Goal: Transaction & Acquisition: Purchase product/service

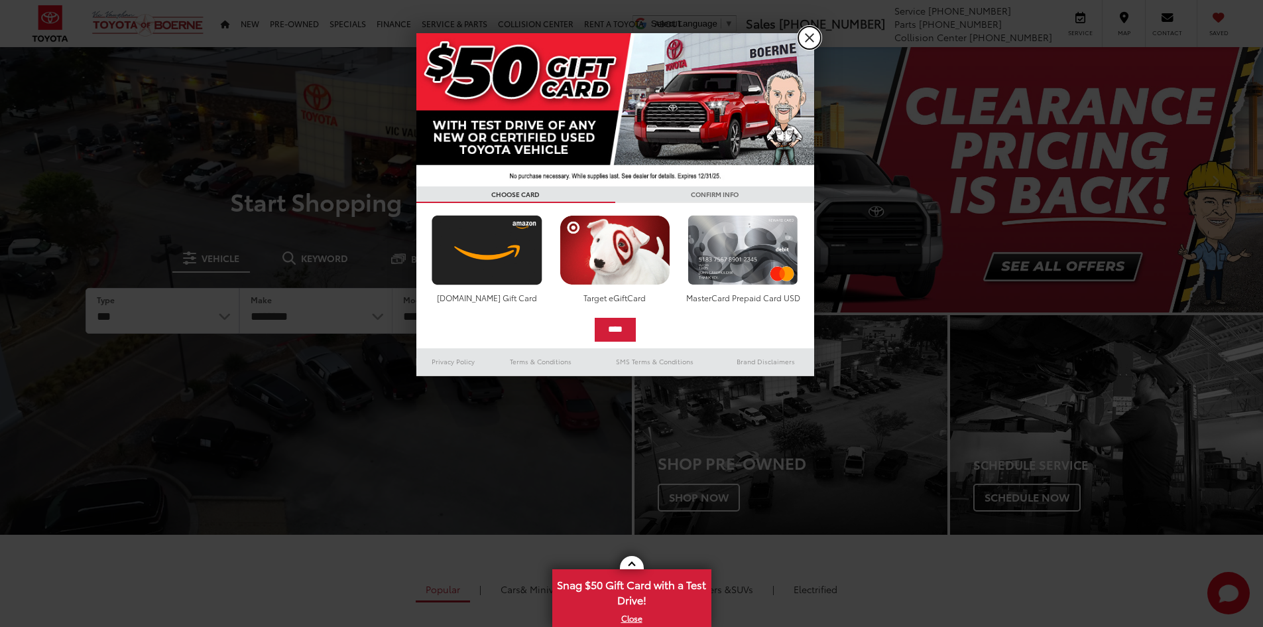
click at [808, 31] on link "X" at bounding box center [809, 38] width 23 height 23
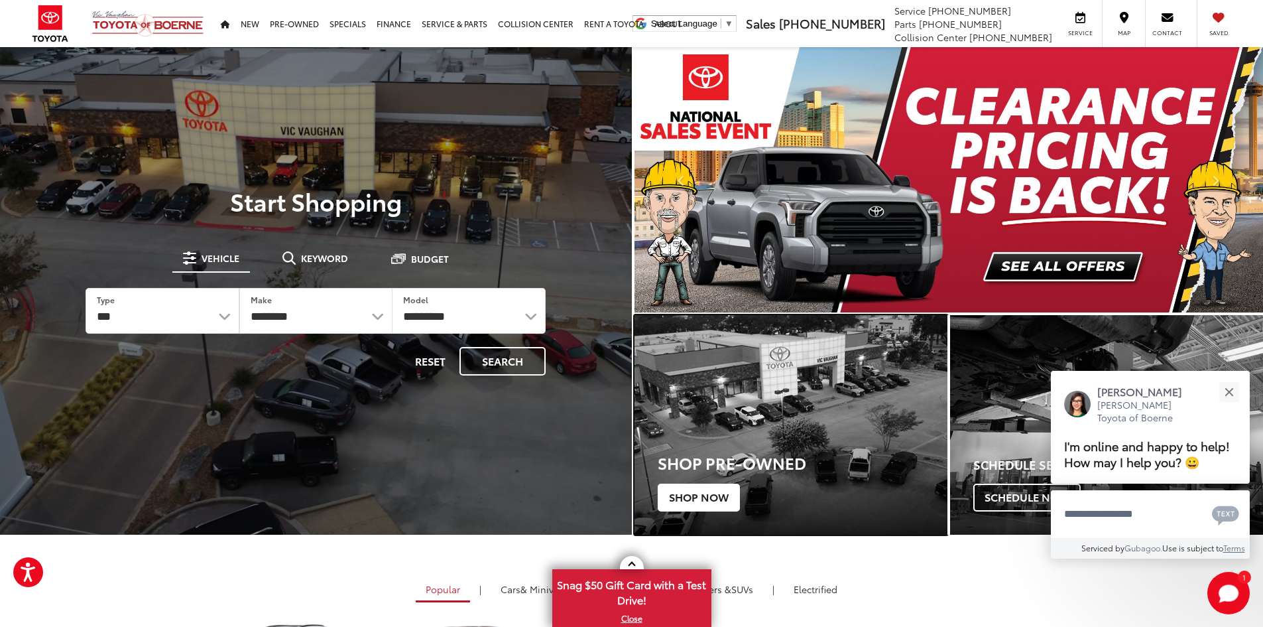
click at [696, 457] on h3 "Shop Pre-Owned" at bounding box center [803, 462] width 290 height 17
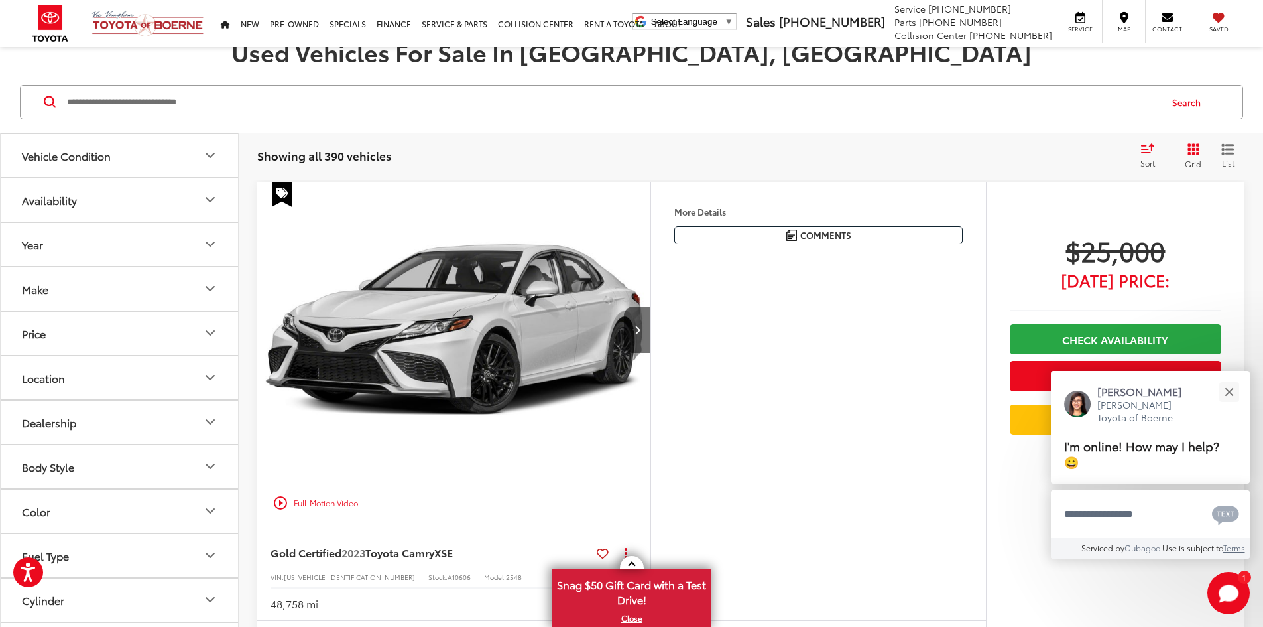
scroll to position [199, 0]
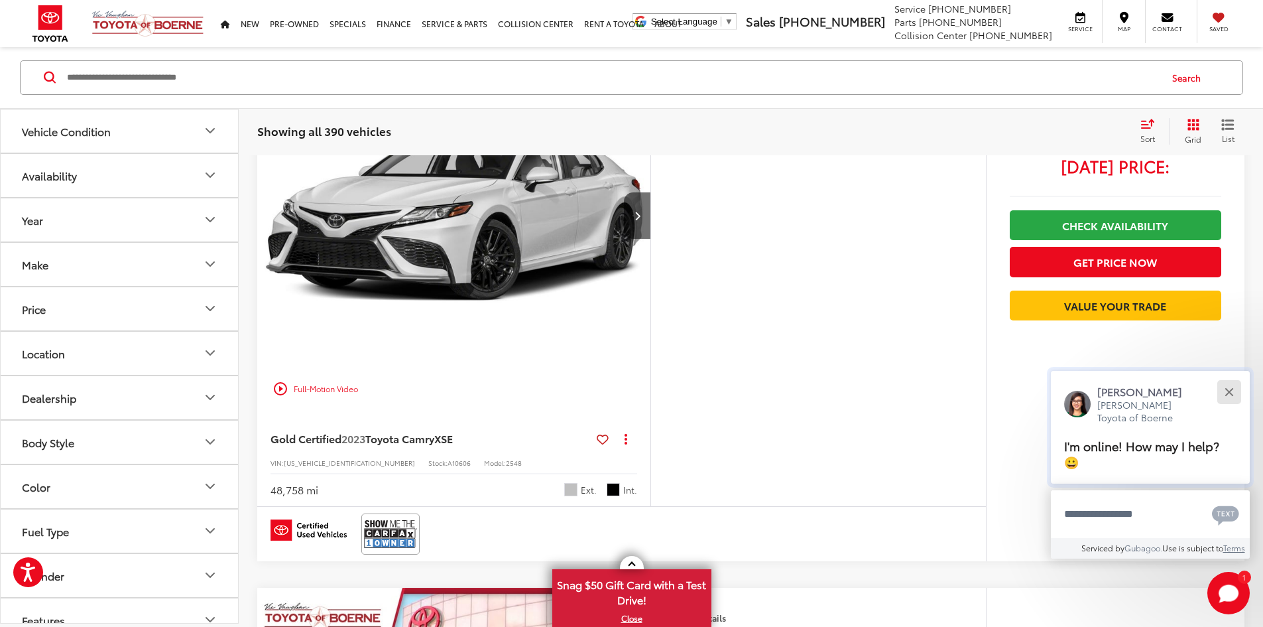
click at [1230, 392] on div "Close" at bounding box center [1229, 391] width 9 height 9
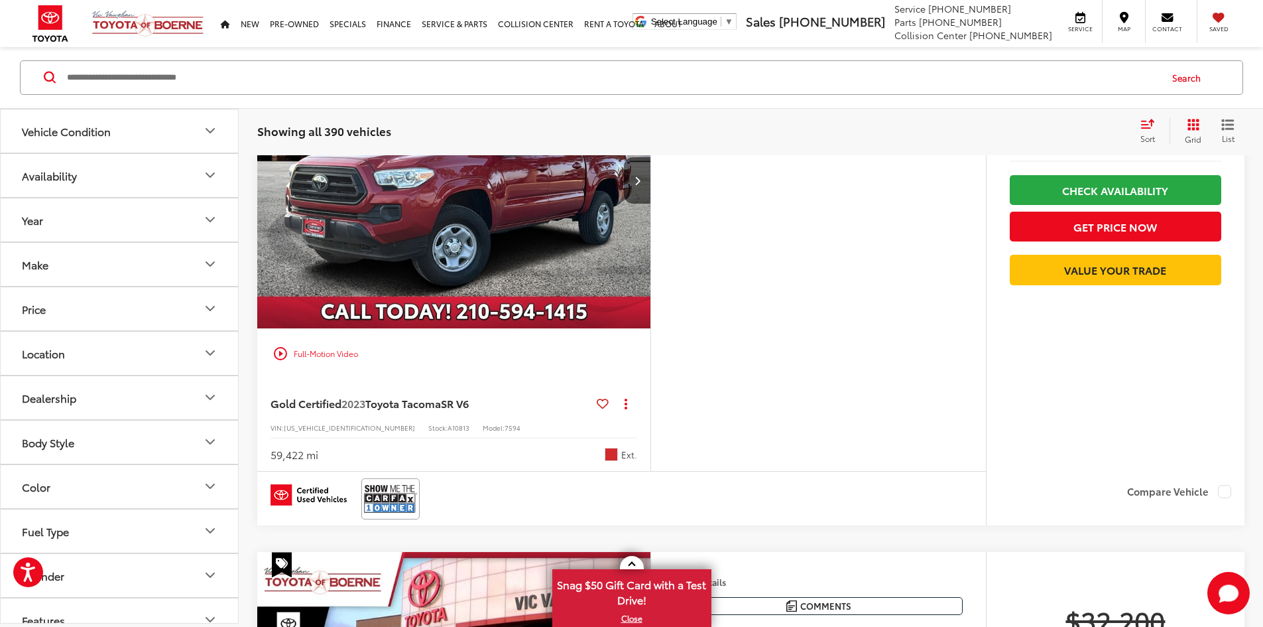
scroll to position [4376, 0]
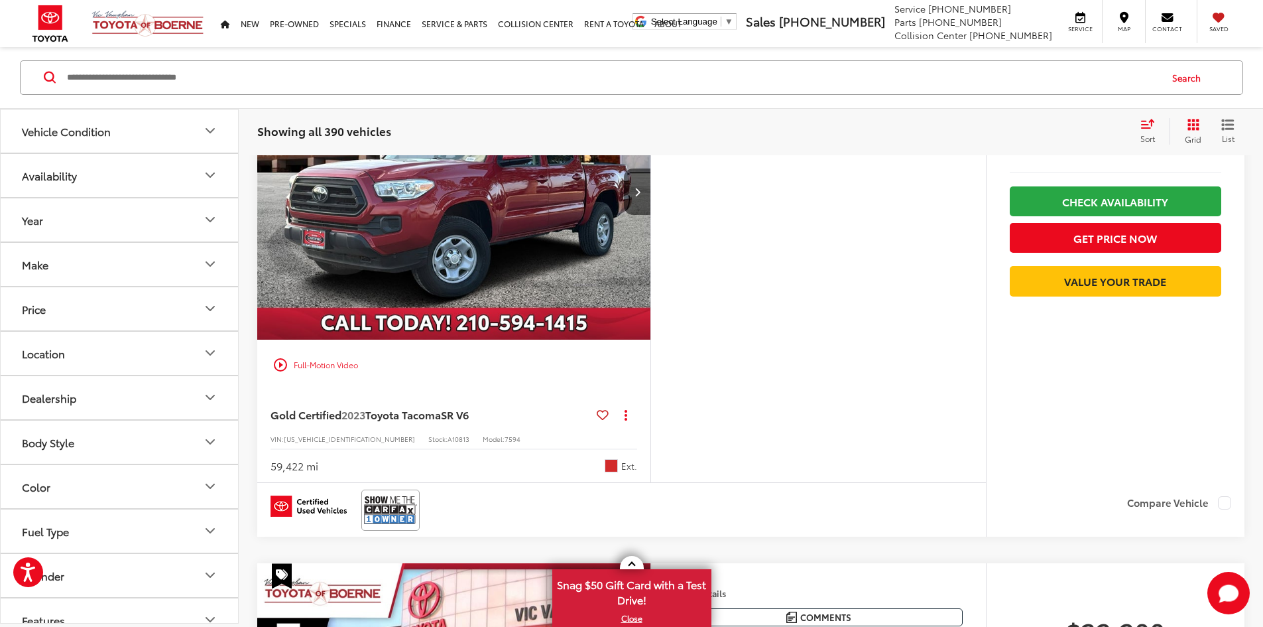
scroll to position [0, 2514]
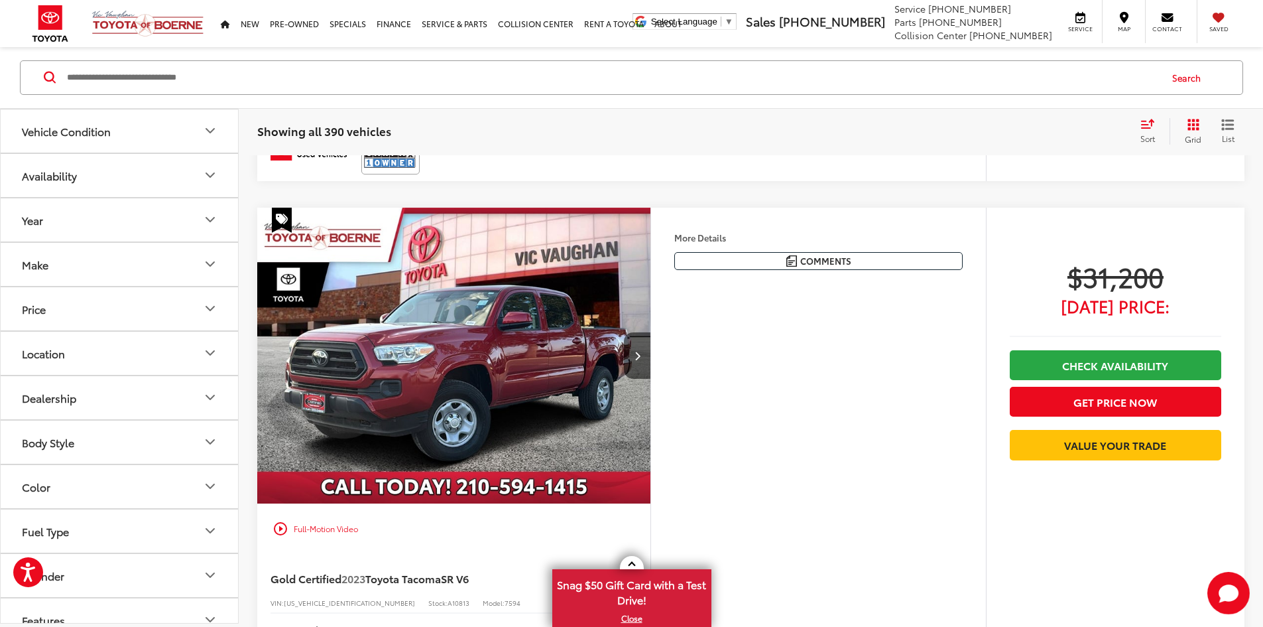
scroll to position [4544, 0]
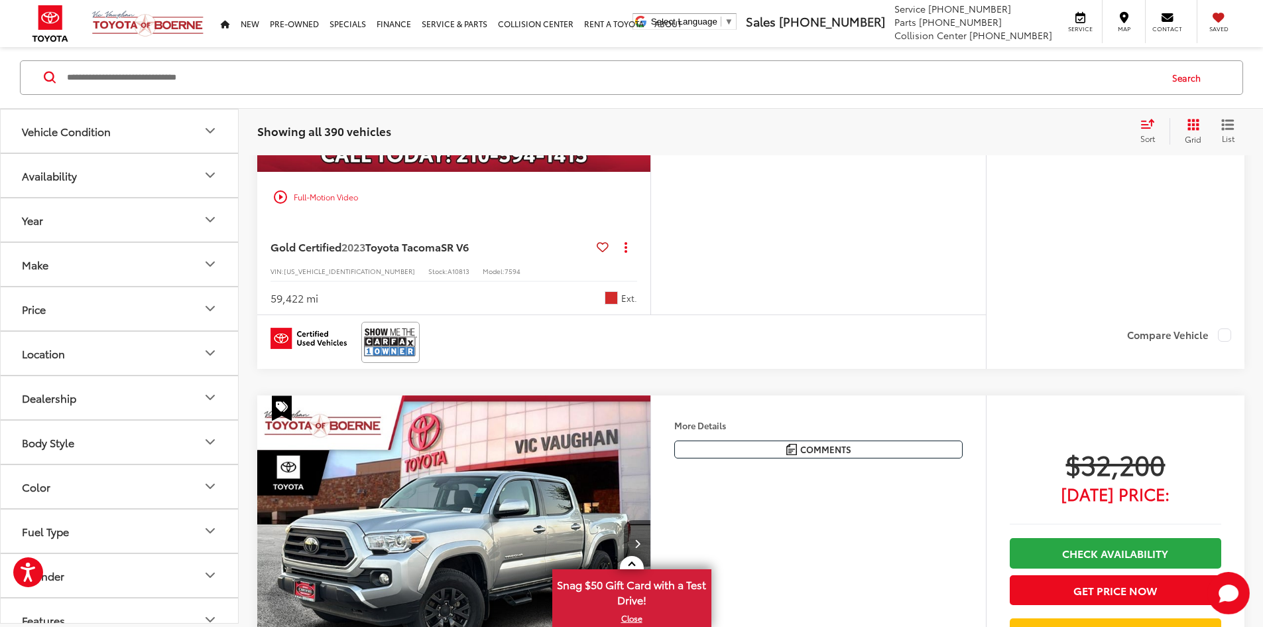
click at [1141, 129] on div "Sort" at bounding box center [1152, 131] width 36 height 27
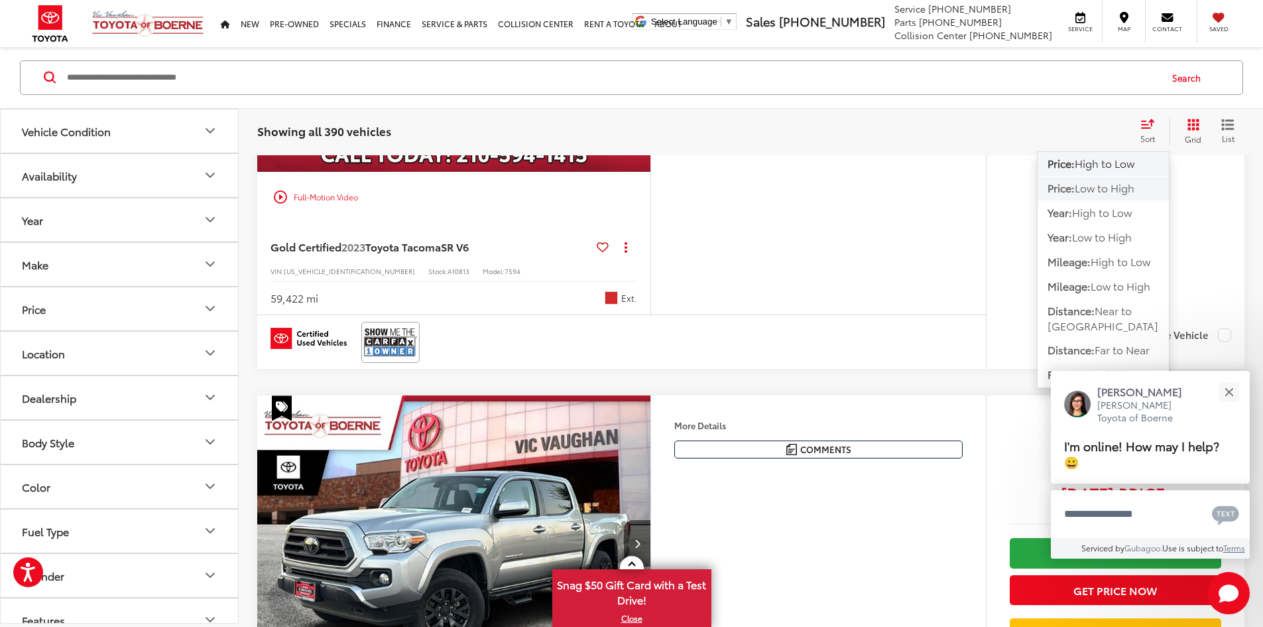
click at [1119, 192] on span "Low to High" at bounding box center [1105, 187] width 60 height 15
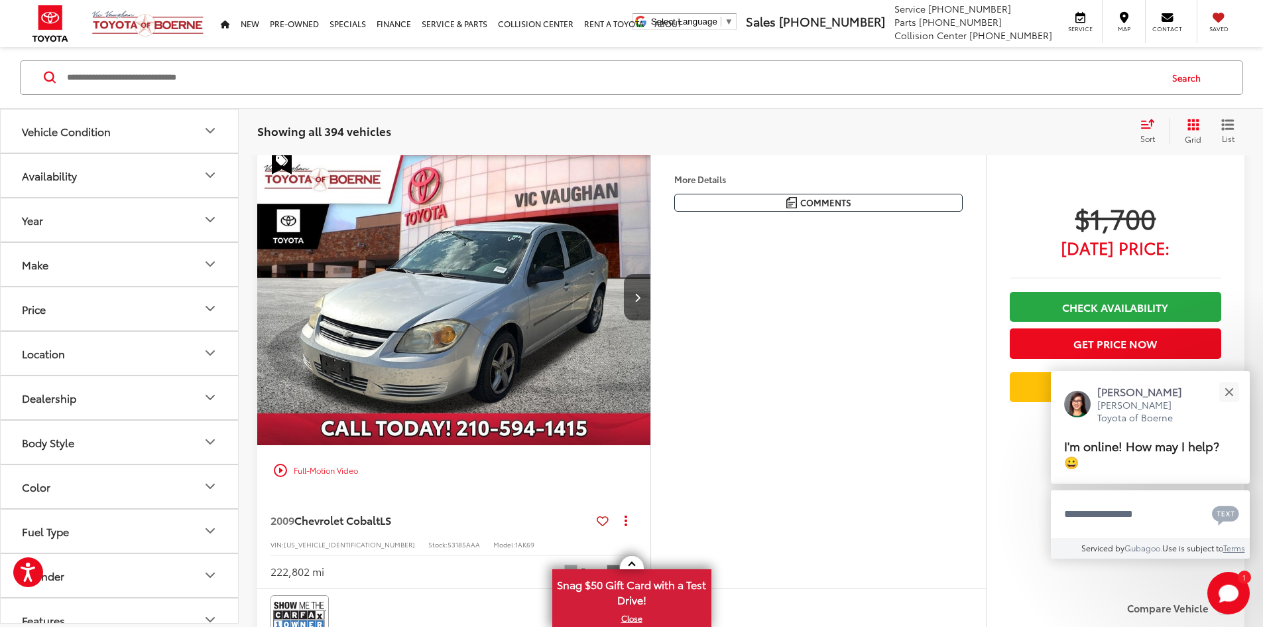
scroll to position [109, 0]
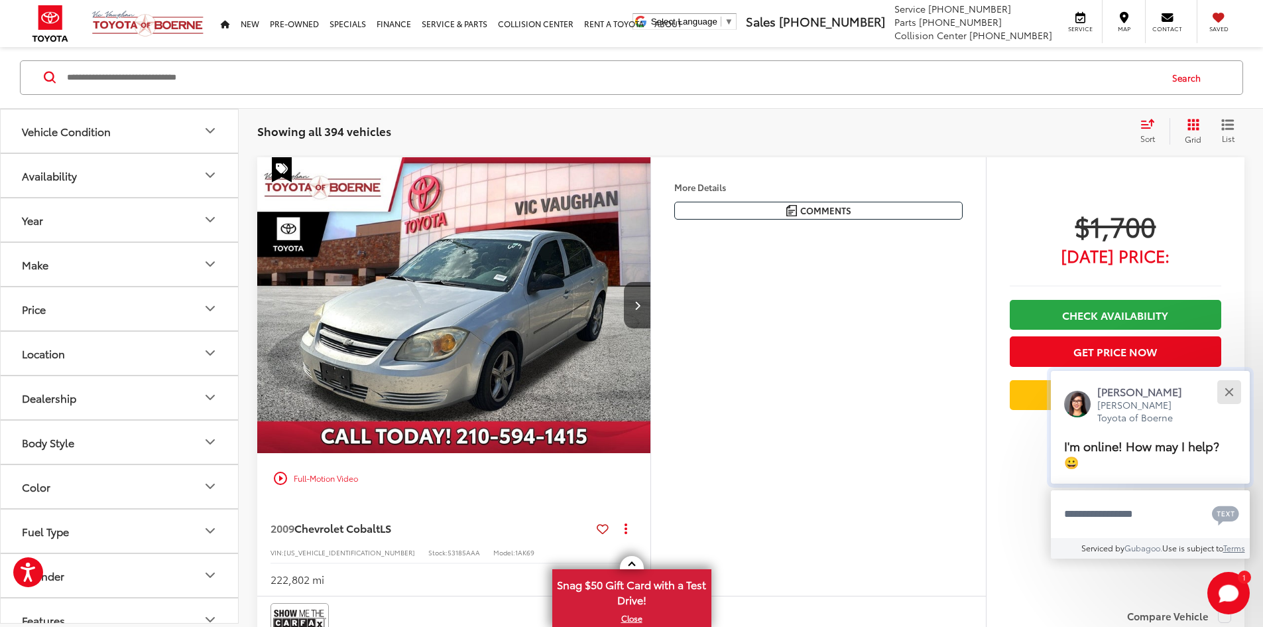
click at [1225, 382] on button "Close" at bounding box center [1229, 391] width 29 height 29
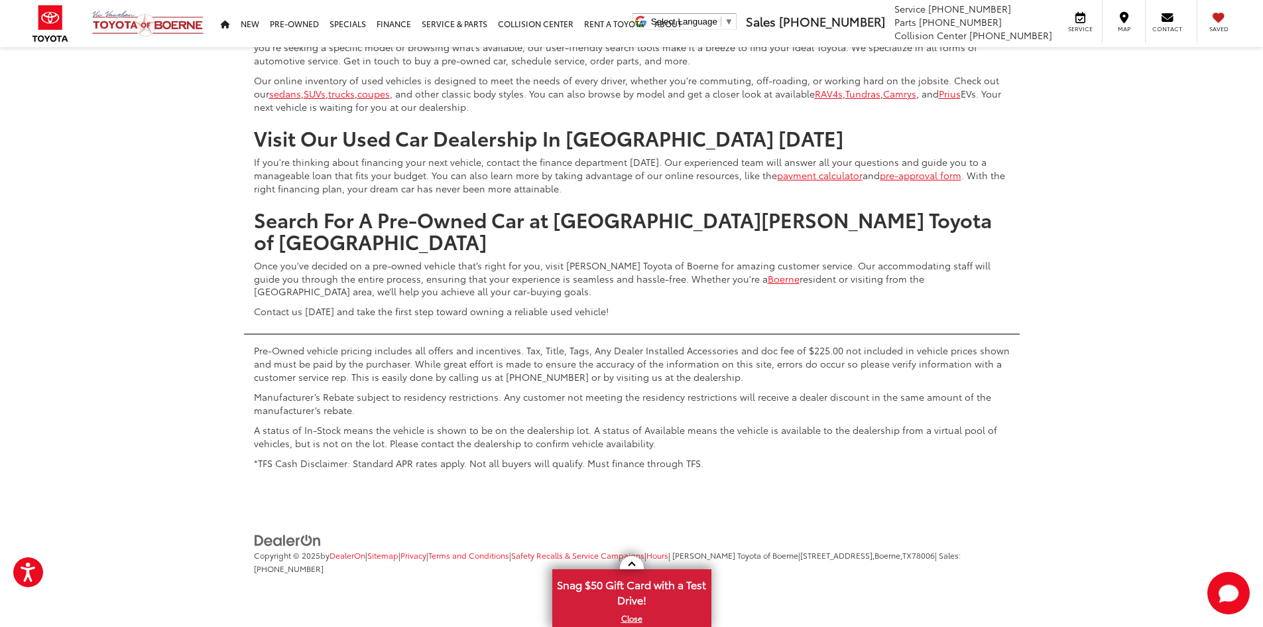
scroll to position [7005, 0]
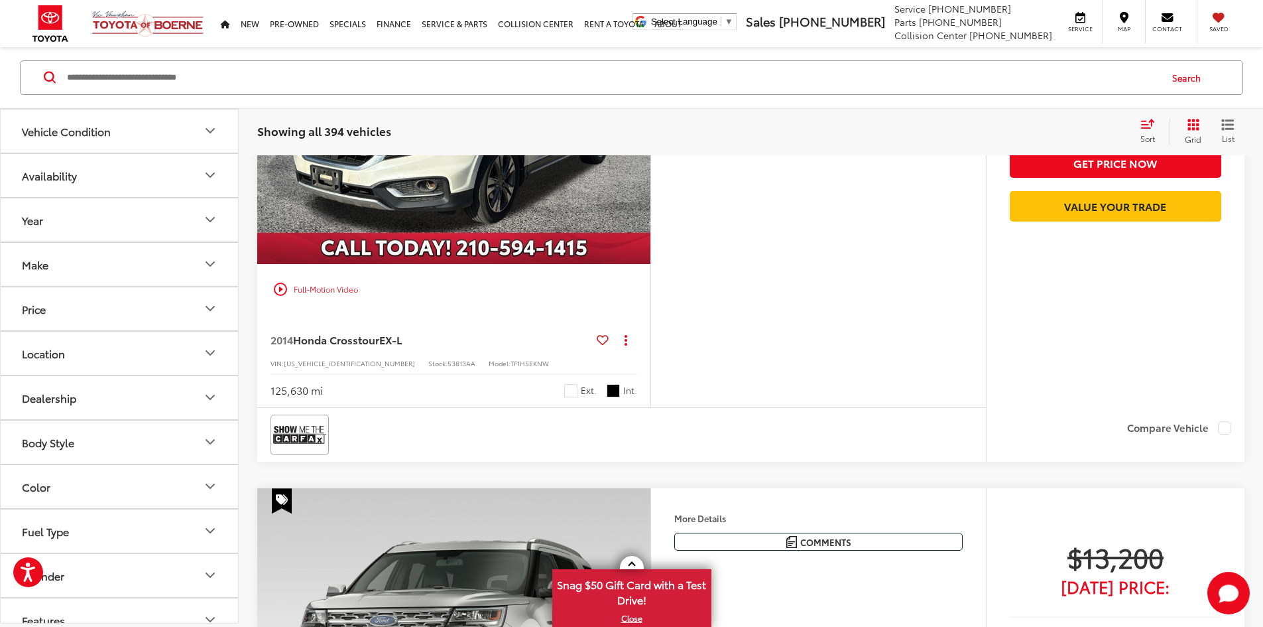
scroll to position [4353, 0]
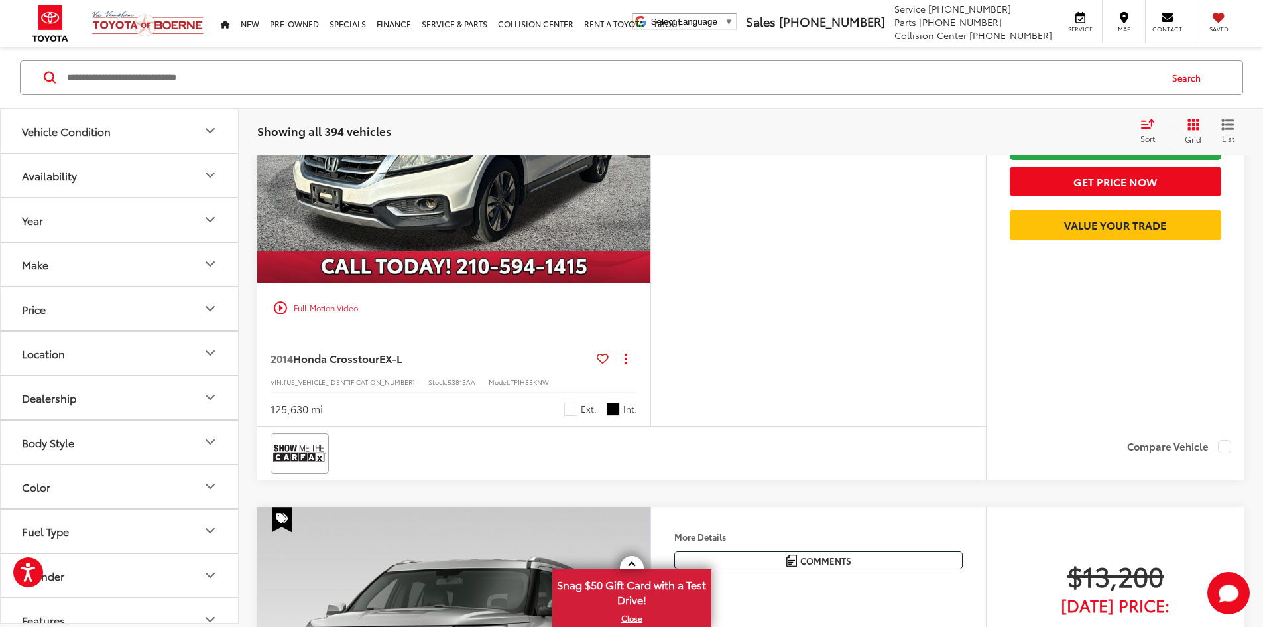
scroll to position [4287, 0]
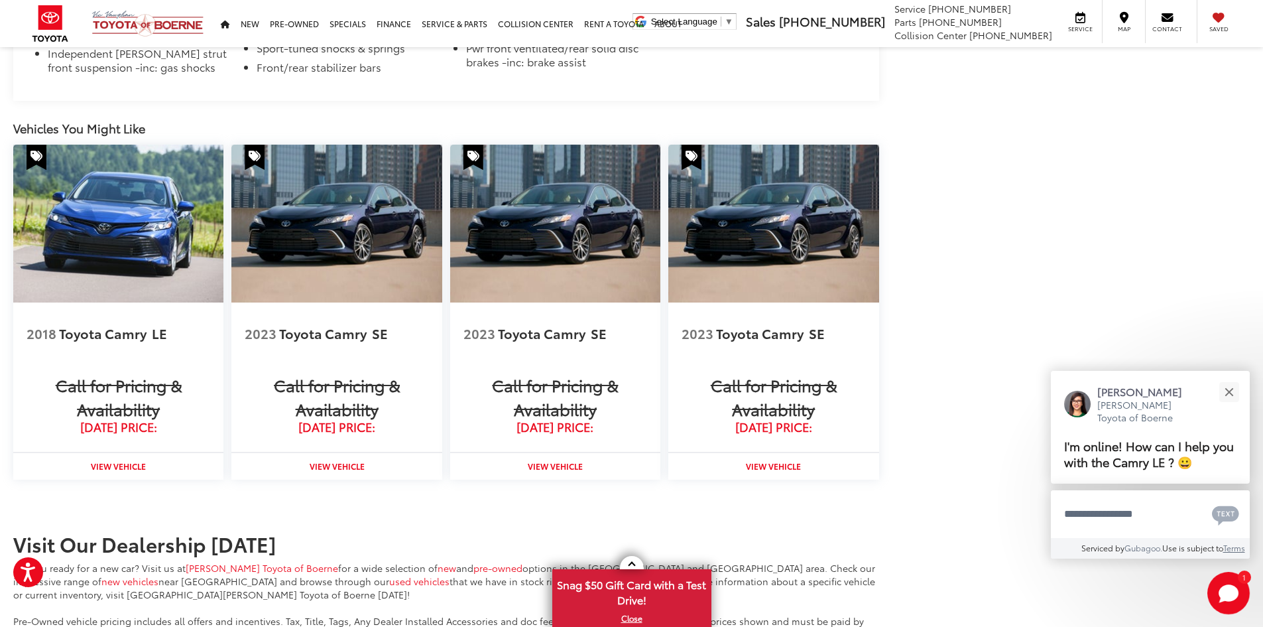
scroll to position [1326, 0]
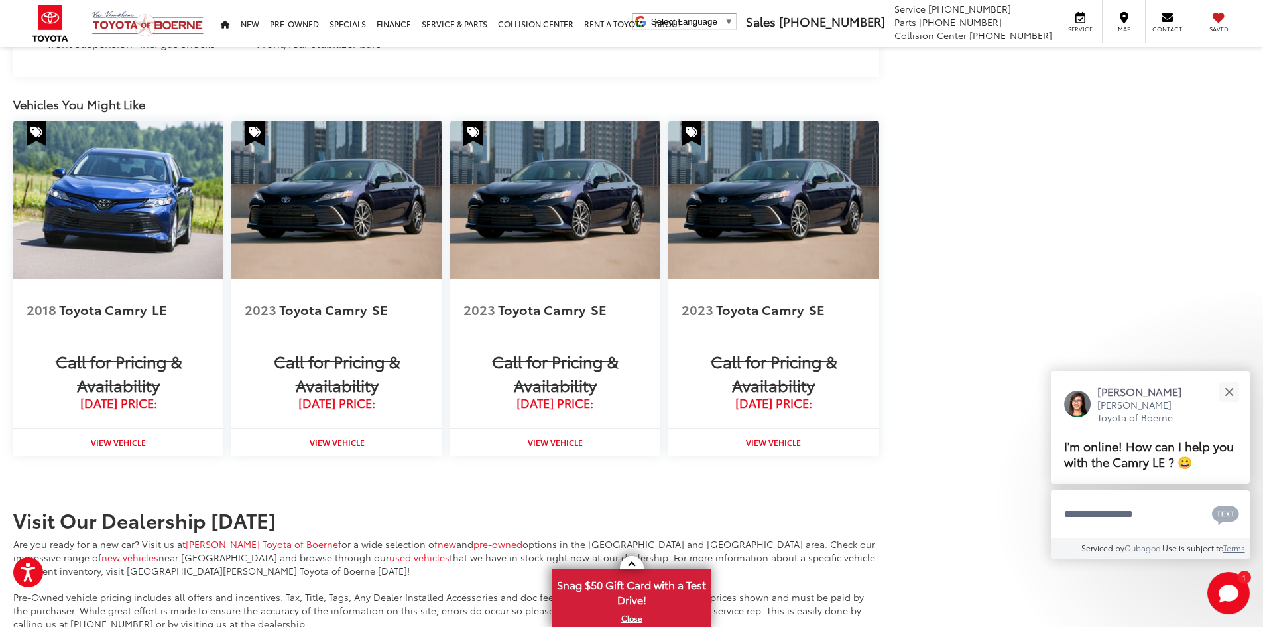
drag, startPoint x: 841, startPoint y: 334, endPoint x: 826, endPoint y: 336, distance: 14.6
drag, startPoint x: 826, startPoint y: 336, endPoint x: 806, endPoint y: 339, distance: 20.3
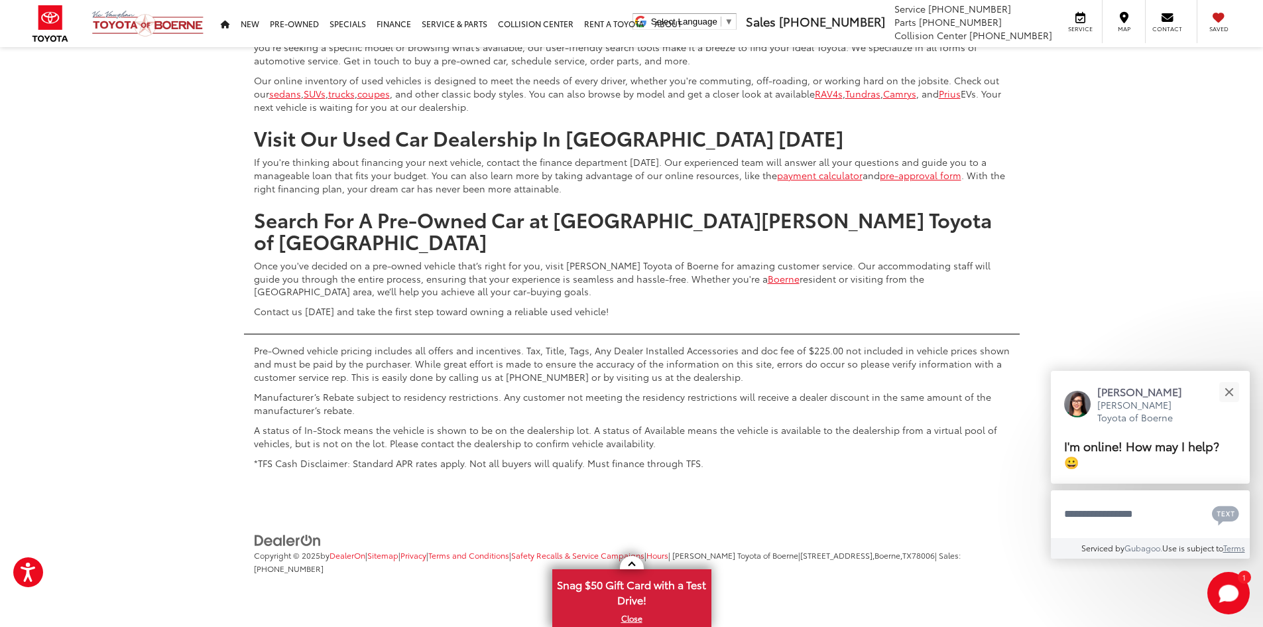
scroll to position [7071, 0]
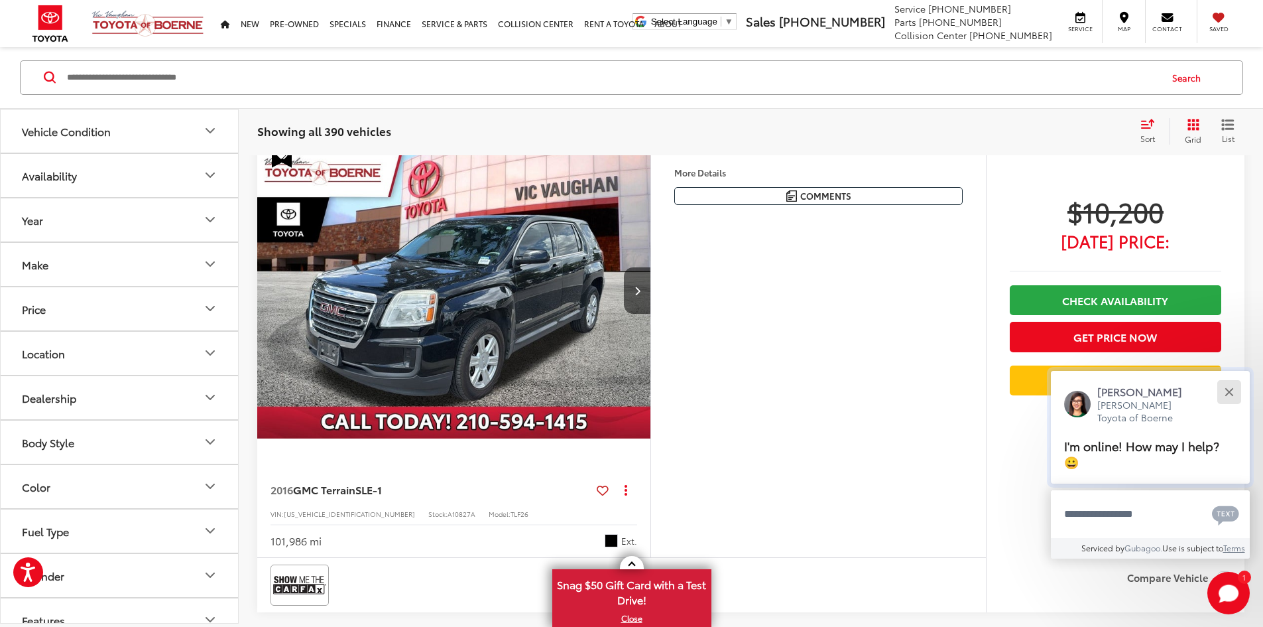
scroll to position [109, 0]
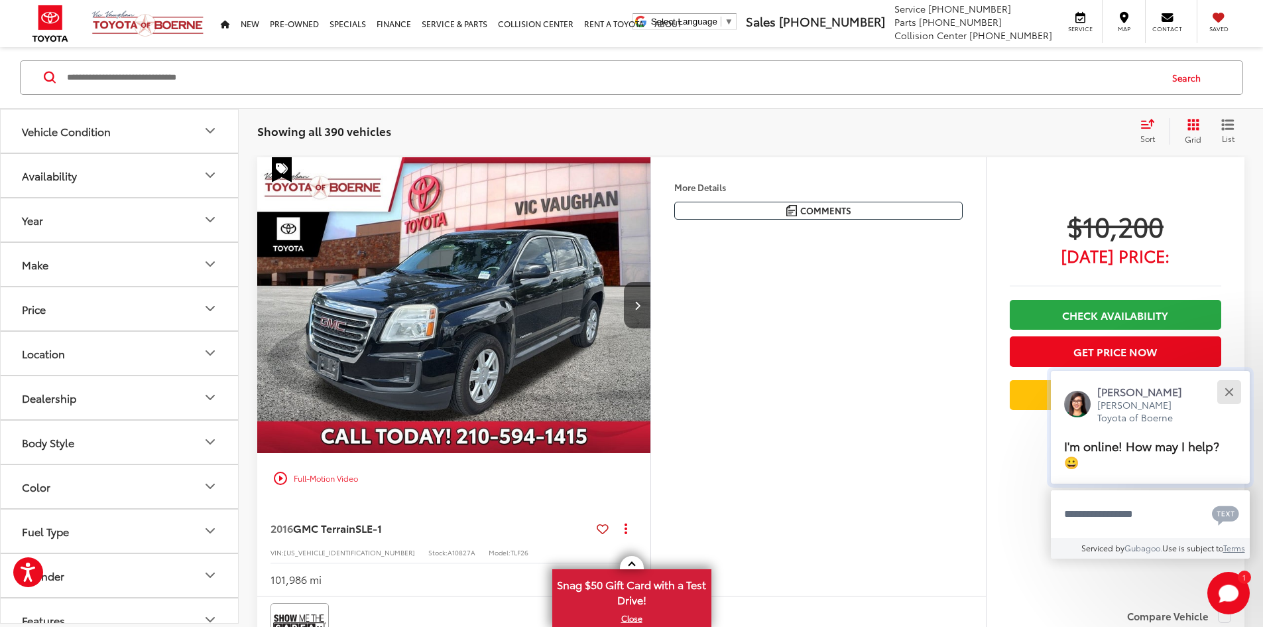
click at [1229, 393] on div "Close" at bounding box center [1229, 391] width 9 height 9
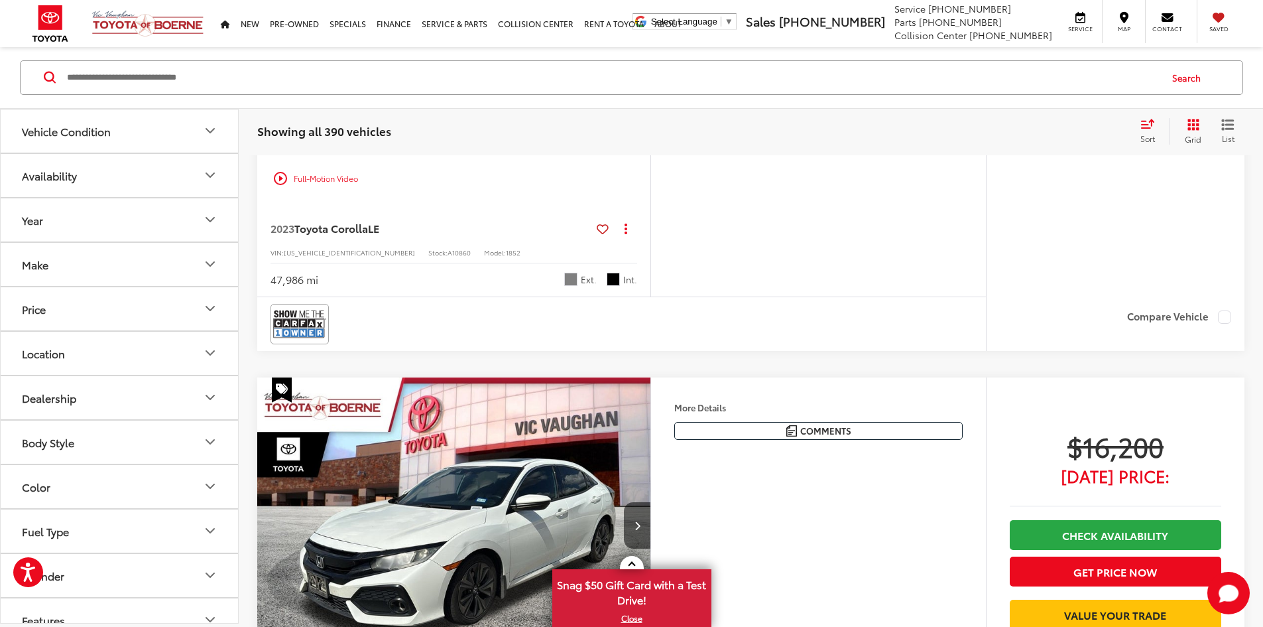
scroll to position [1953, 0]
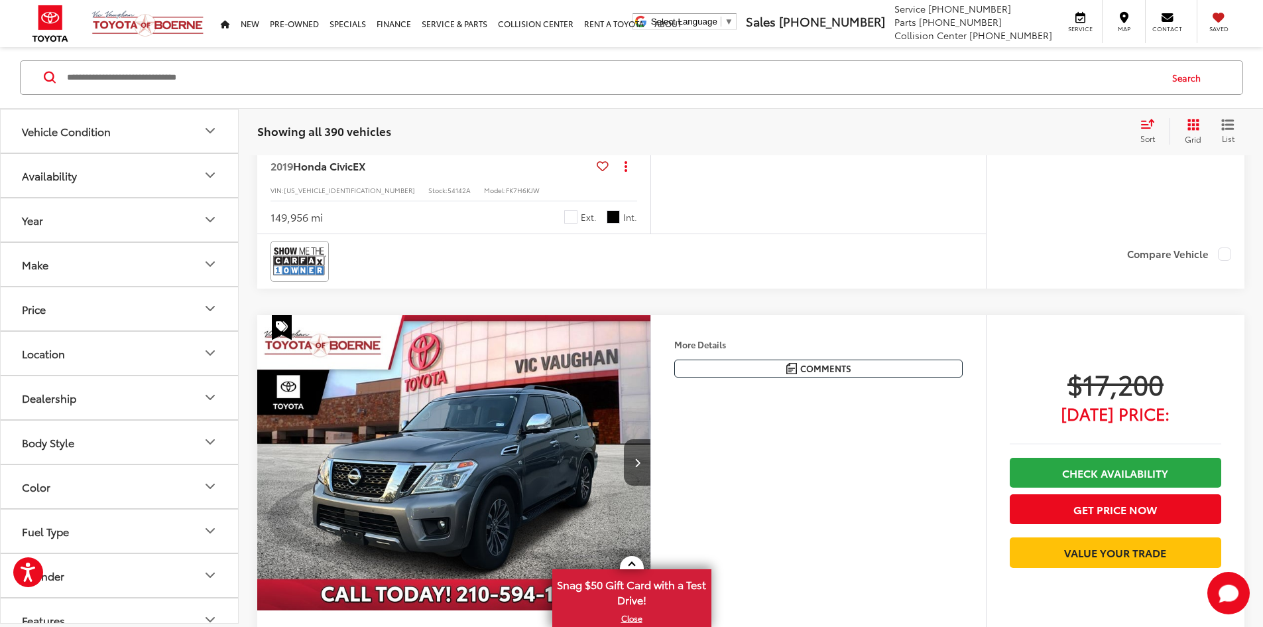
scroll to position [2550, 0]
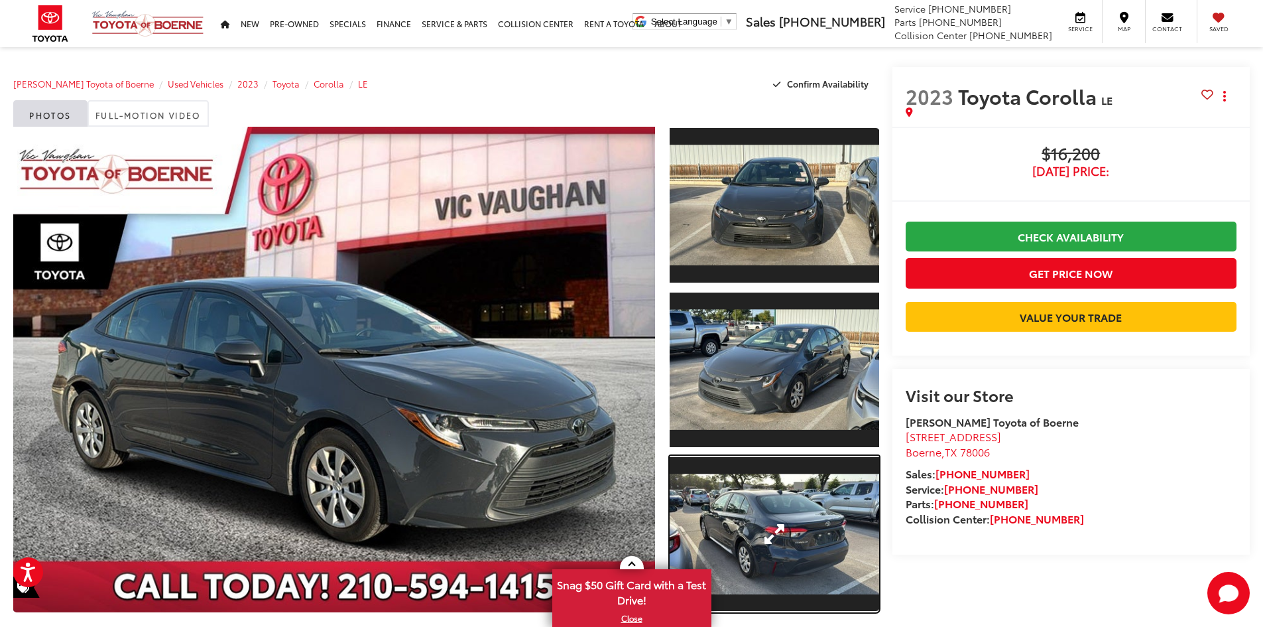
drag, startPoint x: 743, startPoint y: 536, endPoint x: 745, endPoint y: 528, distance: 8.2
click at [743, 534] on link "Expand Photo 3" at bounding box center [775, 534] width 210 height 157
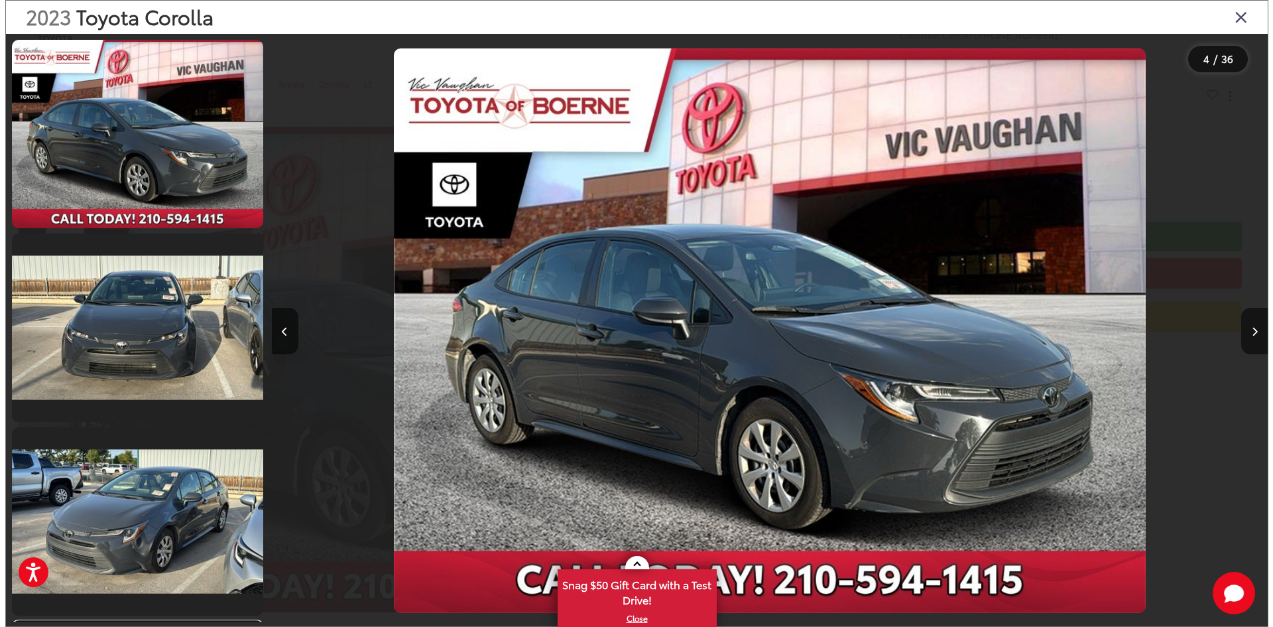
scroll to position [432, 0]
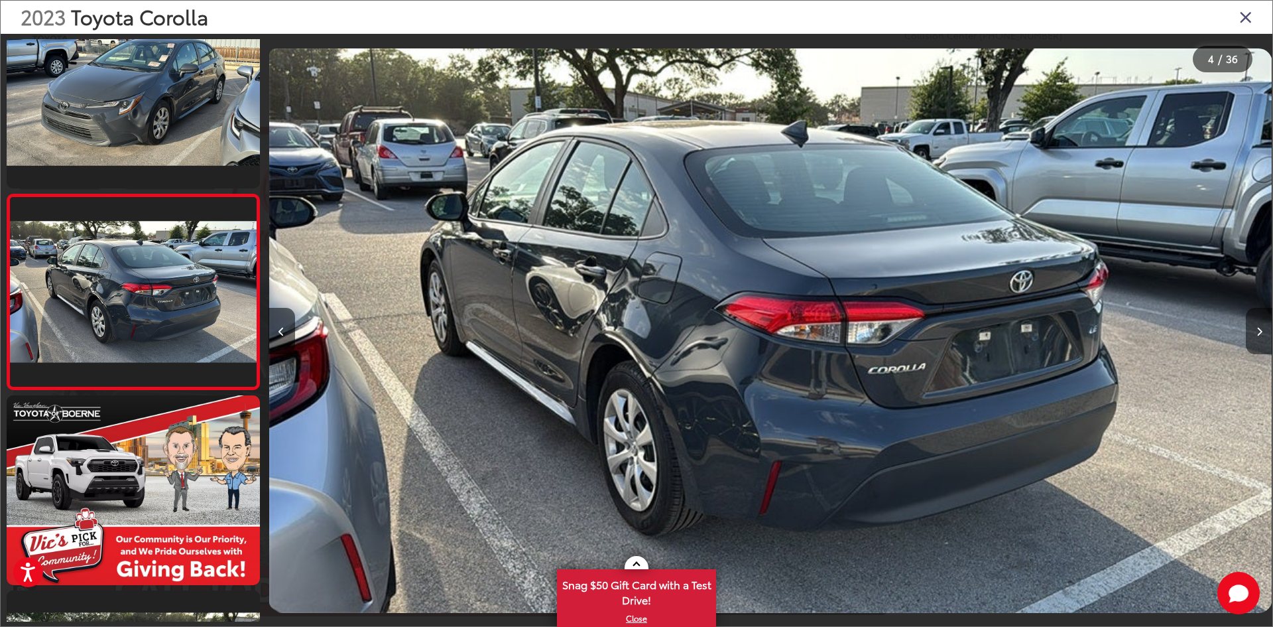
click at [1258, 334] on icon "Next image" at bounding box center [1259, 331] width 6 height 9
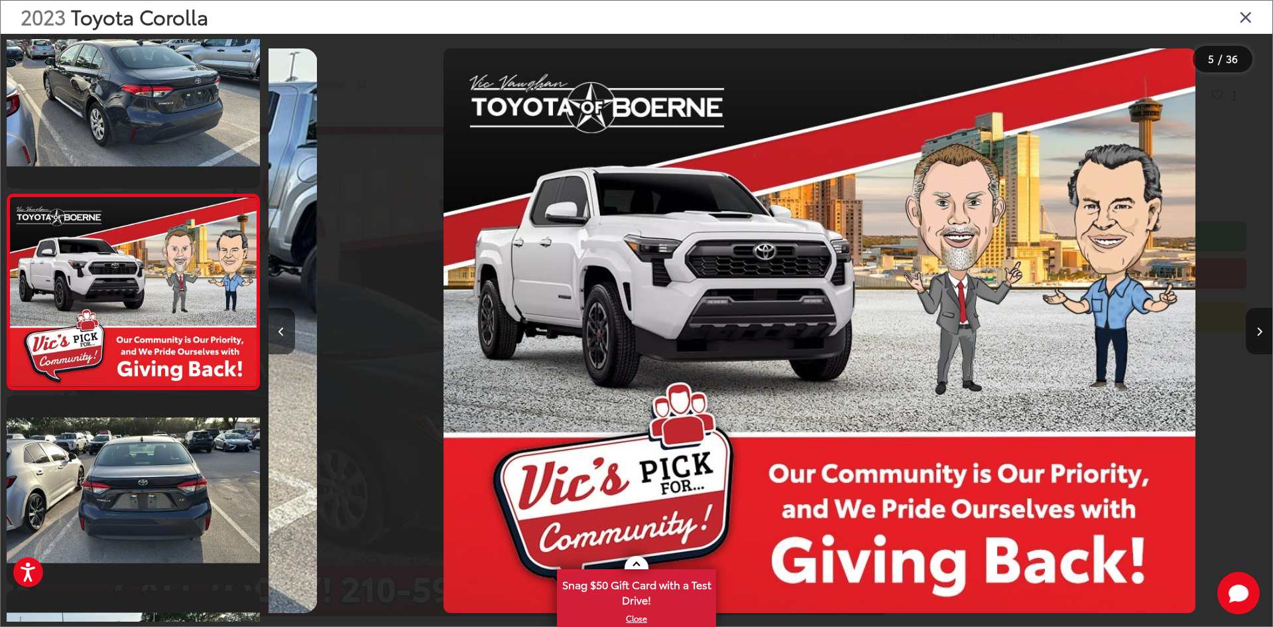
scroll to position [0, 4017]
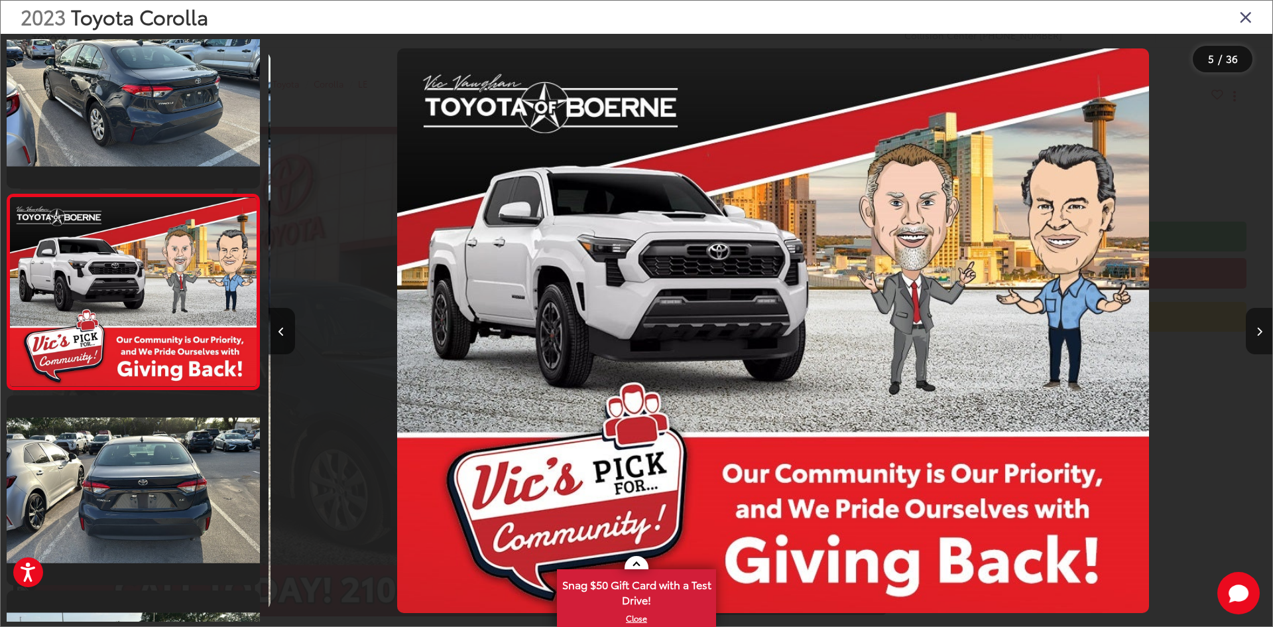
click at [1258, 334] on icon "Next image" at bounding box center [1259, 331] width 6 height 9
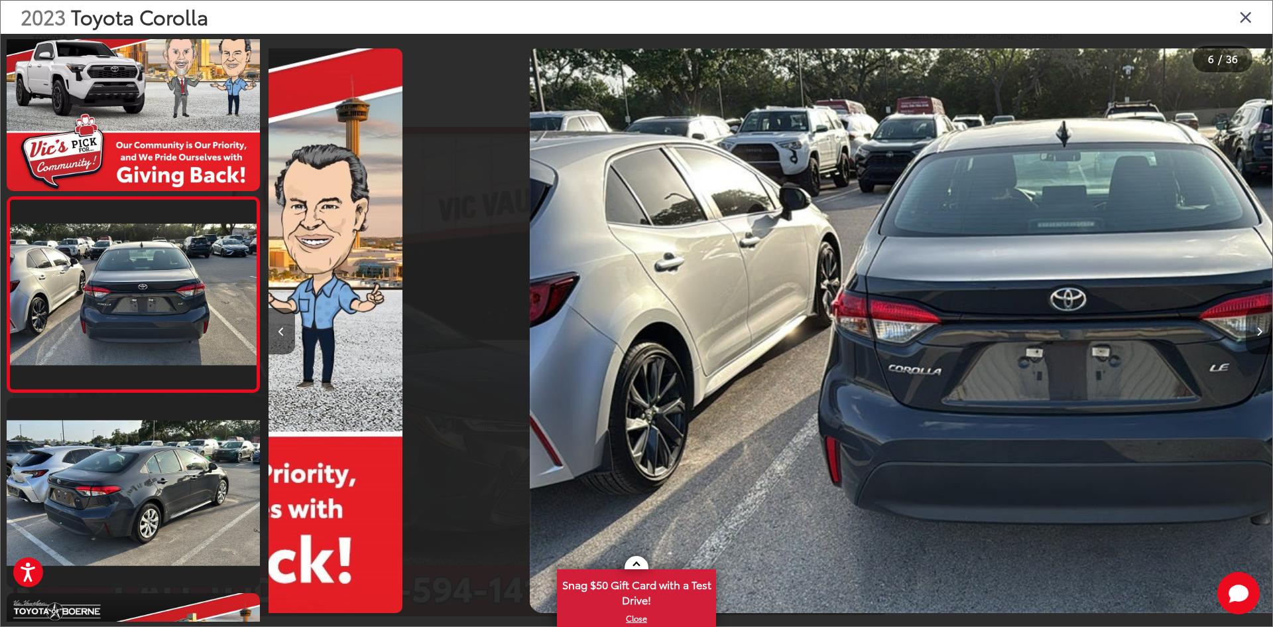
scroll to position [822, 0]
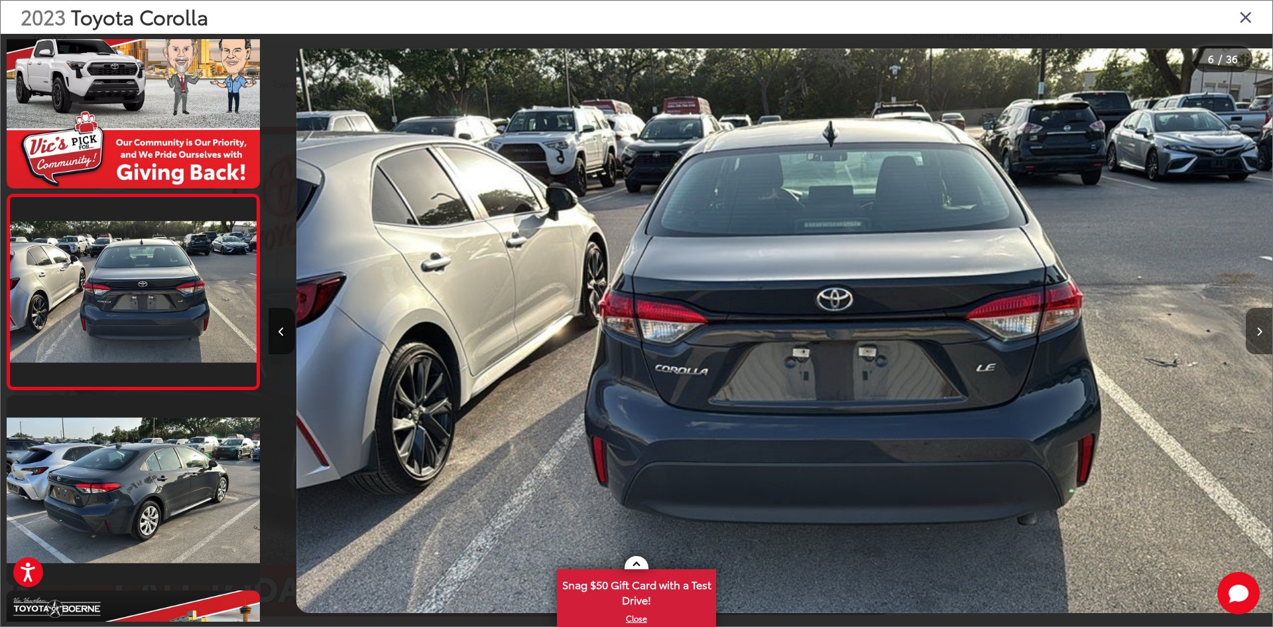
click at [1258, 334] on icon "Next image" at bounding box center [1259, 331] width 6 height 9
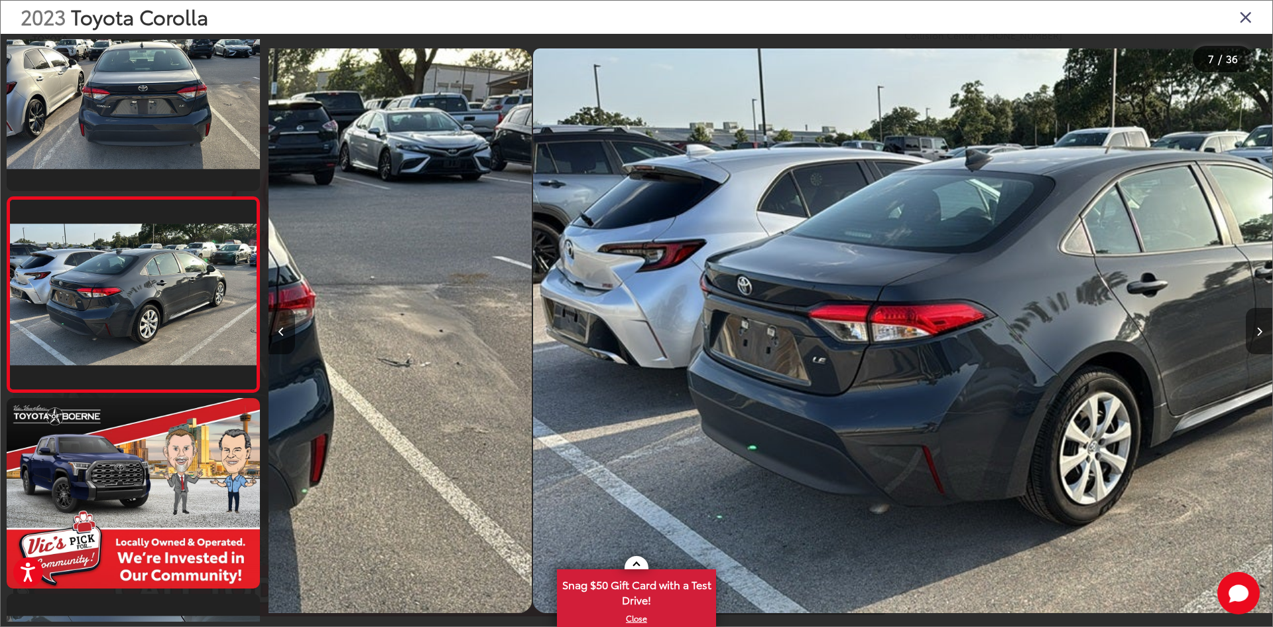
scroll to position [1016, 0]
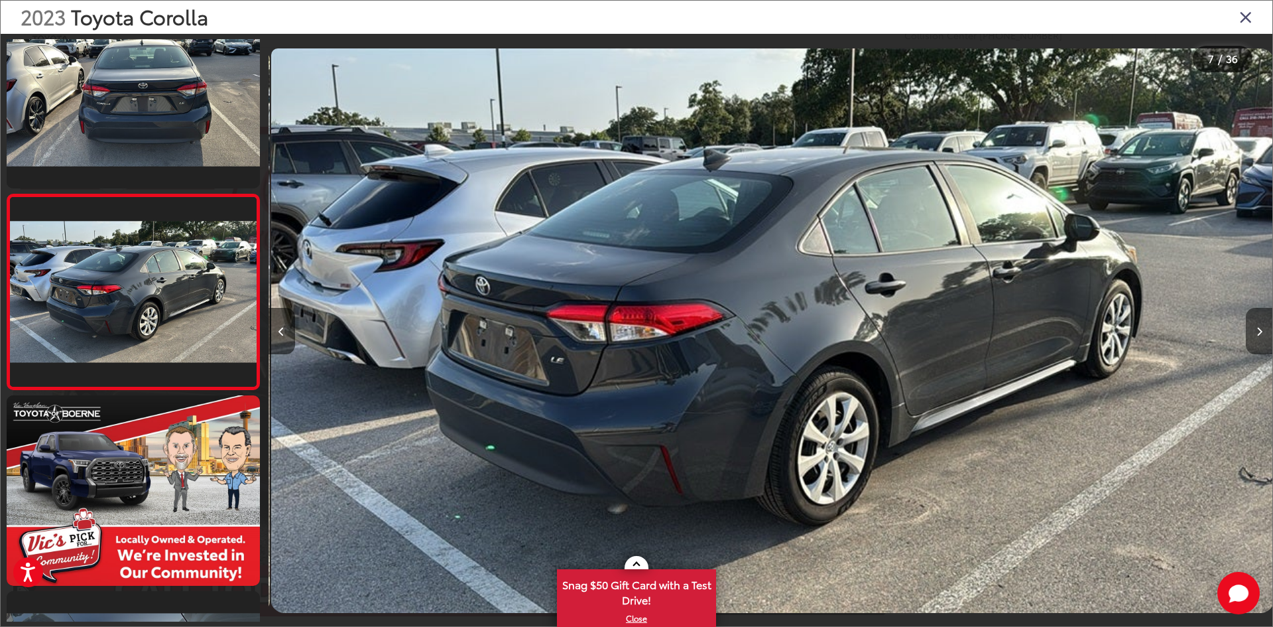
click at [1258, 334] on icon "Next image" at bounding box center [1259, 331] width 6 height 9
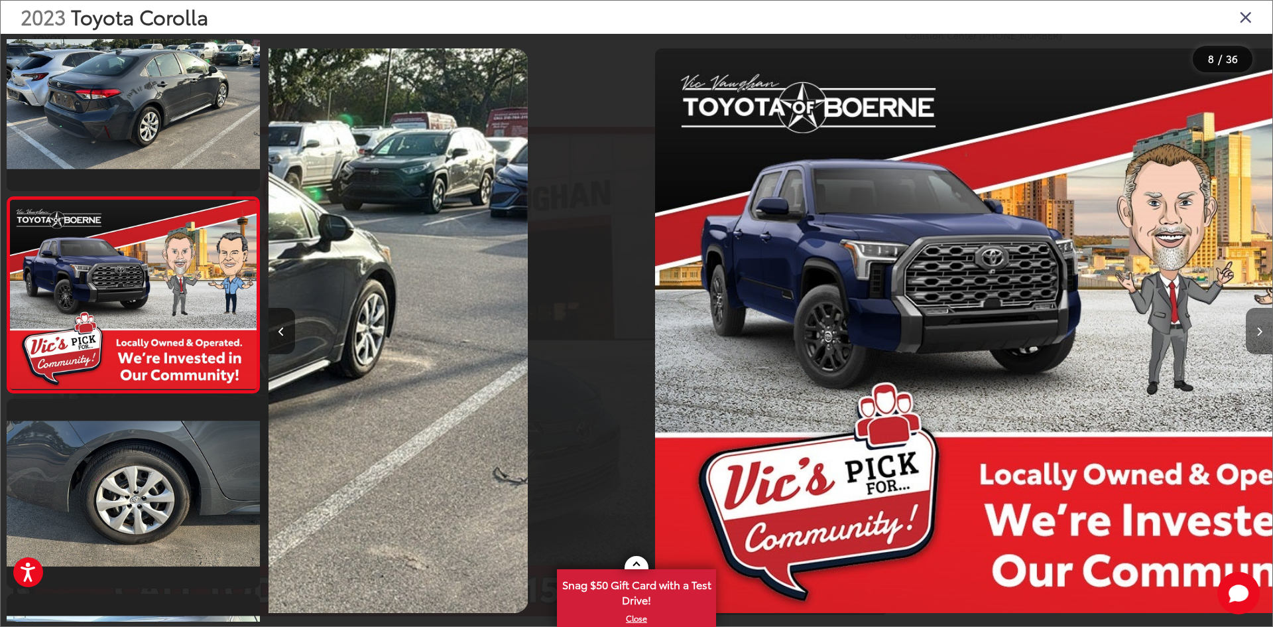
scroll to position [1211, 0]
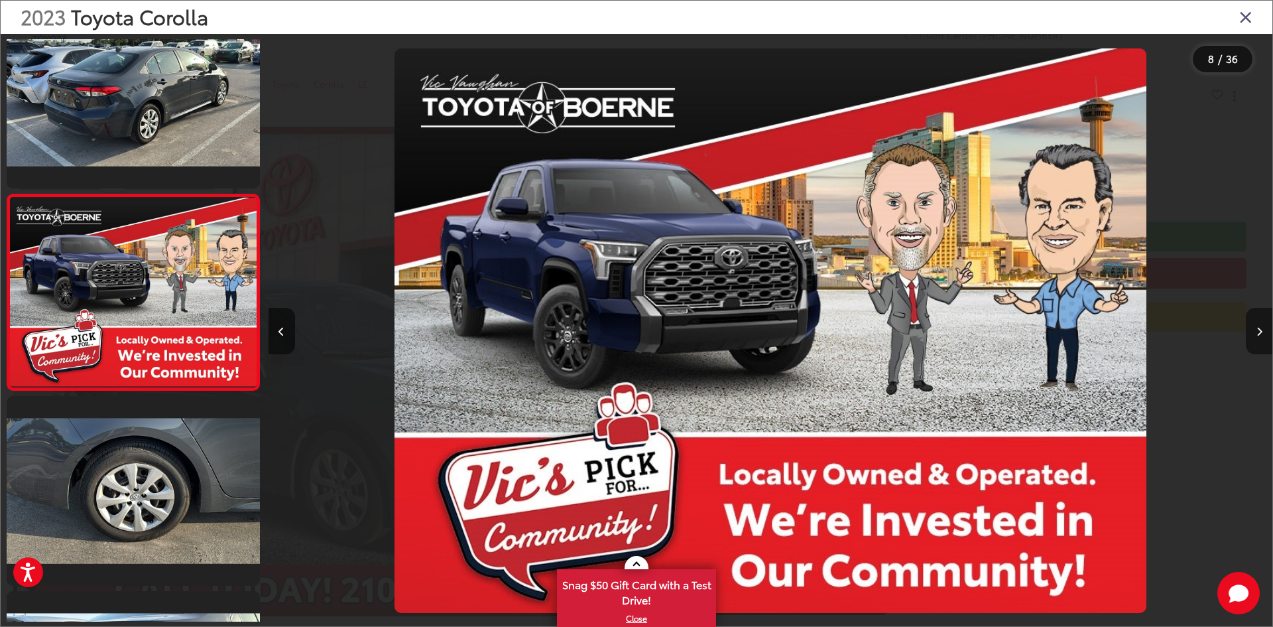
click at [1258, 334] on icon "Next image" at bounding box center [1259, 331] width 6 height 9
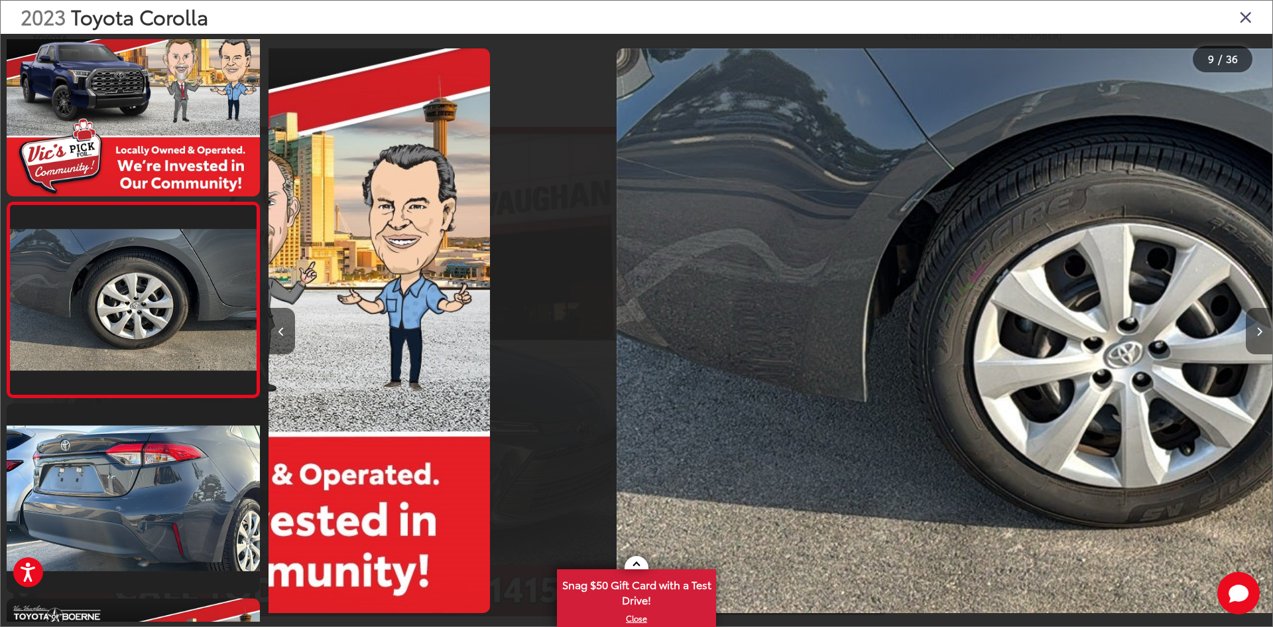
scroll to position [1407, 0]
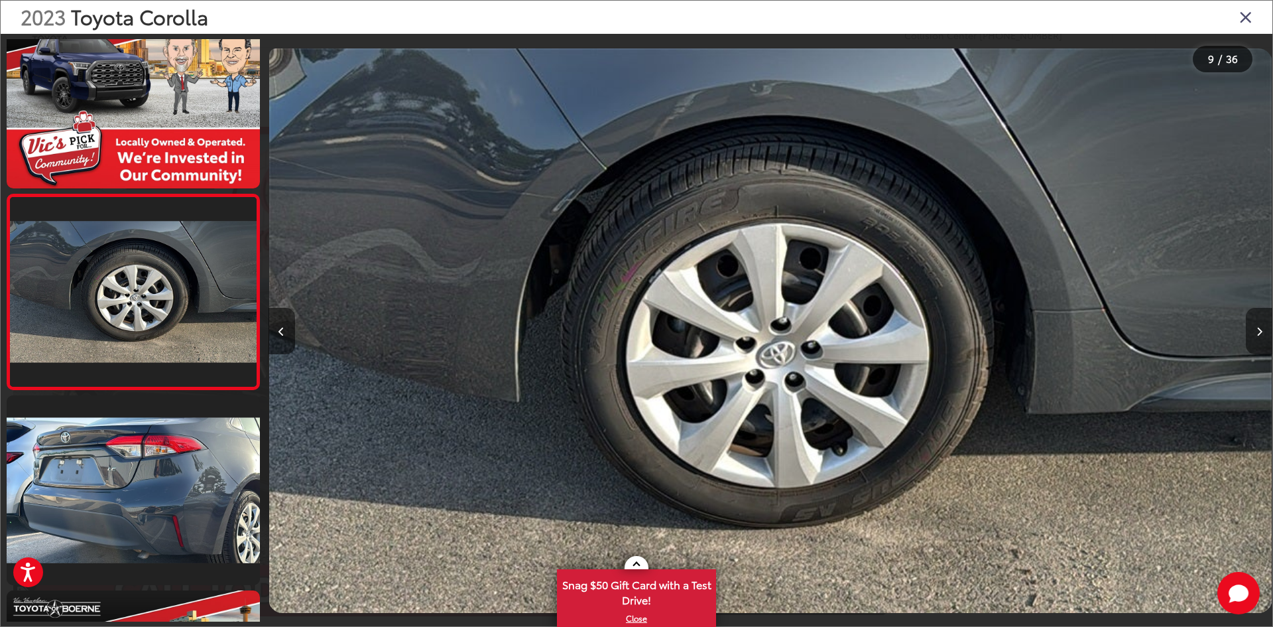
click at [1258, 334] on icon "Next image" at bounding box center [1259, 331] width 6 height 9
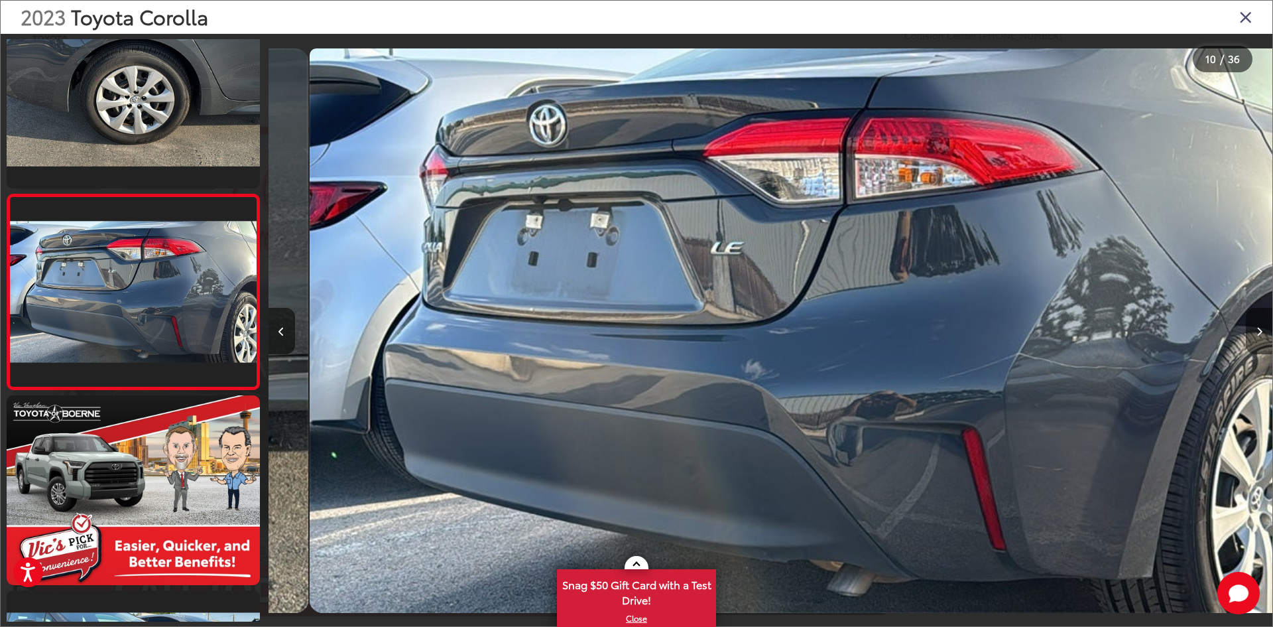
scroll to position [0, 9037]
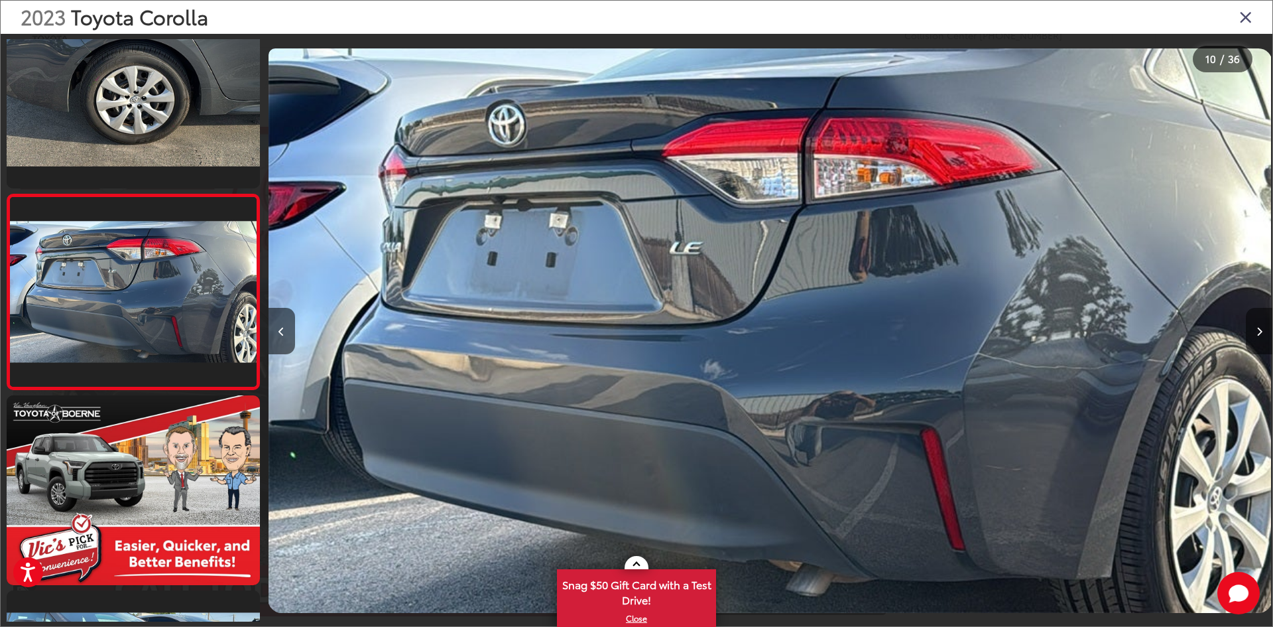
click at [1258, 334] on icon "Next image" at bounding box center [1259, 331] width 6 height 9
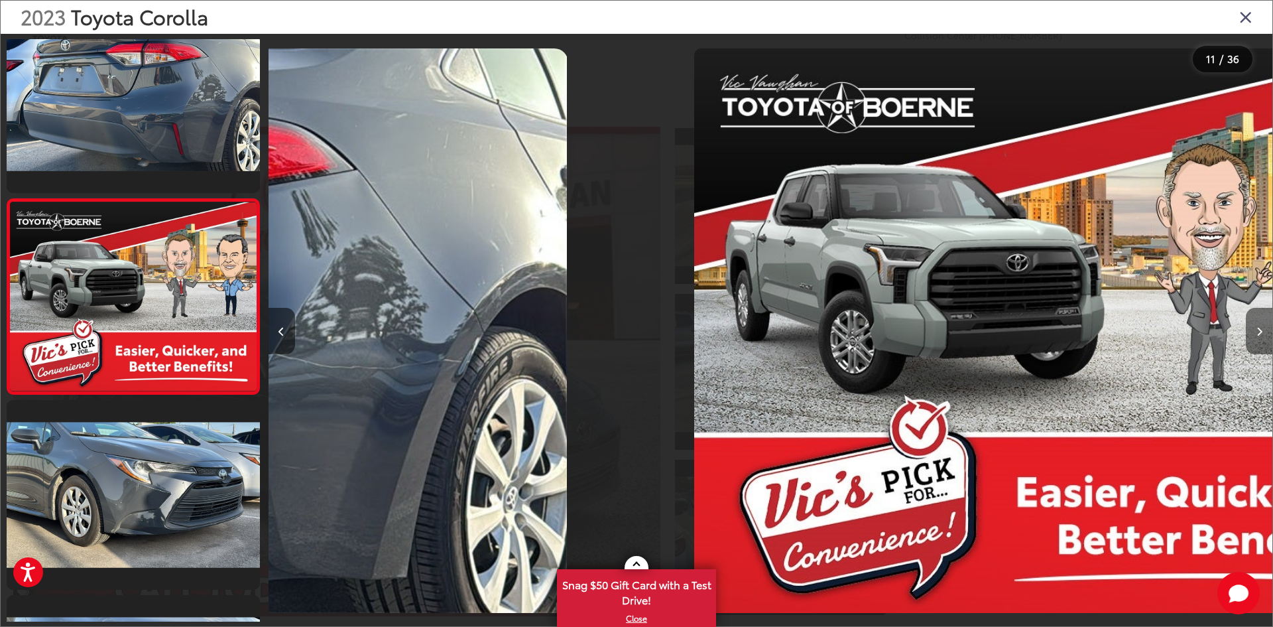
scroll to position [0, 0]
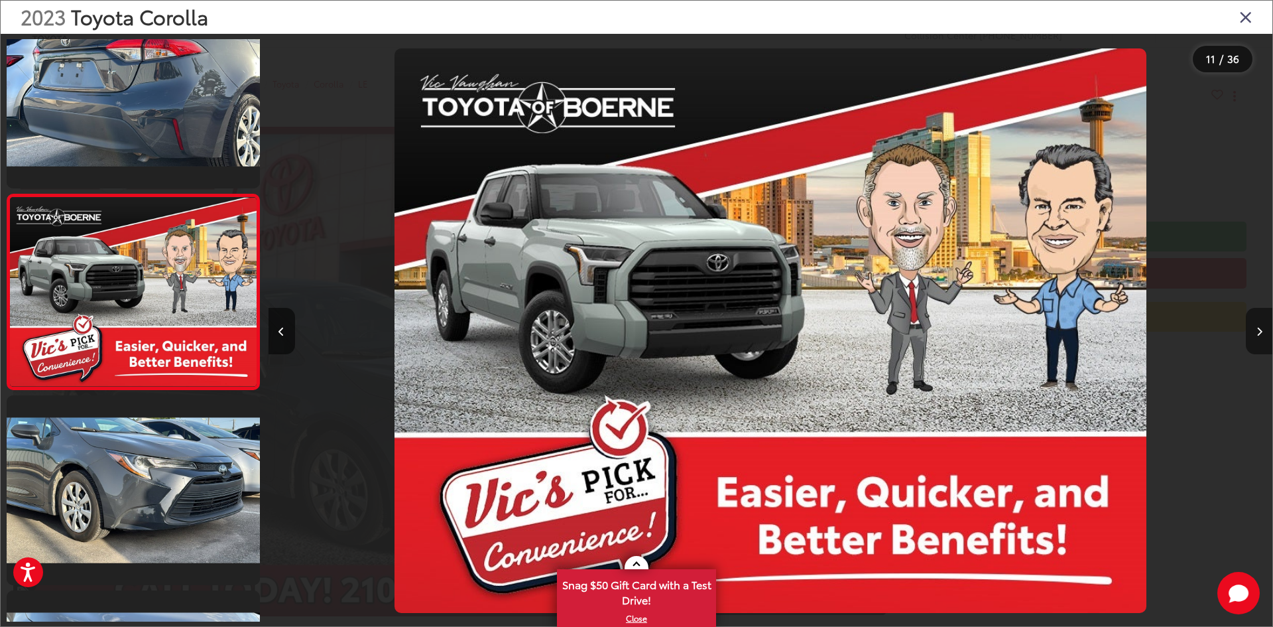
click at [1258, 334] on icon "Next image" at bounding box center [1259, 331] width 6 height 9
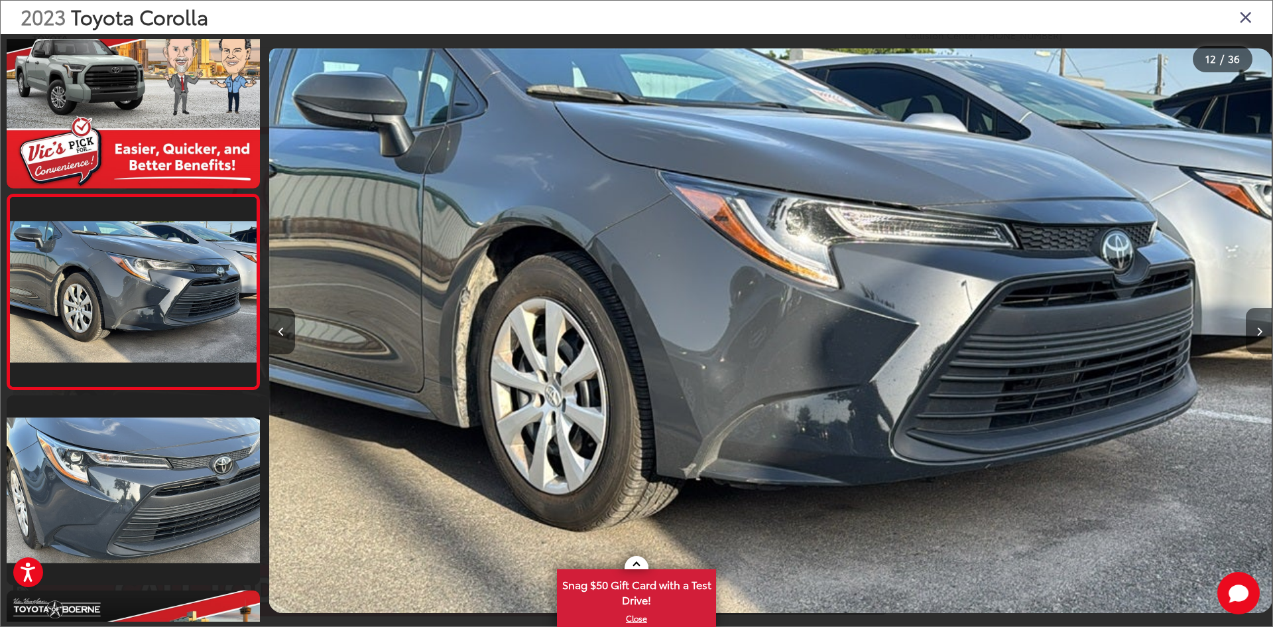
click at [1248, 335] on button "Next image" at bounding box center [1259, 331] width 27 height 46
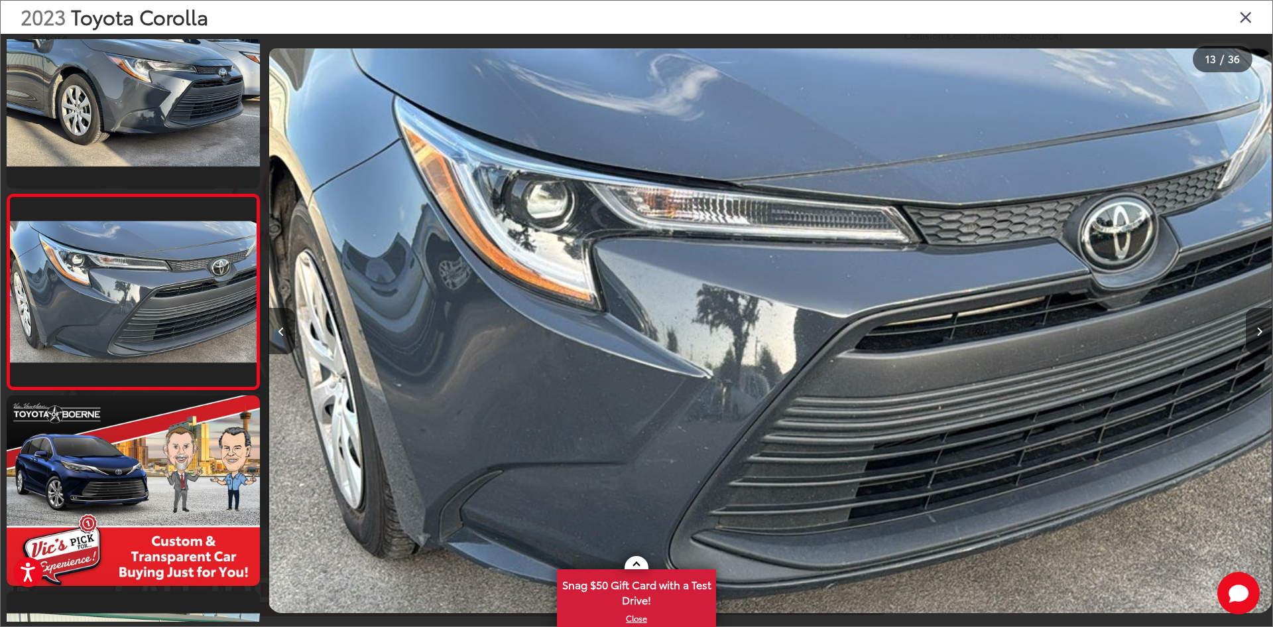
click at [1248, 335] on button "Next image" at bounding box center [1259, 331] width 27 height 46
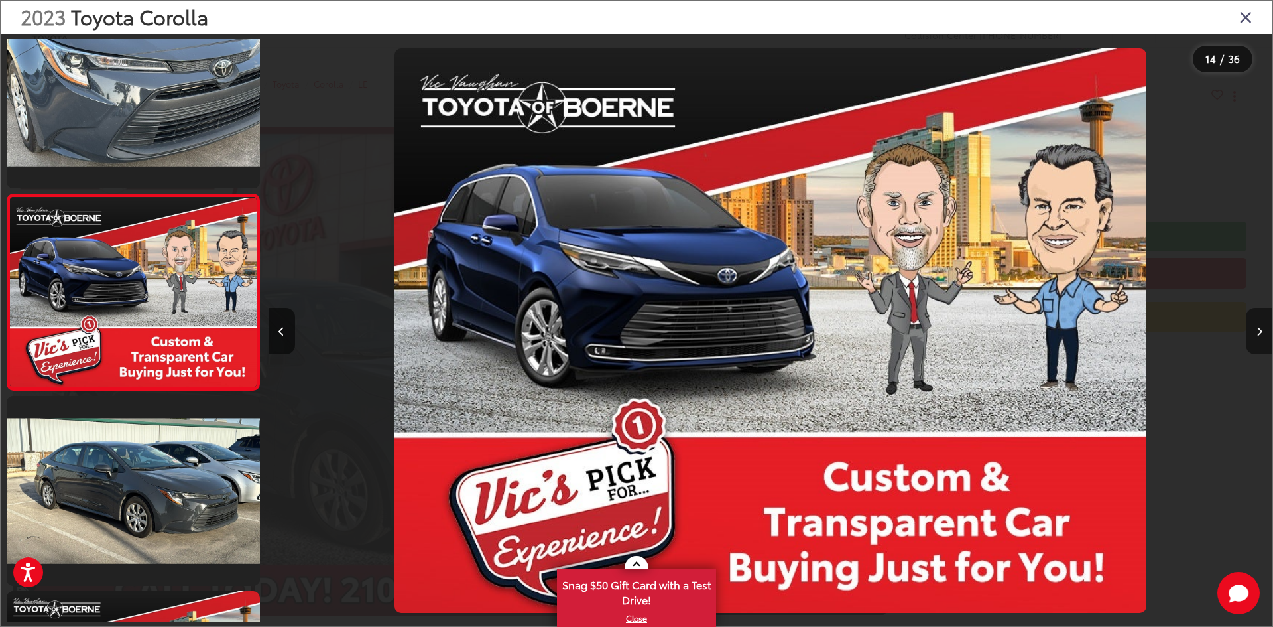
click at [1248, 335] on button "Next image" at bounding box center [1259, 331] width 27 height 46
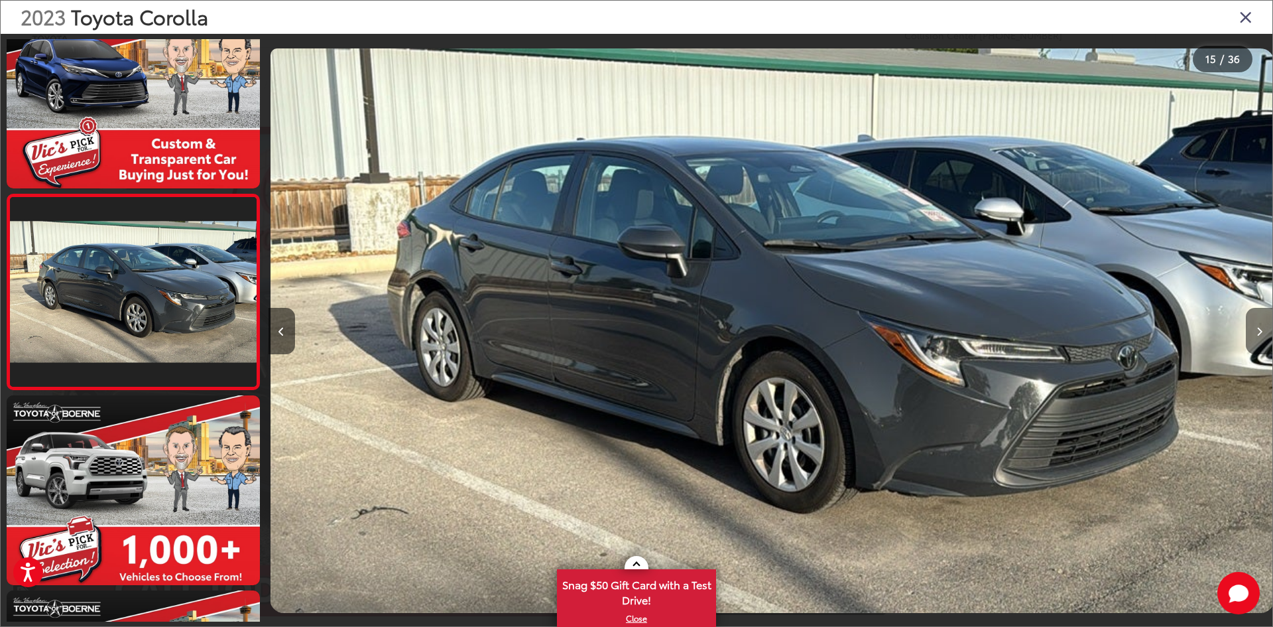
click at [1248, 335] on button "Next image" at bounding box center [1259, 331] width 27 height 46
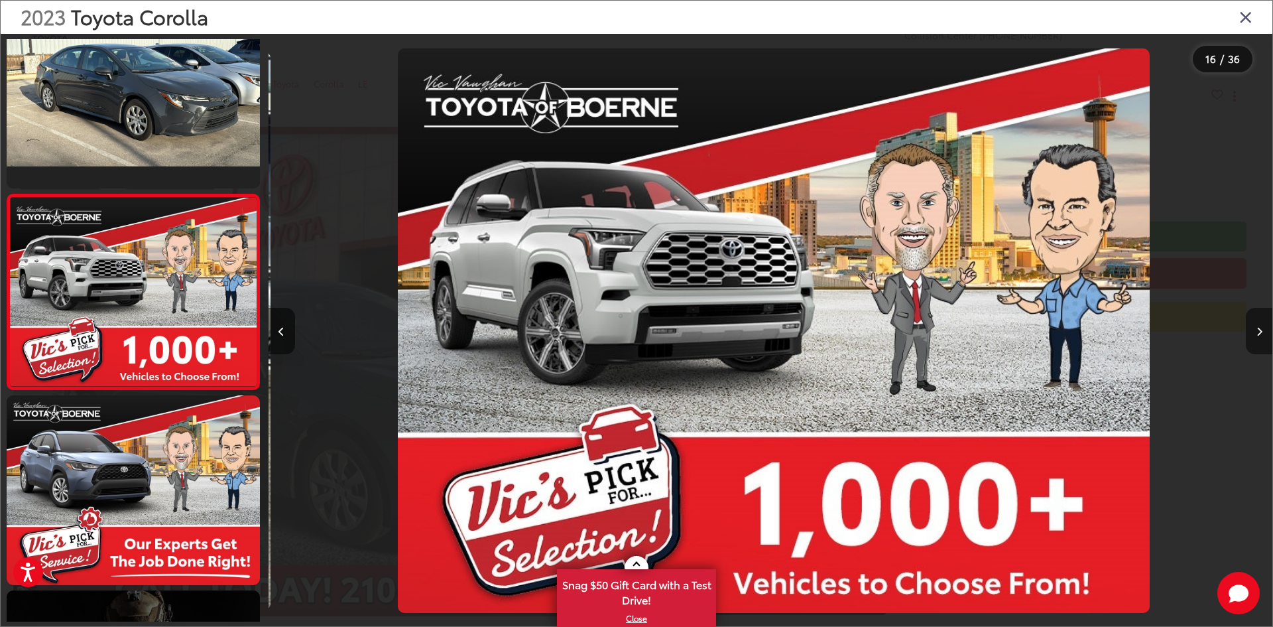
click at [1248, 335] on button "Next image" at bounding box center [1259, 331] width 27 height 46
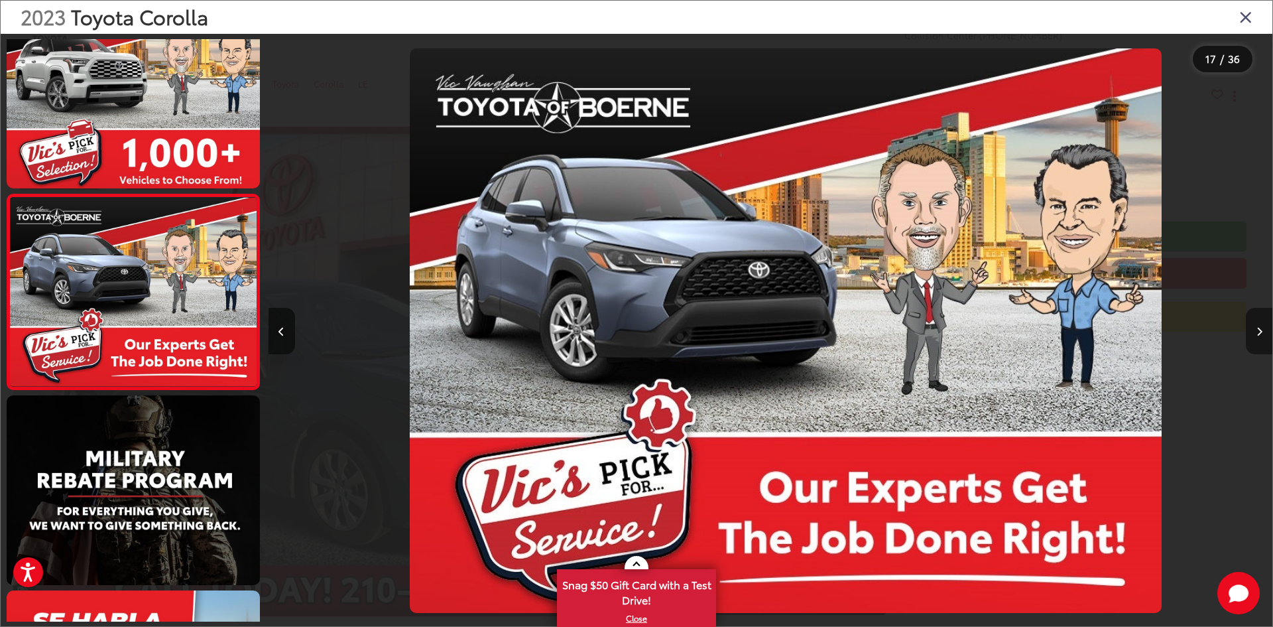
click at [1248, 335] on button "Next image" at bounding box center [1259, 331] width 27 height 46
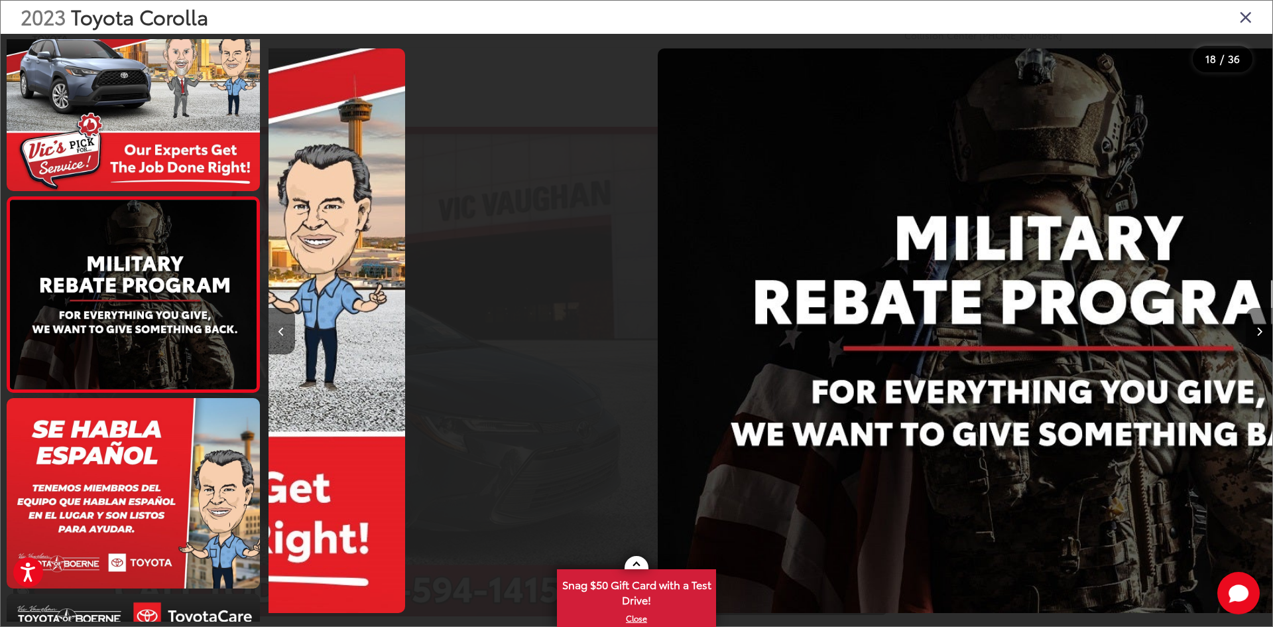
click at [1248, 335] on button "Next image" at bounding box center [1259, 331] width 27 height 46
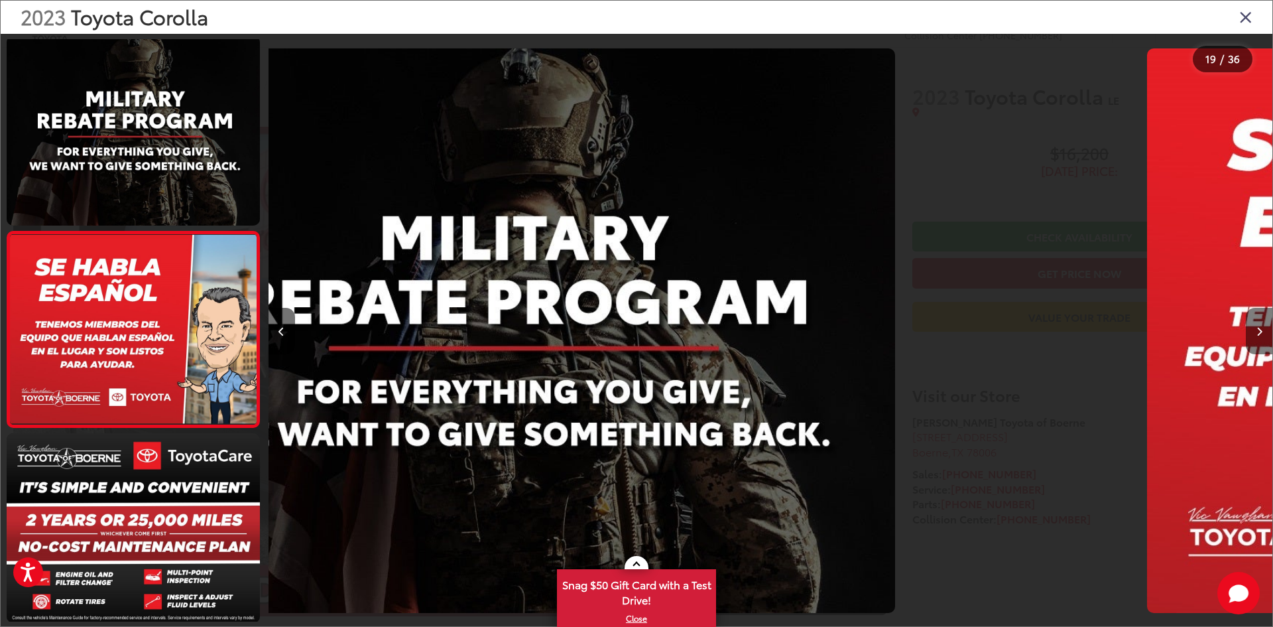
click at [1248, 335] on button "Next image" at bounding box center [1259, 331] width 27 height 46
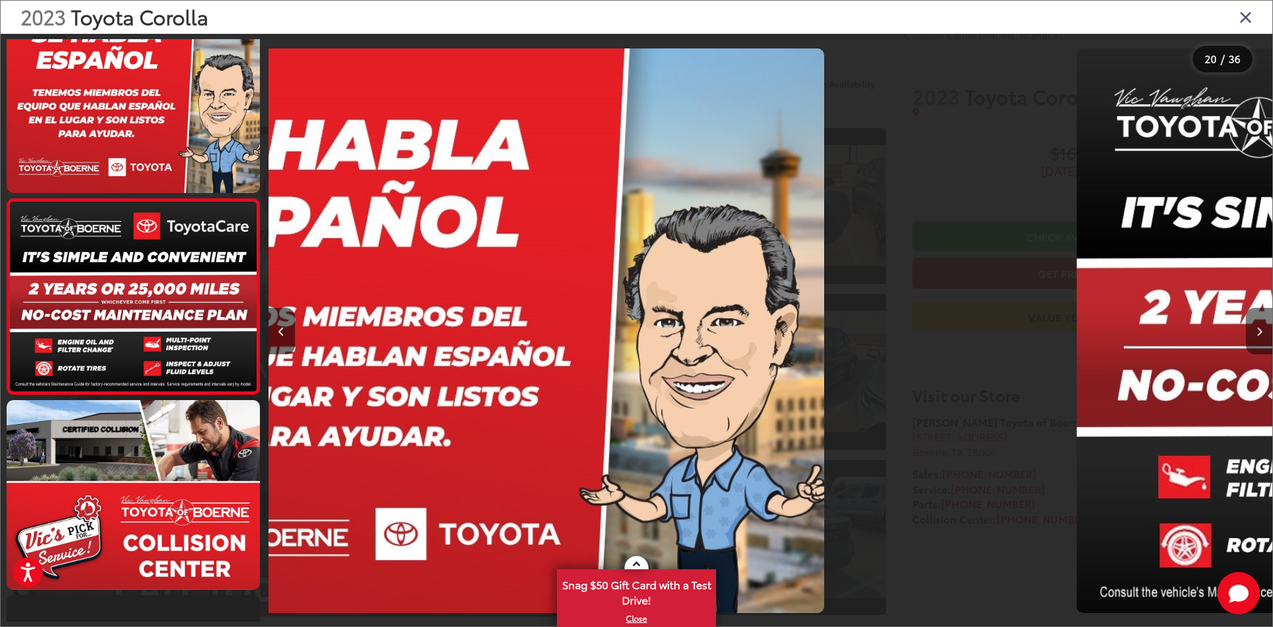
click at [1248, 335] on button "Next image" at bounding box center [1259, 331] width 27 height 46
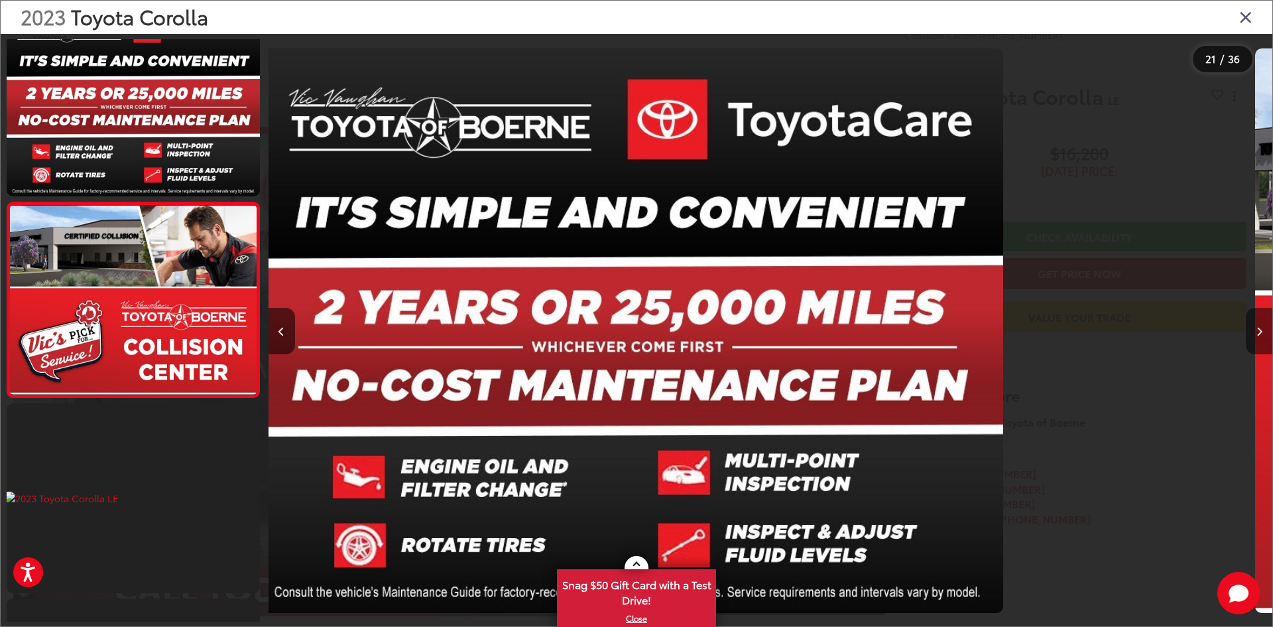
click at [1248, 335] on button "Next image" at bounding box center [1259, 331] width 27 height 46
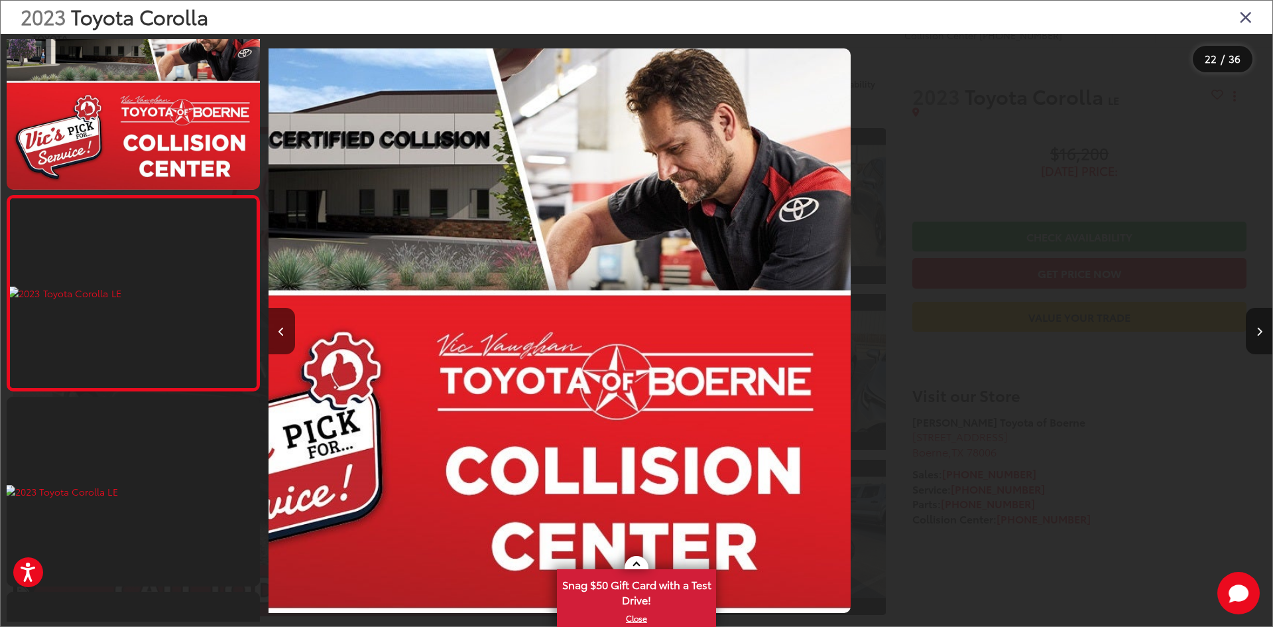
click at [1248, 335] on button "Next image" at bounding box center [1259, 331] width 27 height 46
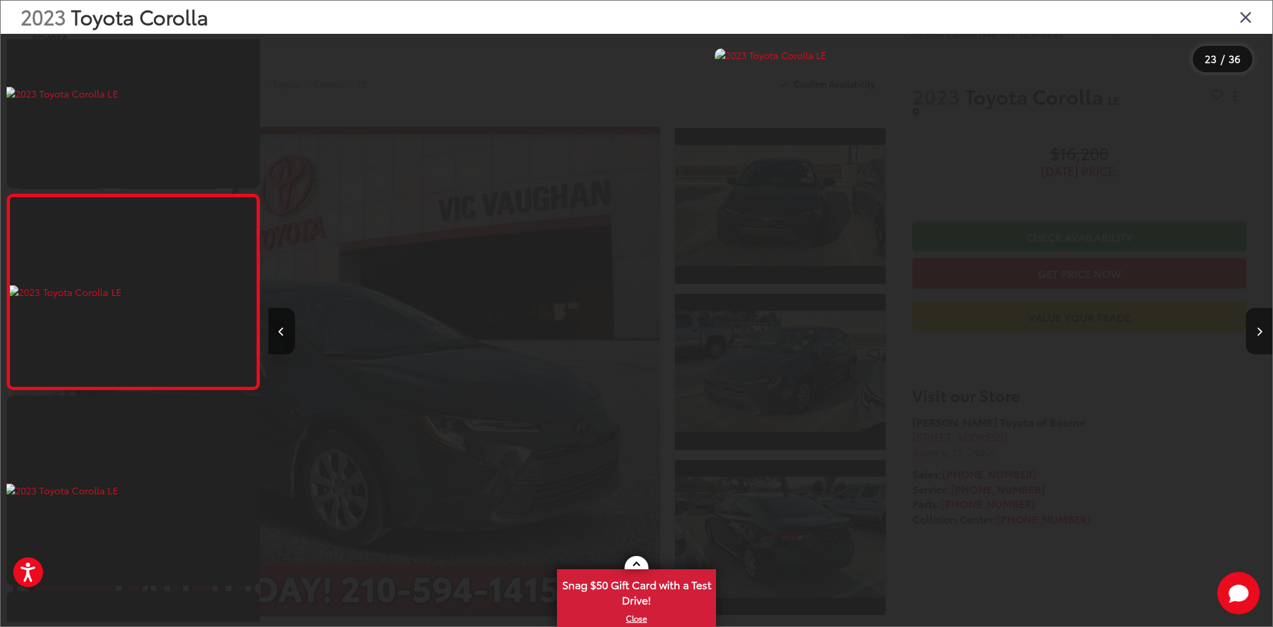
click at [1248, 335] on button "Next image" at bounding box center [1259, 331] width 27 height 46
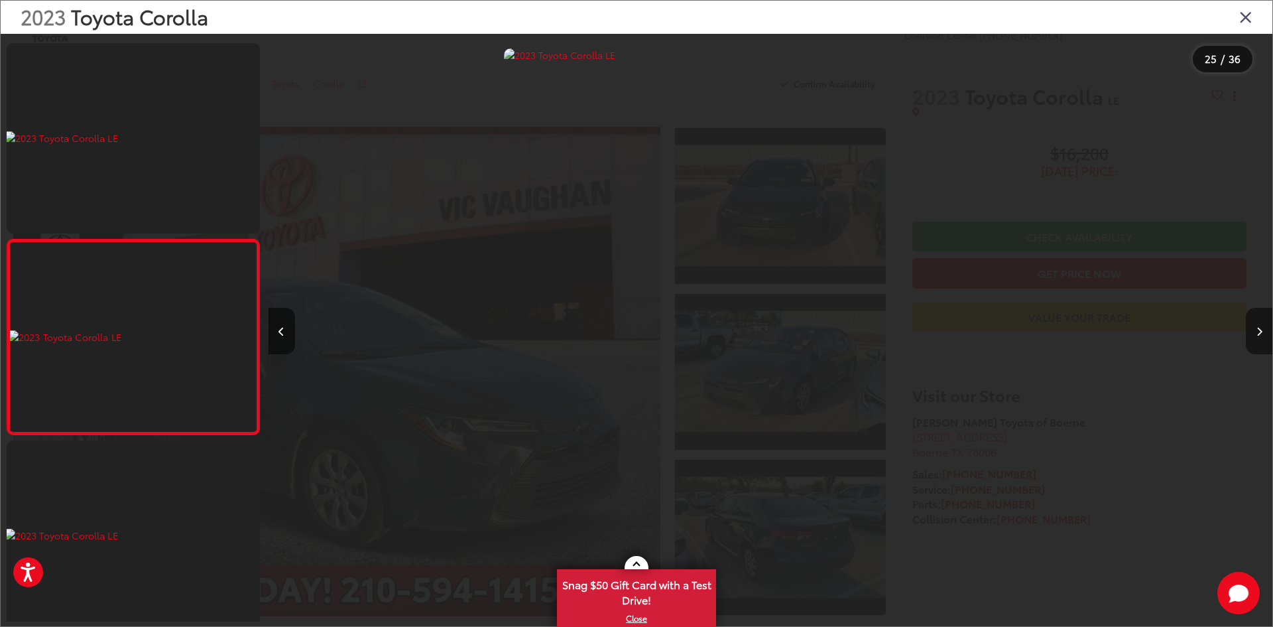
click at [1248, 335] on button "Next image" at bounding box center [1259, 331] width 27 height 46
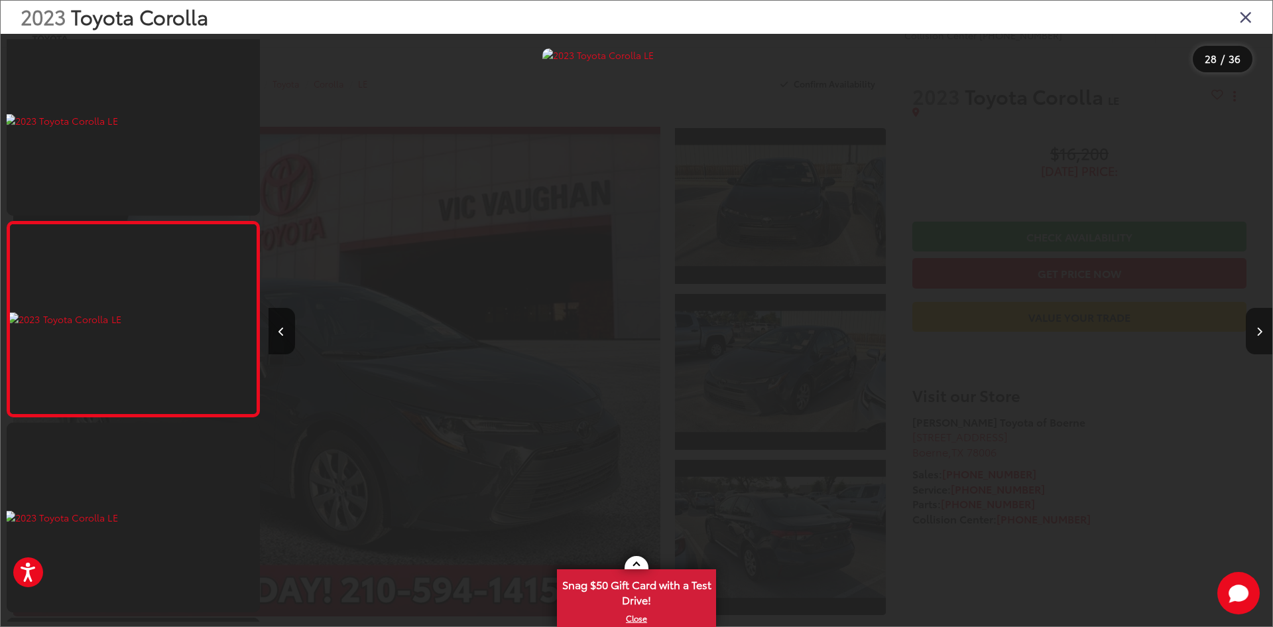
click at [1248, 335] on button "Next image" at bounding box center [1259, 331] width 27 height 46
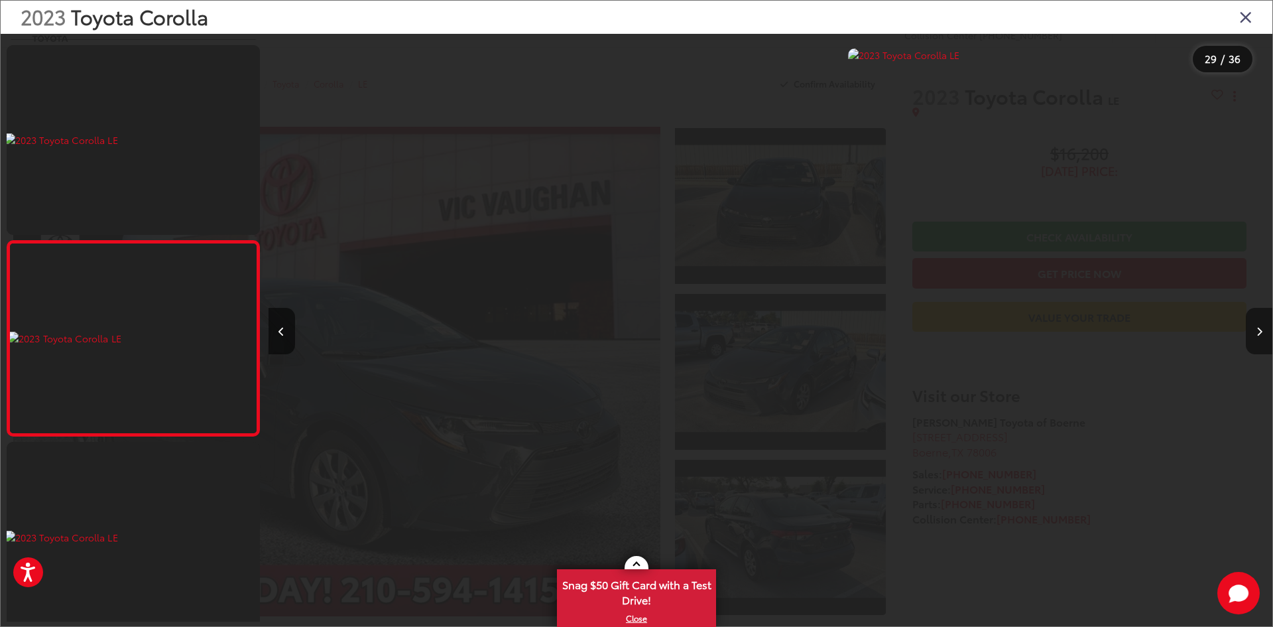
click at [1248, 335] on button "Next image" at bounding box center [1259, 331] width 27 height 46
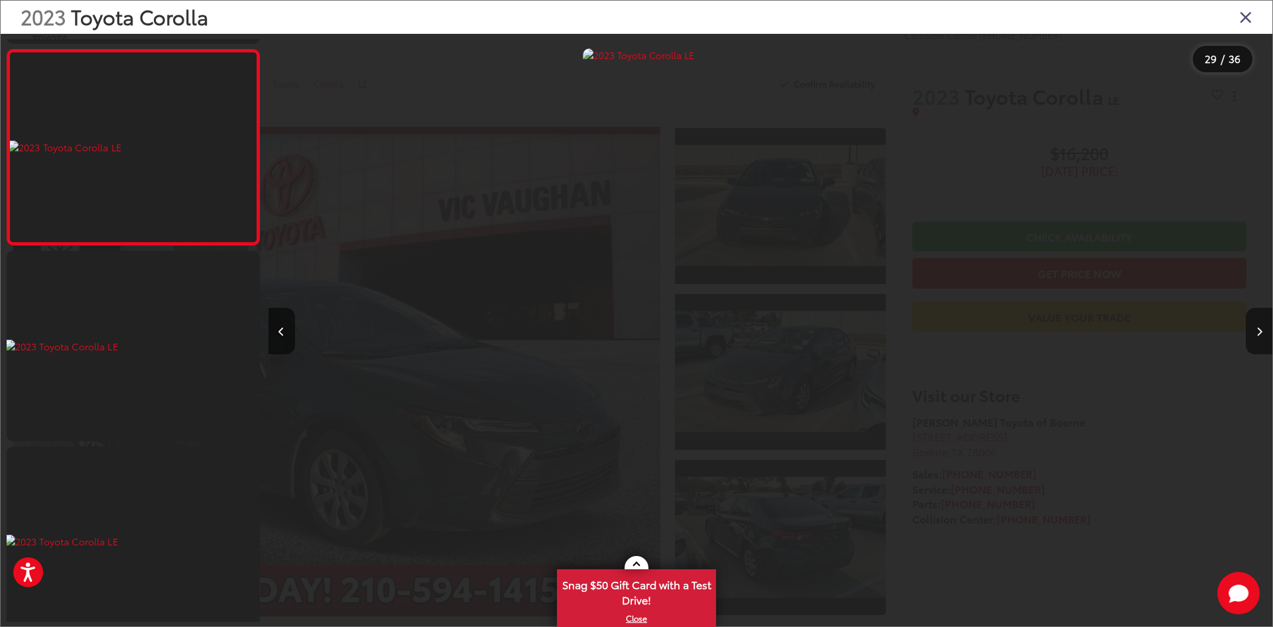
click at [1248, 335] on button "Next image" at bounding box center [1259, 331] width 27 height 46
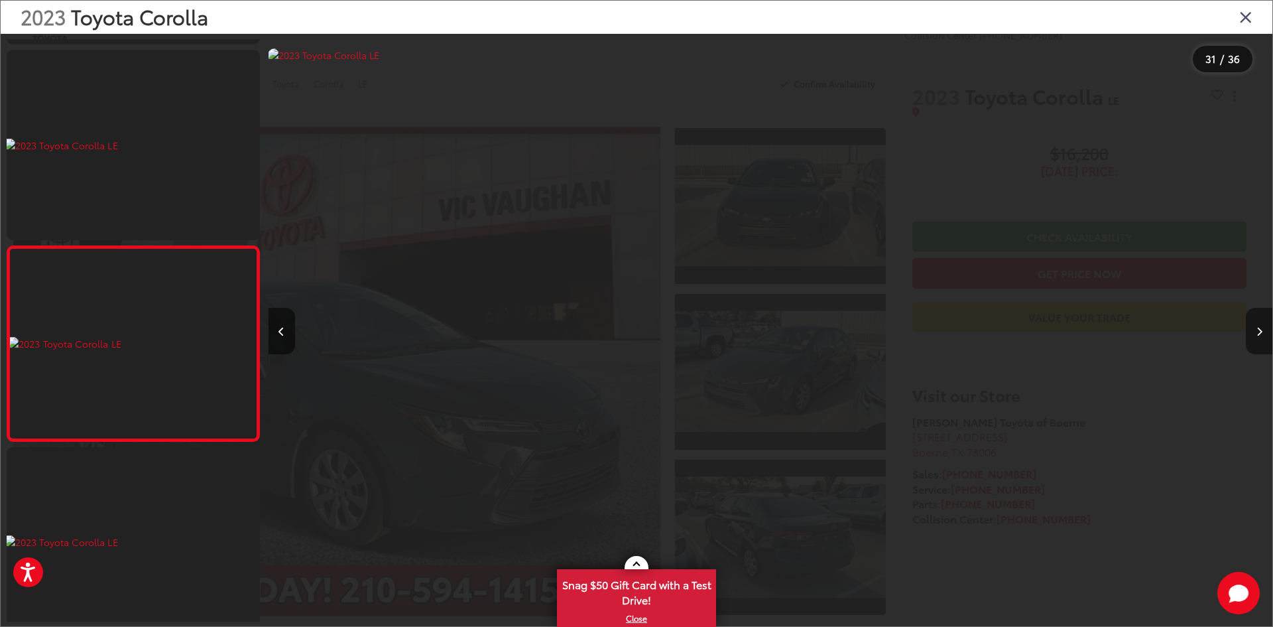
click at [1248, 335] on button "Next image" at bounding box center [1259, 331] width 27 height 46
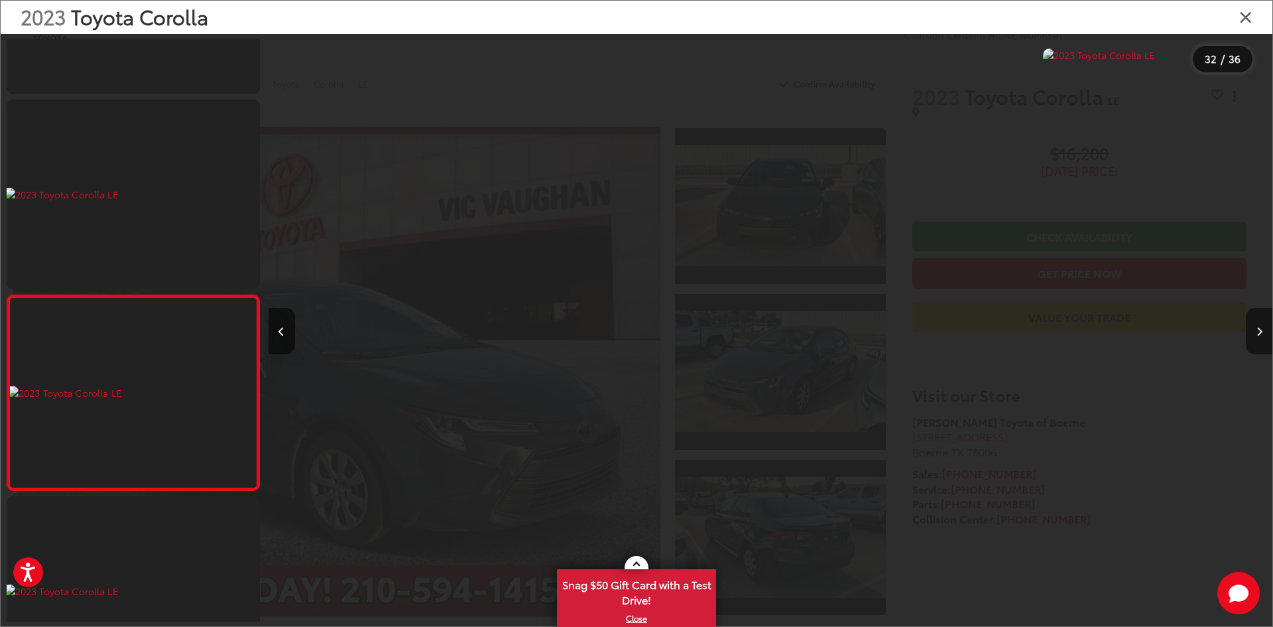
click at [1248, 335] on button "Next image" at bounding box center [1259, 331] width 27 height 46
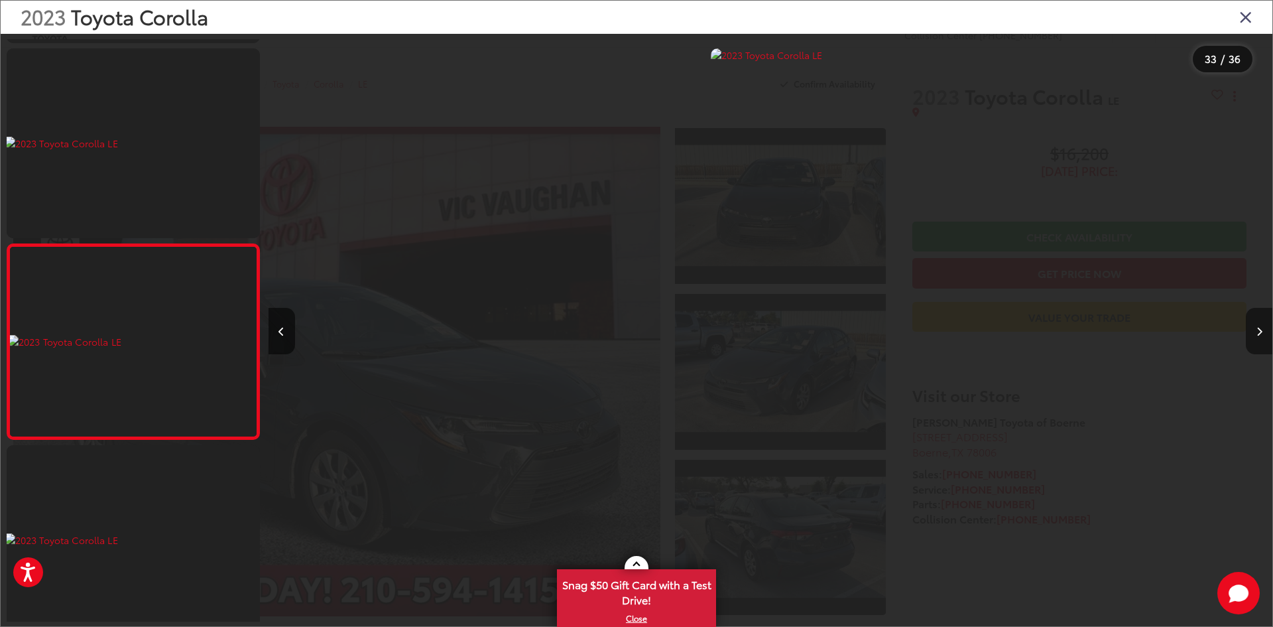
click at [1248, 335] on button "Next image" at bounding box center [1259, 331] width 27 height 46
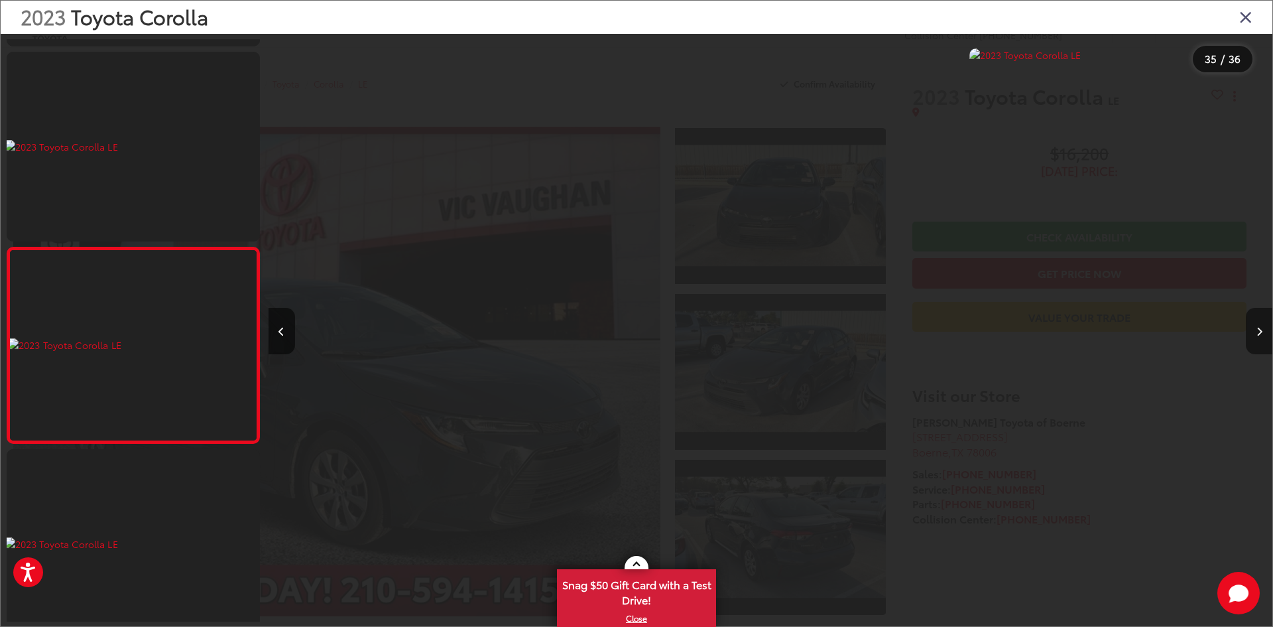
click at [1248, 335] on button "Next image" at bounding box center [1259, 331] width 27 height 46
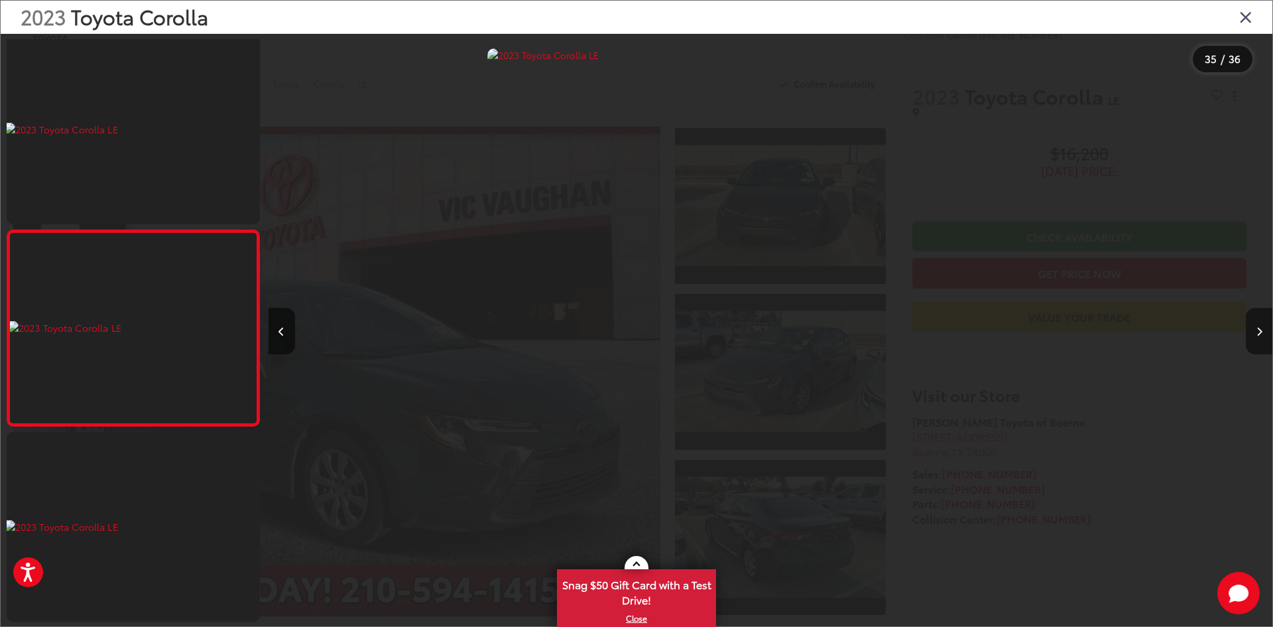
click at [1248, 335] on div at bounding box center [1146, 330] width 251 height 593
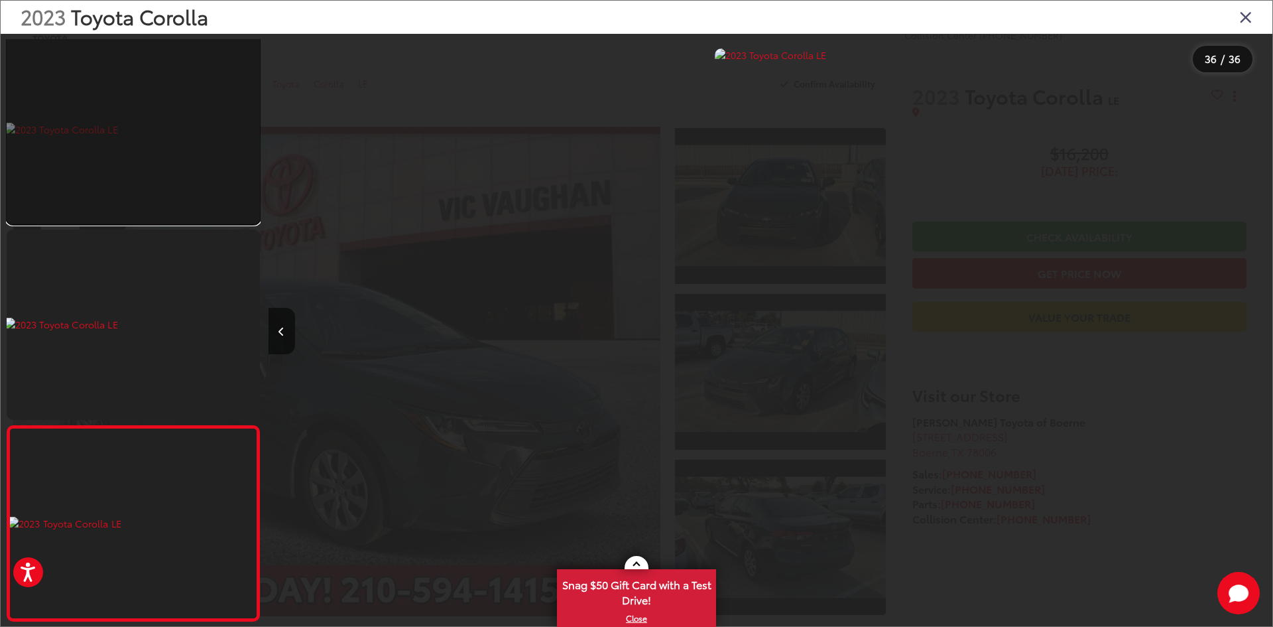
click at [68, 184] on link at bounding box center [133, 129] width 253 height 190
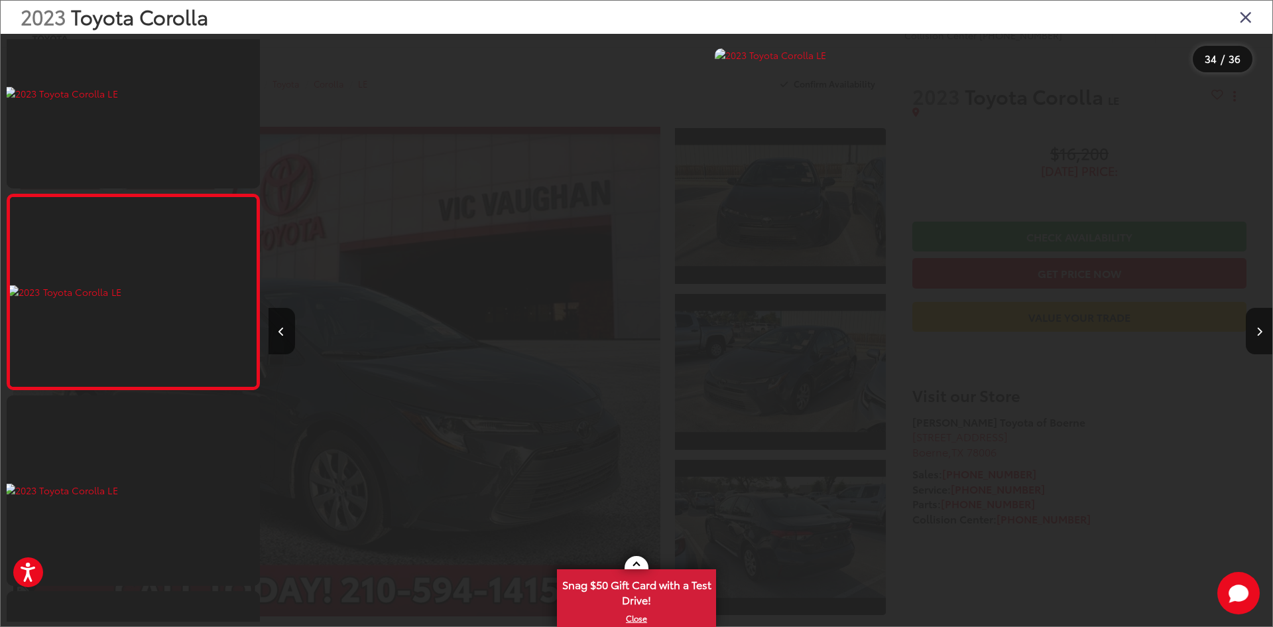
click at [747, 48] on div "34 / 36" at bounding box center [771, 330] width 1004 height 593
click at [747, 56] on img "2023 Toyota Corolla LE 33" at bounding box center [770, 330] width 111 height 564
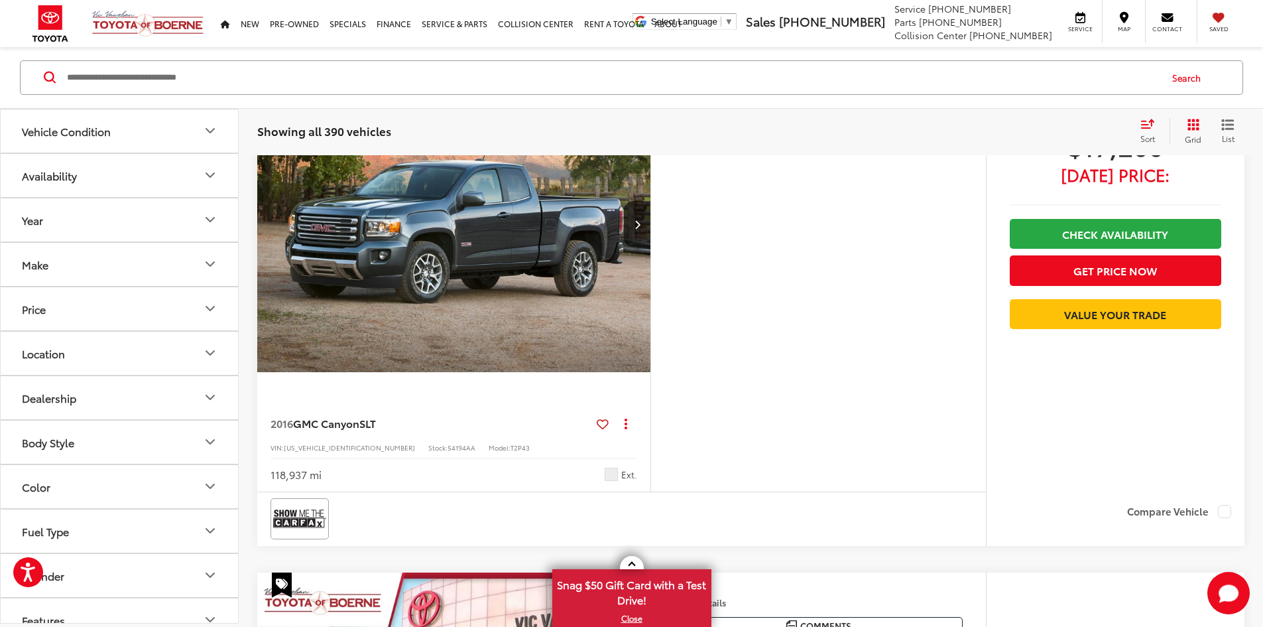
scroll to position [3756, 0]
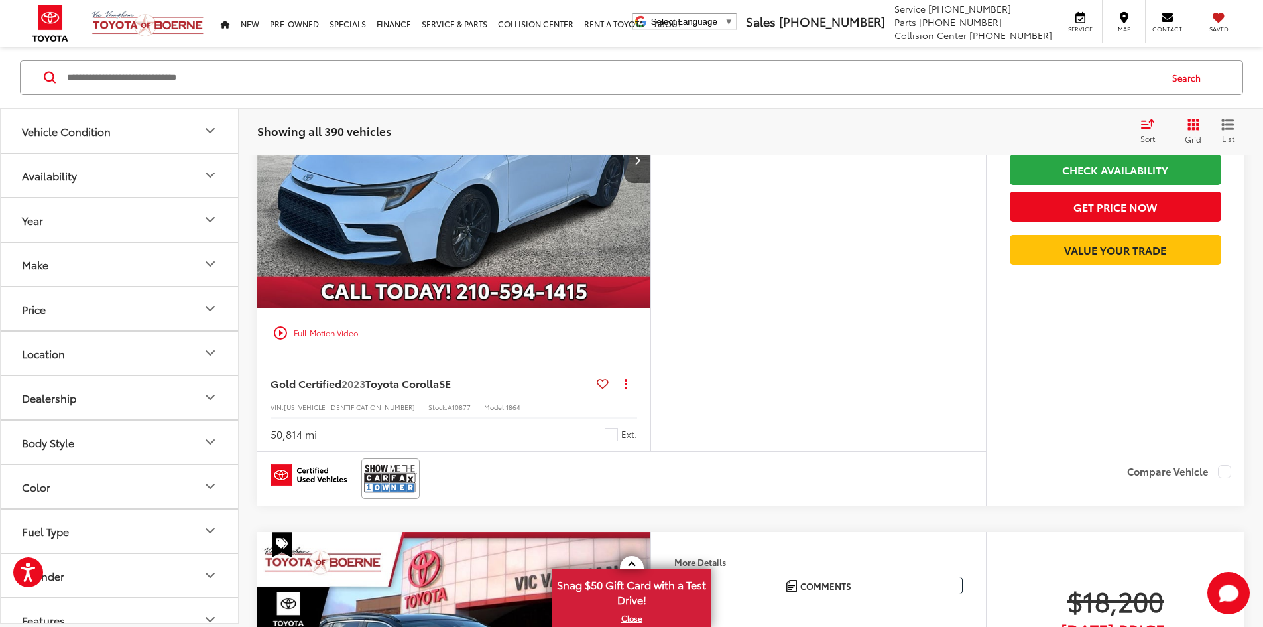
scroll to position [4883, 0]
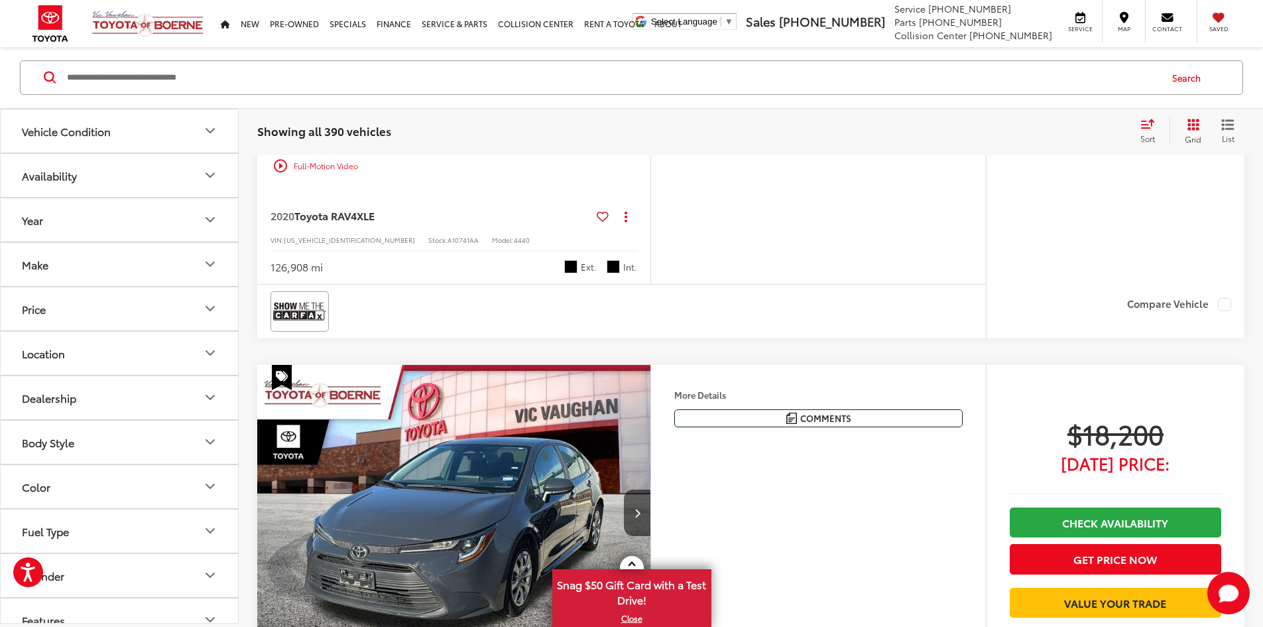
scroll to position [5480, 0]
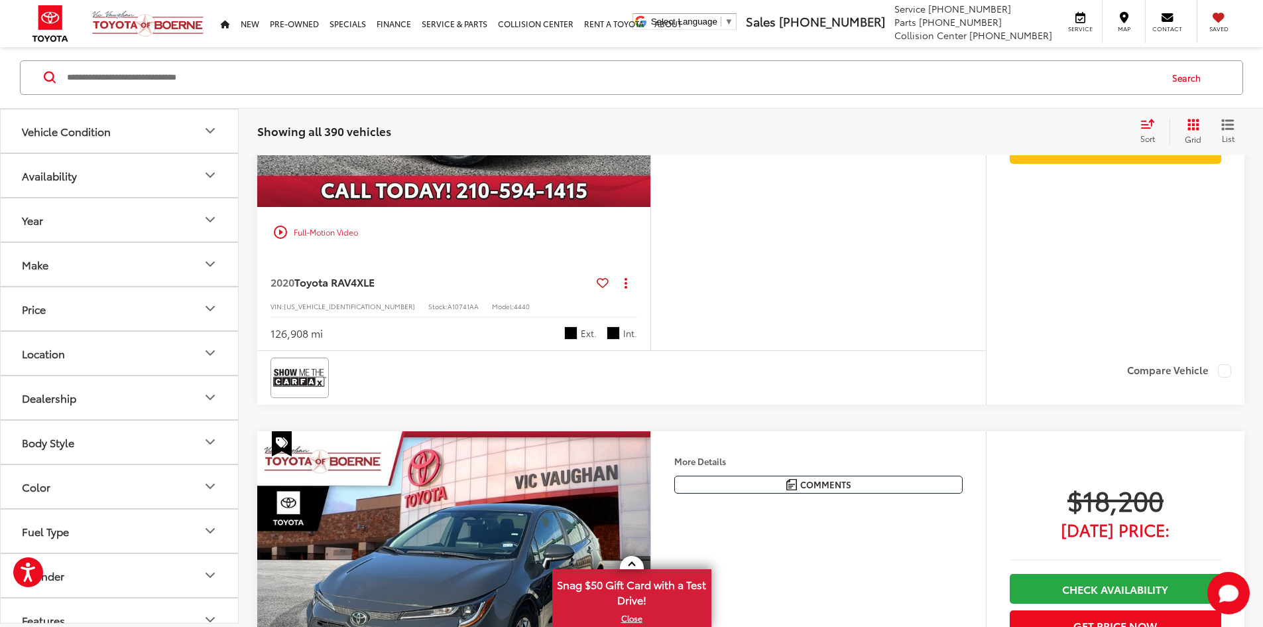
drag, startPoint x: 551, startPoint y: 312, endPoint x: 530, endPoint y: 305, distance: 21.8
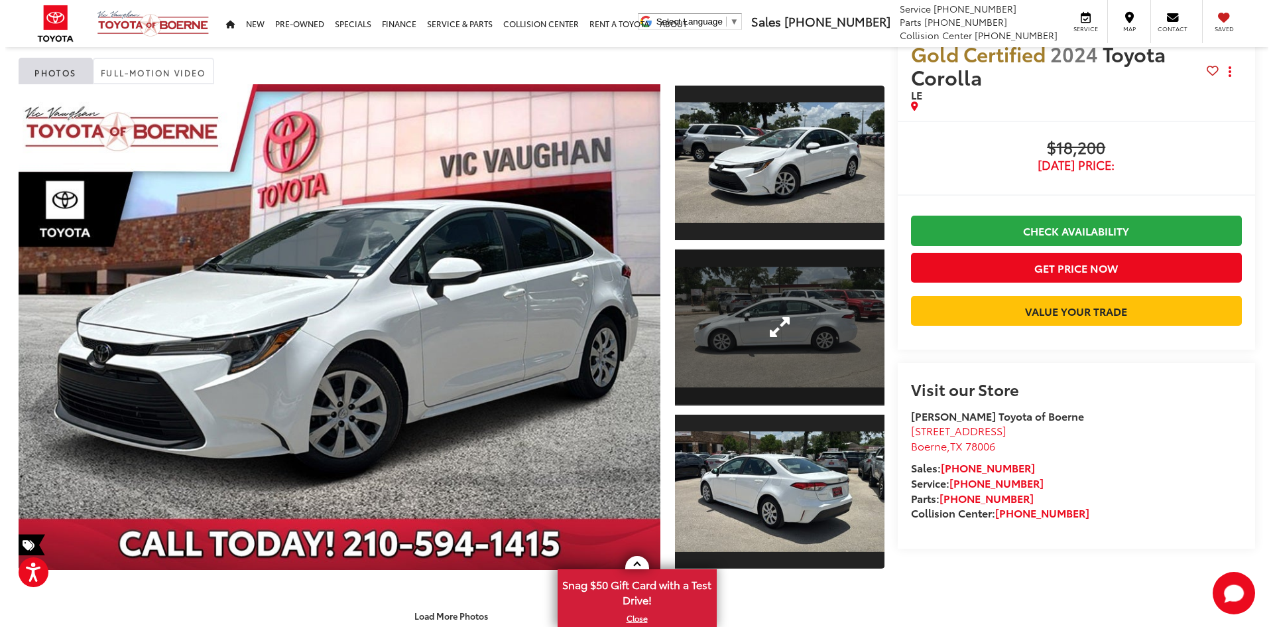
scroll to position [66, 0]
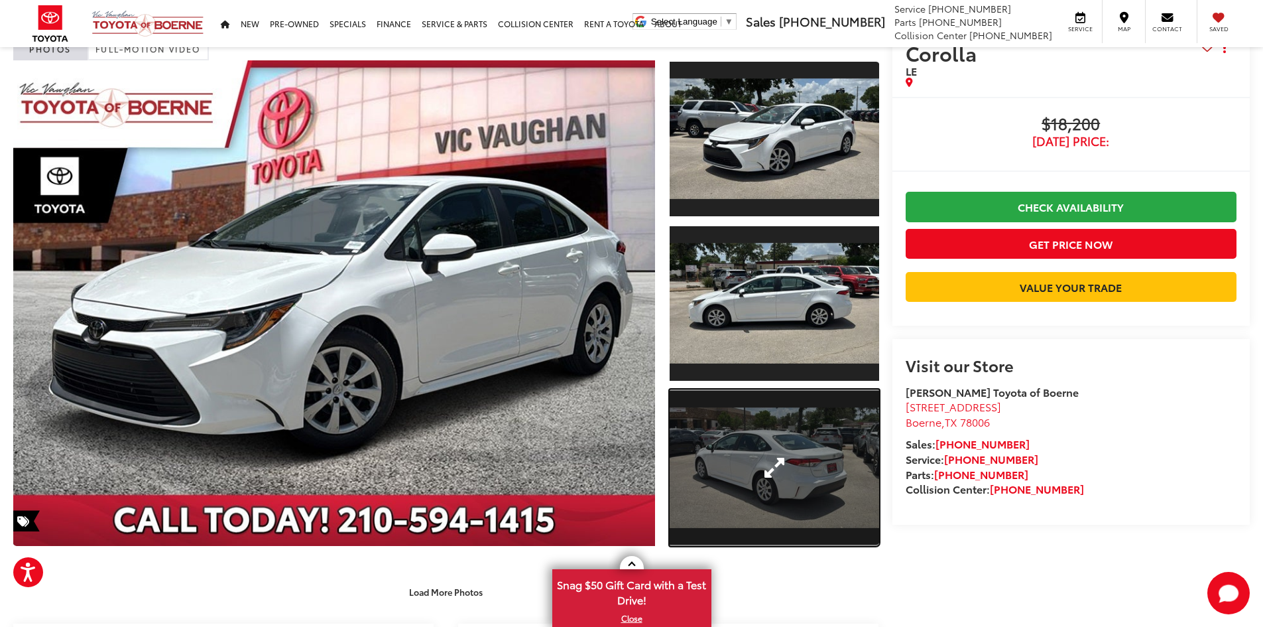
click at [777, 462] on link "Expand Photo 3" at bounding box center [775, 467] width 210 height 157
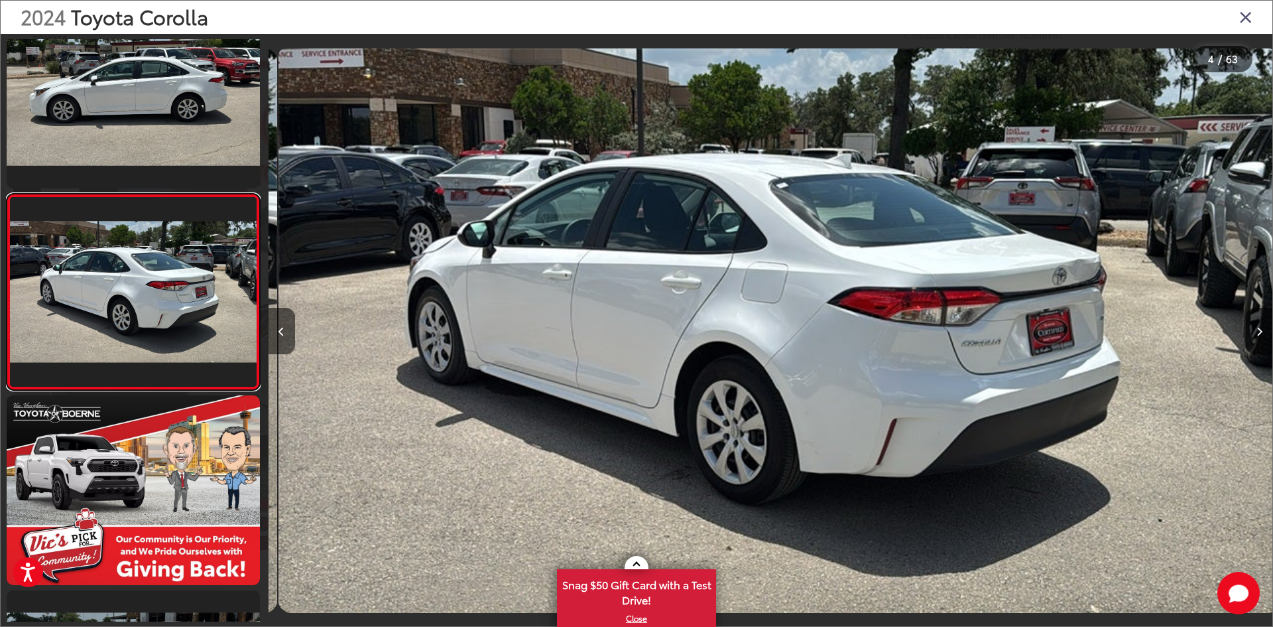
scroll to position [0, 3012]
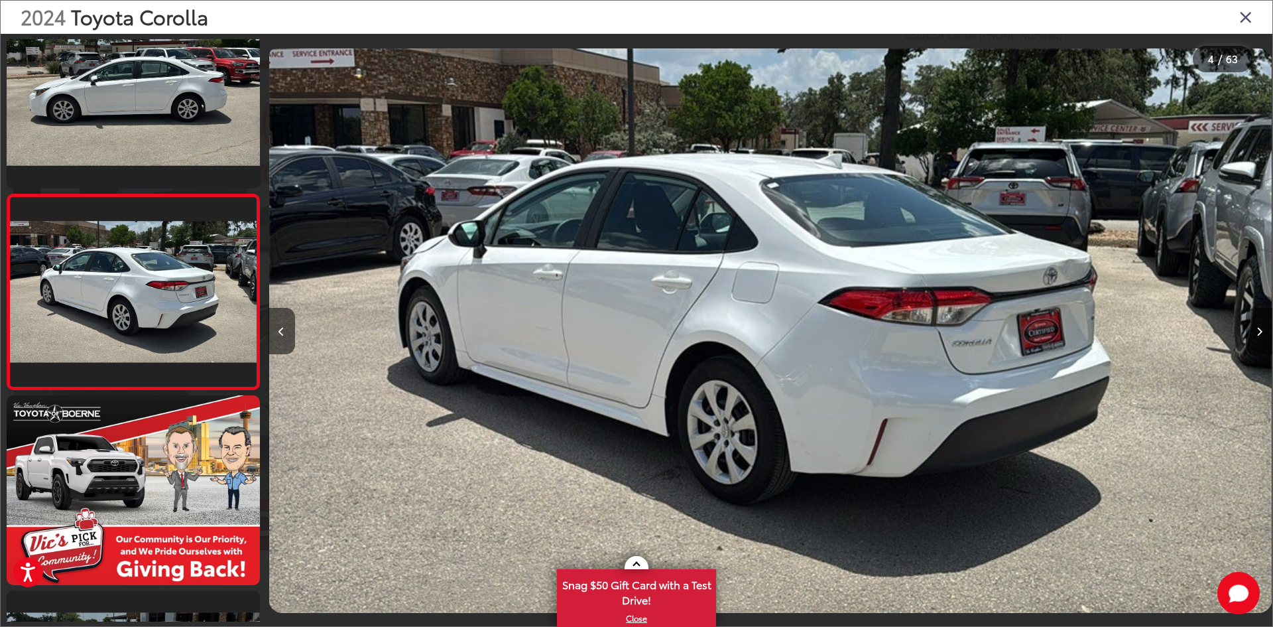
click at [1249, 332] on button "Next image" at bounding box center [1259, 331] width 27 height 46
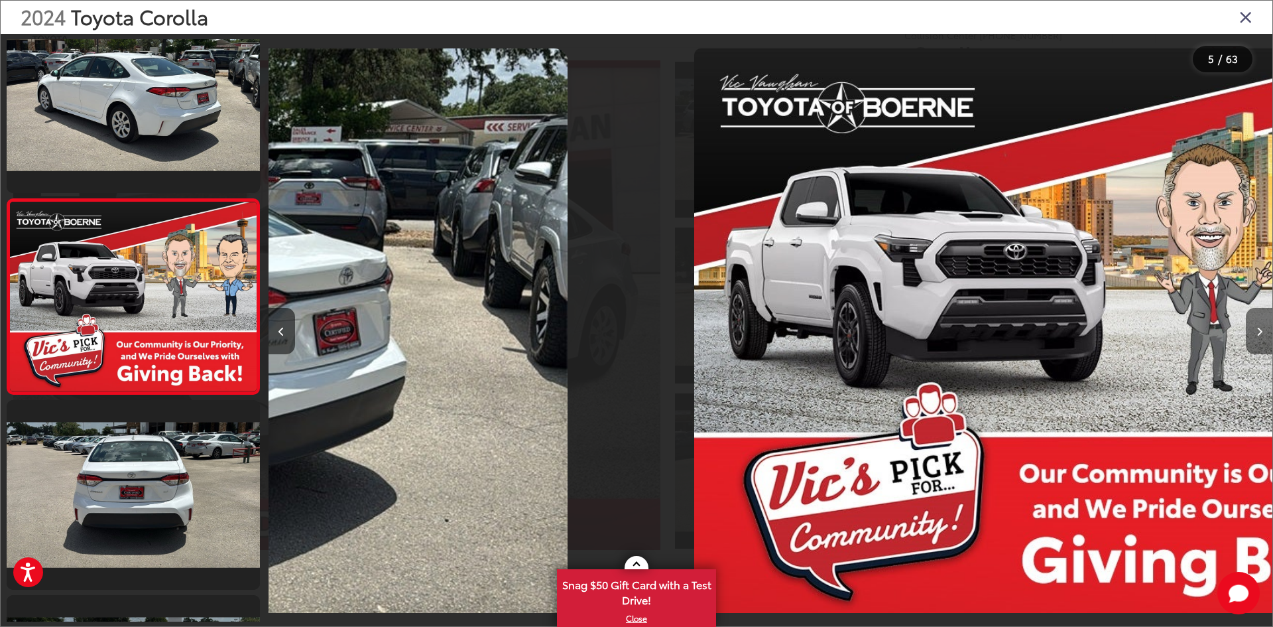
scroll to position [0, 3936]
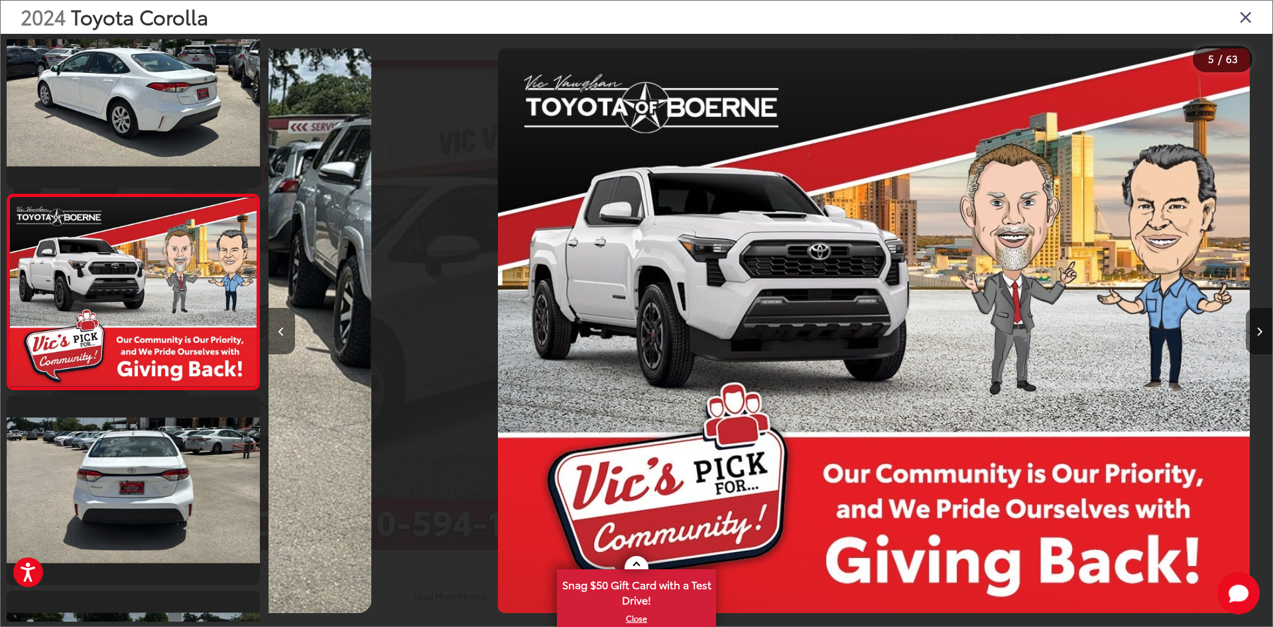
click at [1249, 332] on button "Next image" at bounding box center [1259, 331] width 27 height 46
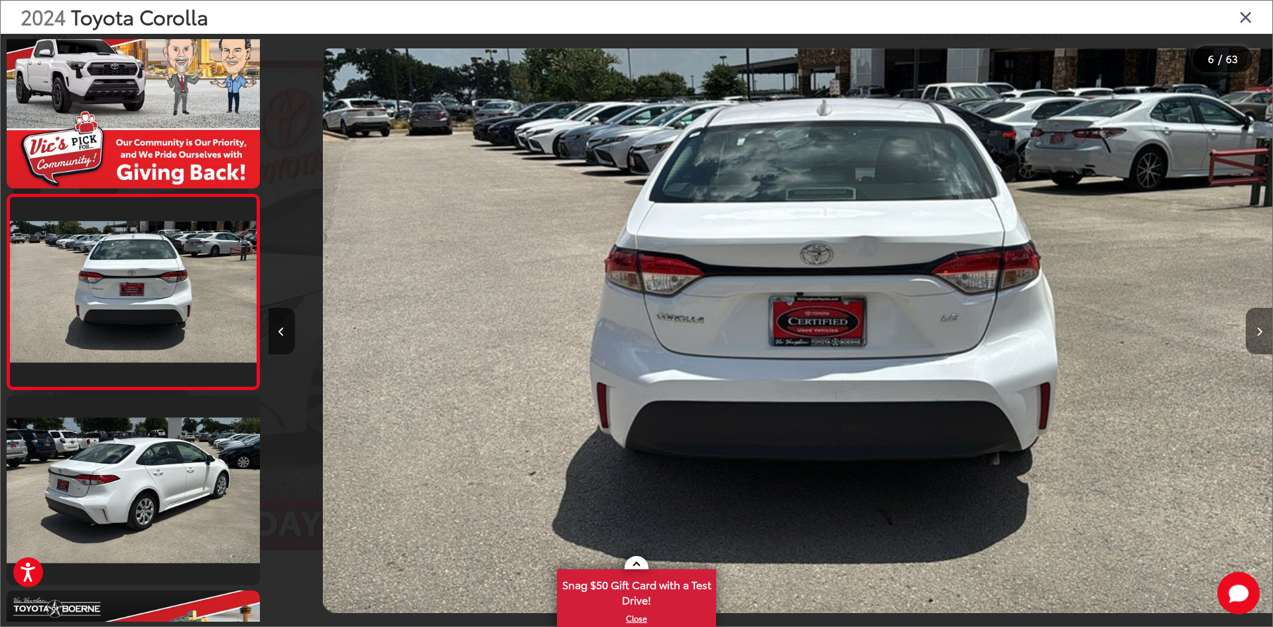
scroll to position [0, 5017]
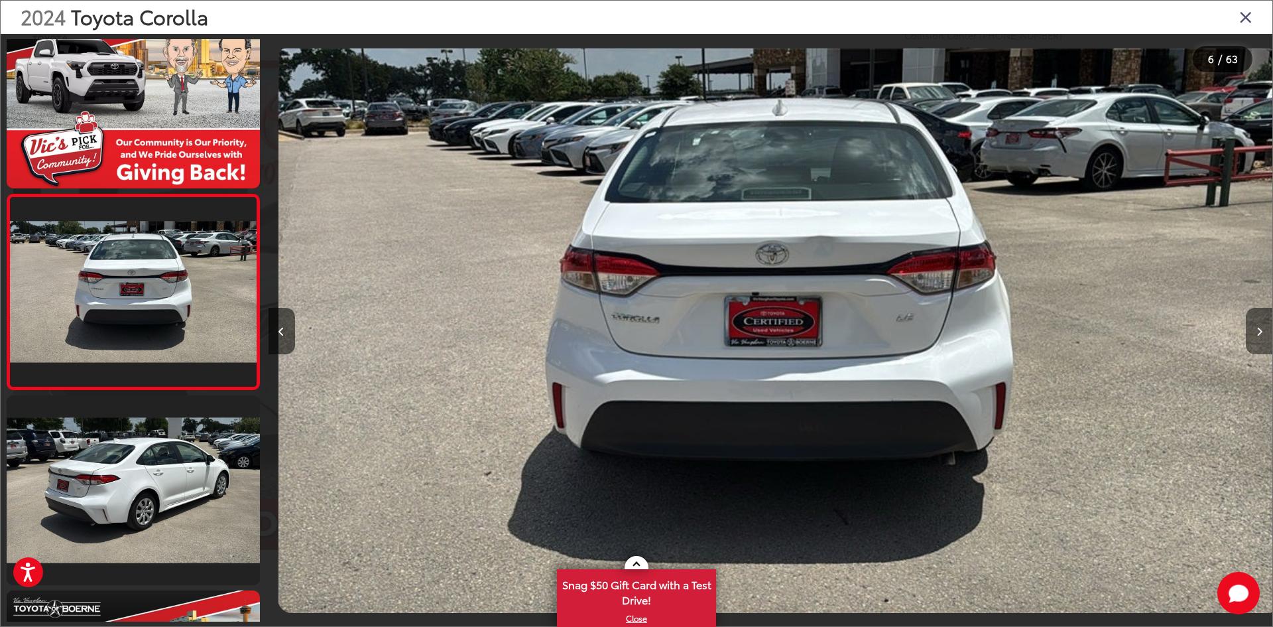
click at [1249, 332] on button "Next image" at bounding box center [1259, 331] width 27 height 46
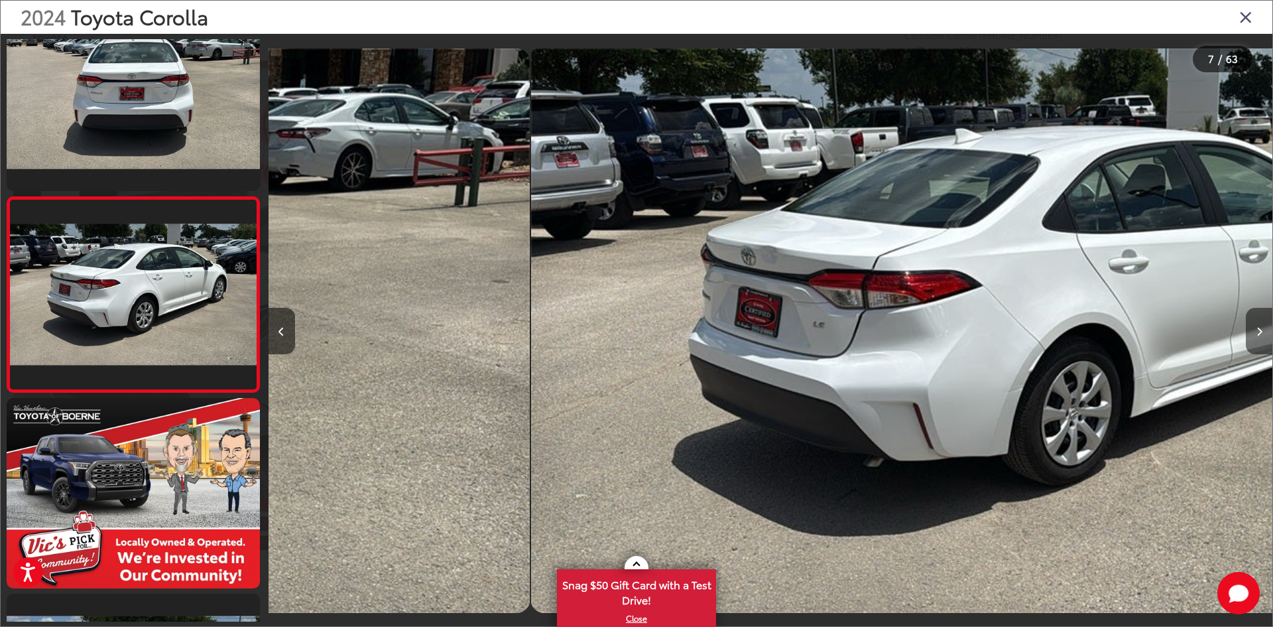
scroll to position [1016, 0]
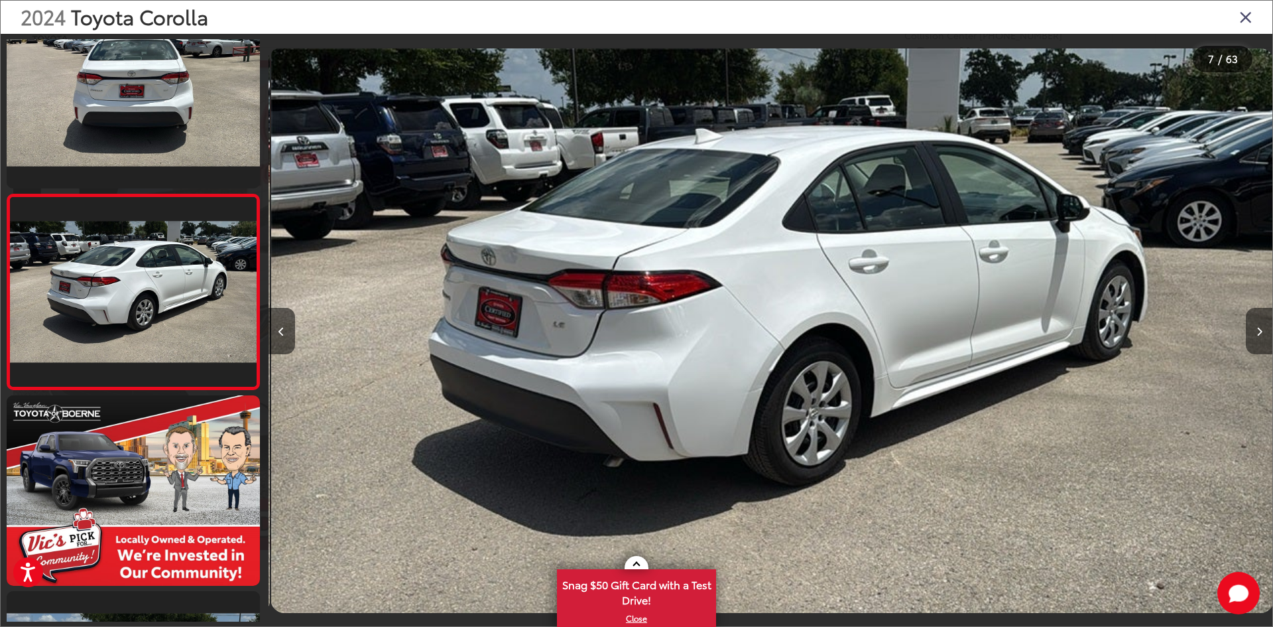
click at [1249, 332] on button "Next image" at bounding box center [1259, 331] width 27 height 46
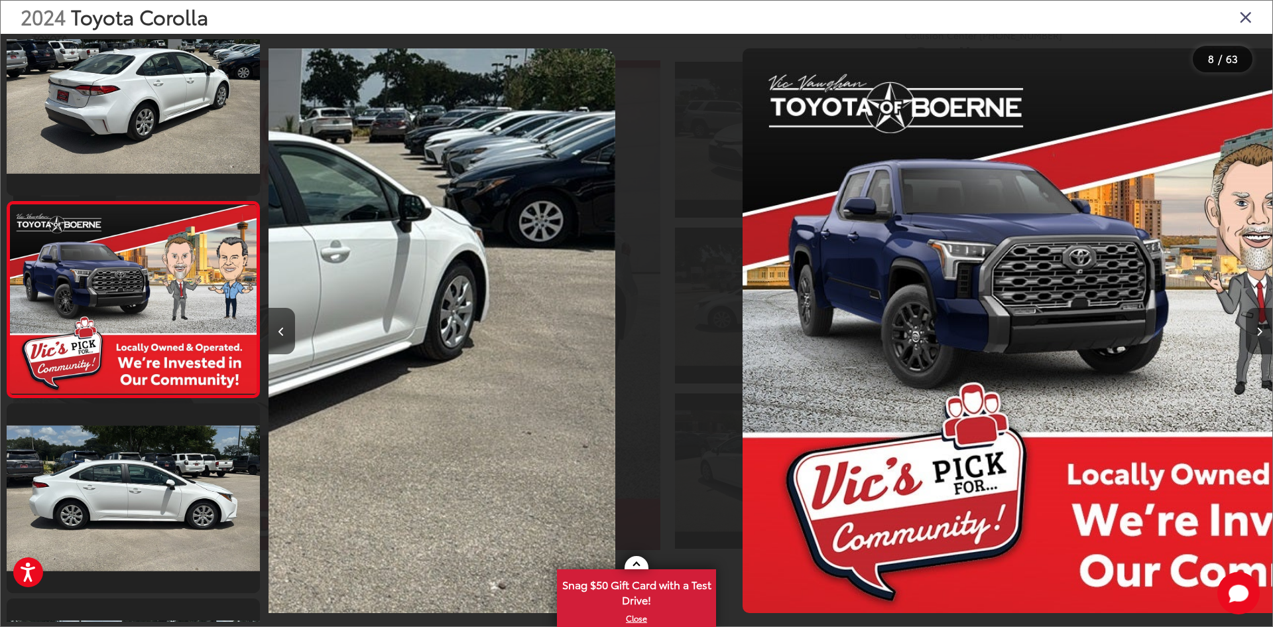
scroll to position [1211, 0]
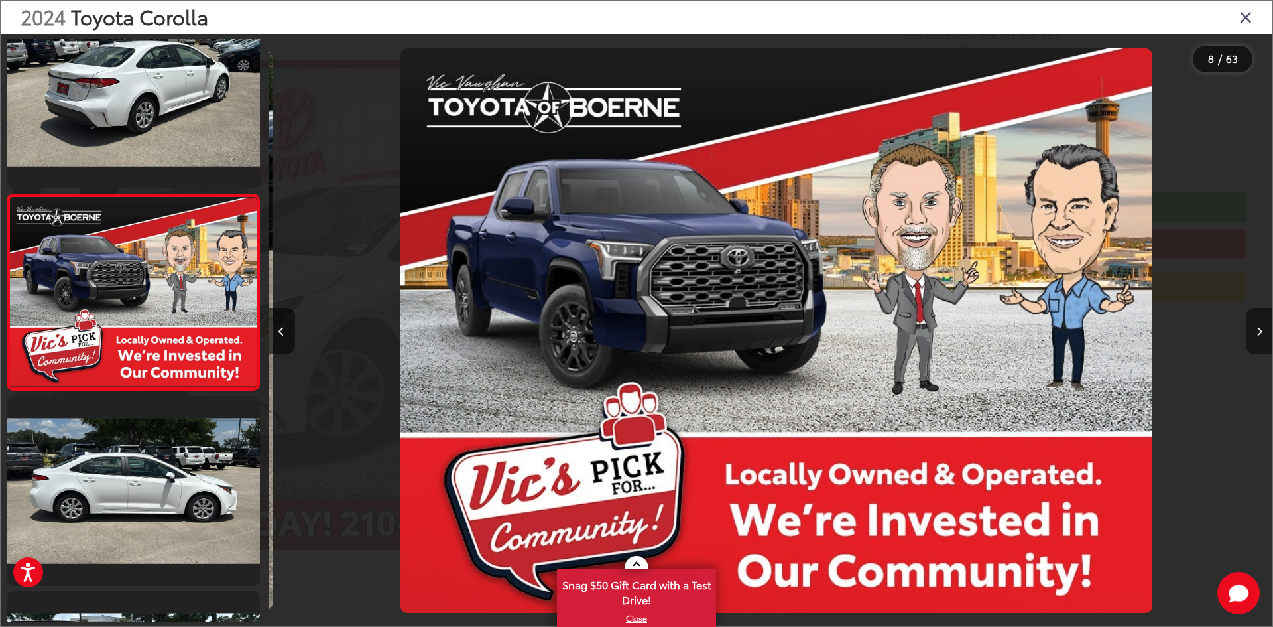
click at [1249, 332] on button "Next image" at bounding box center [1259, 331] width 27 height 46
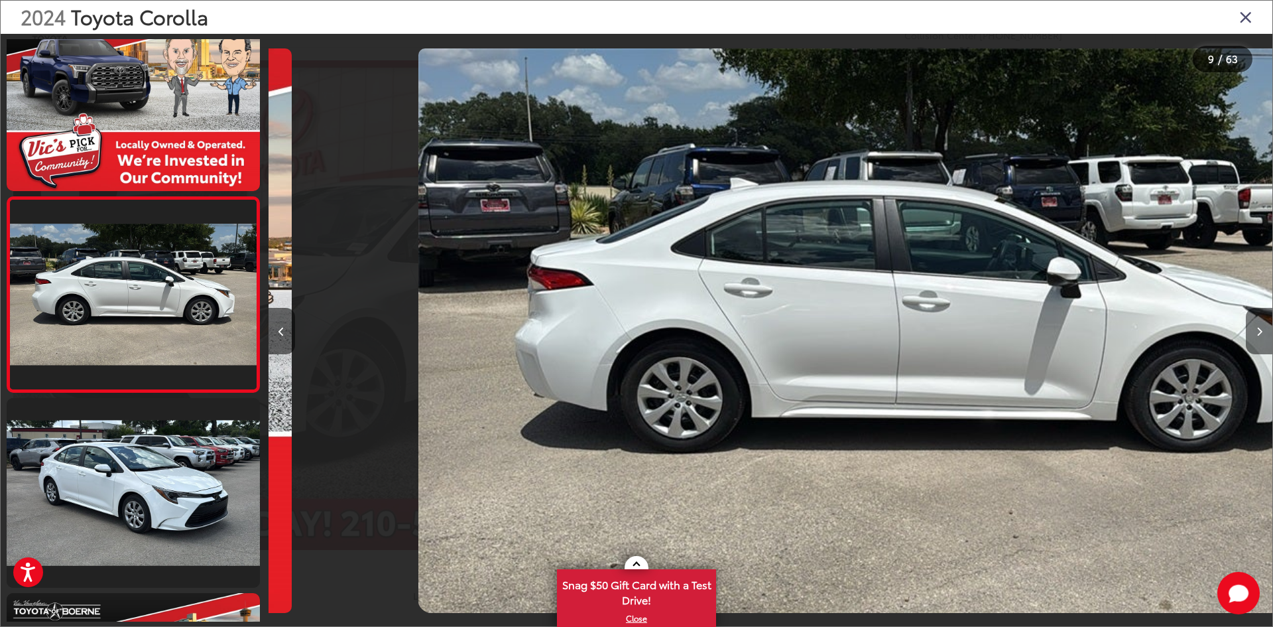
scroll to position [1407, 0]
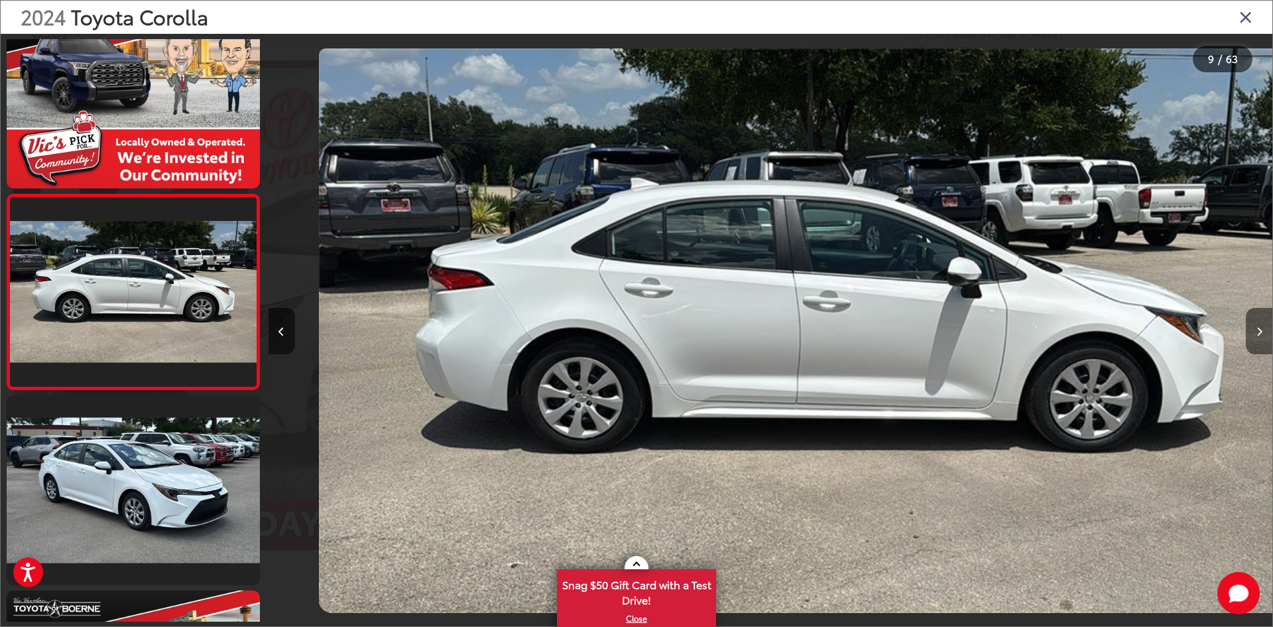
click at [1249, 332] on button "Next image" at bounding box center [1259, 331] width 27 height 46
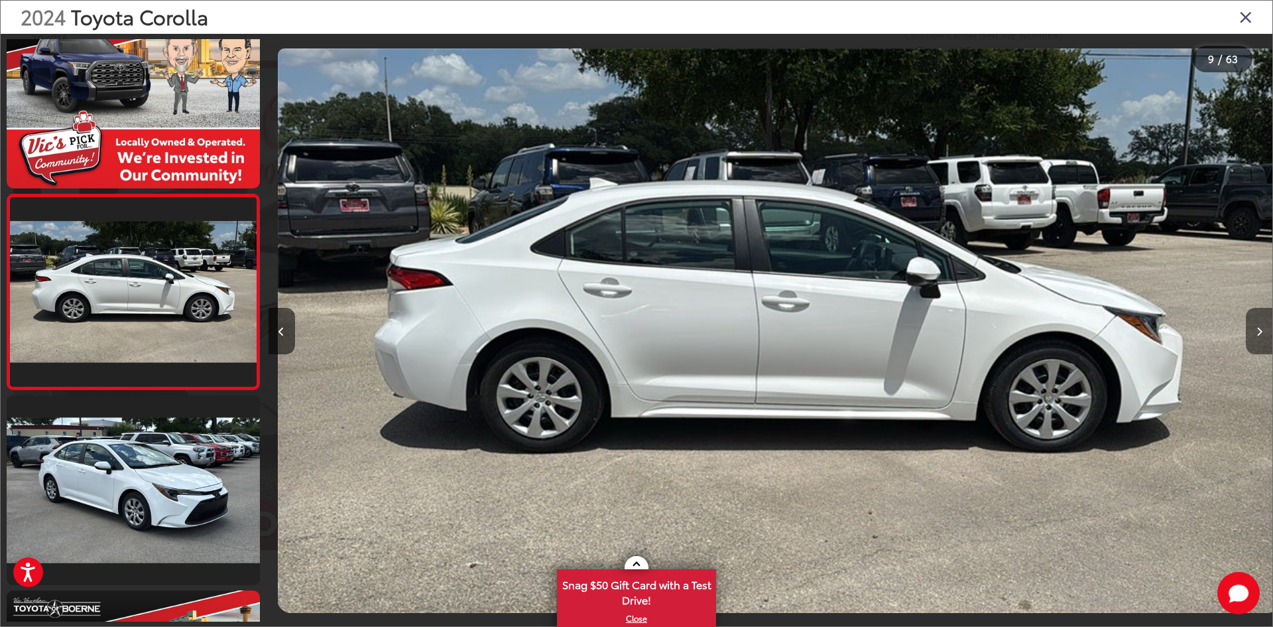
scroll to position [0, 0]
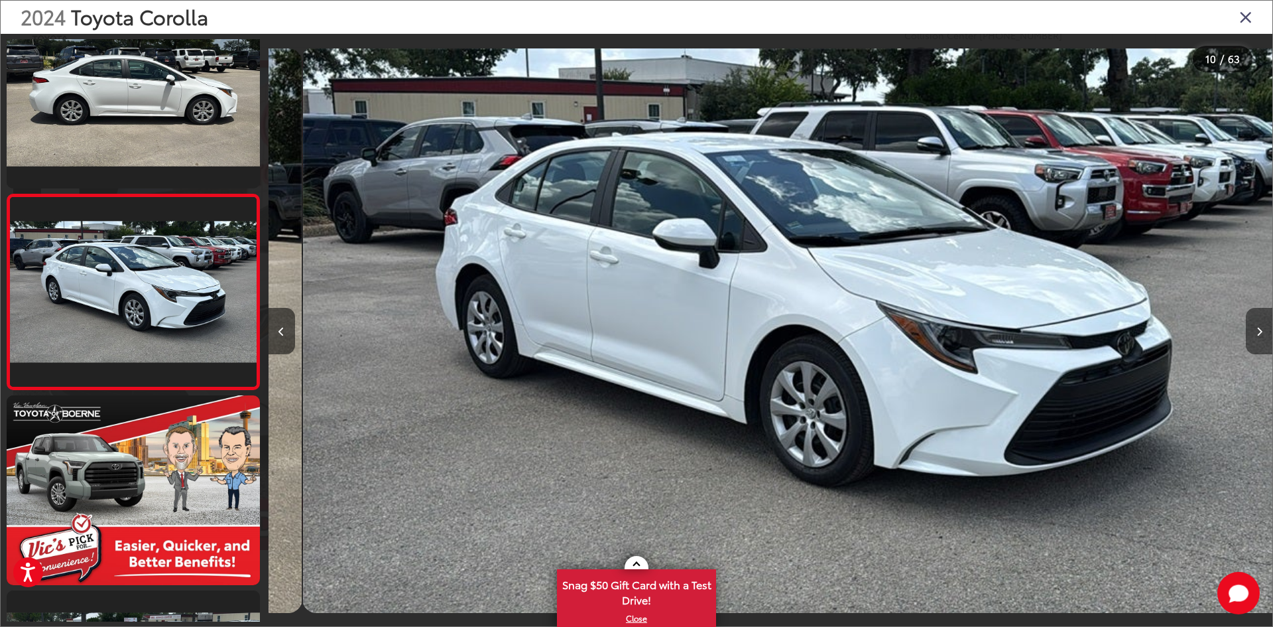
click at [1249, 332] on button "Next image" at bounding box center [1259, 331] width 27 height 46
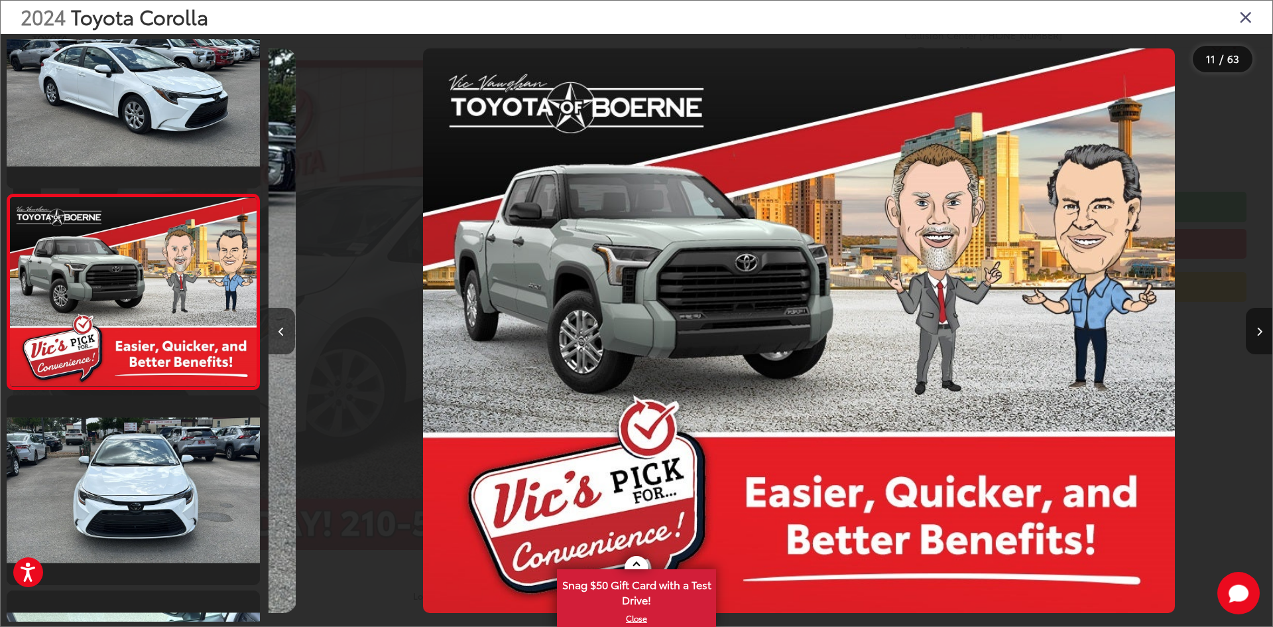
click at [1249, 332] on button "Next image" at bounding box center [1259, 331] width 27 height 46
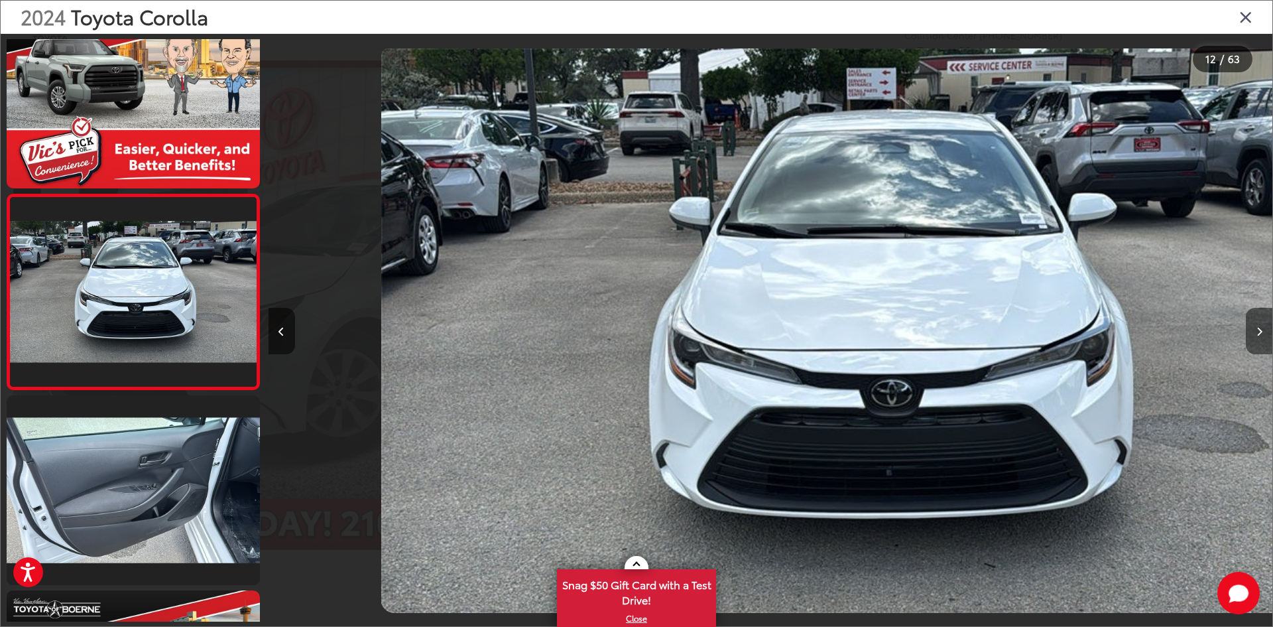
click at [1249, 332] on button "Next image" at bounding box center [1259, 331] width 27 height 46
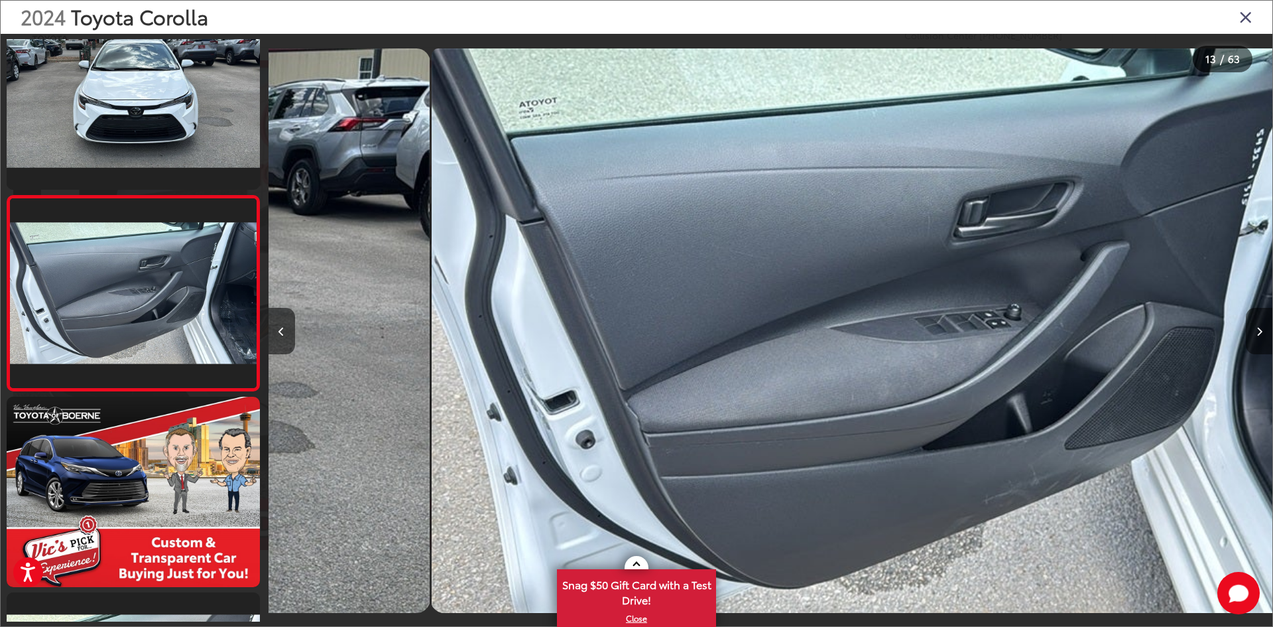
click at [1249, 332] on button "Next image" at bounding box center [1259, 331] width 27 height 46
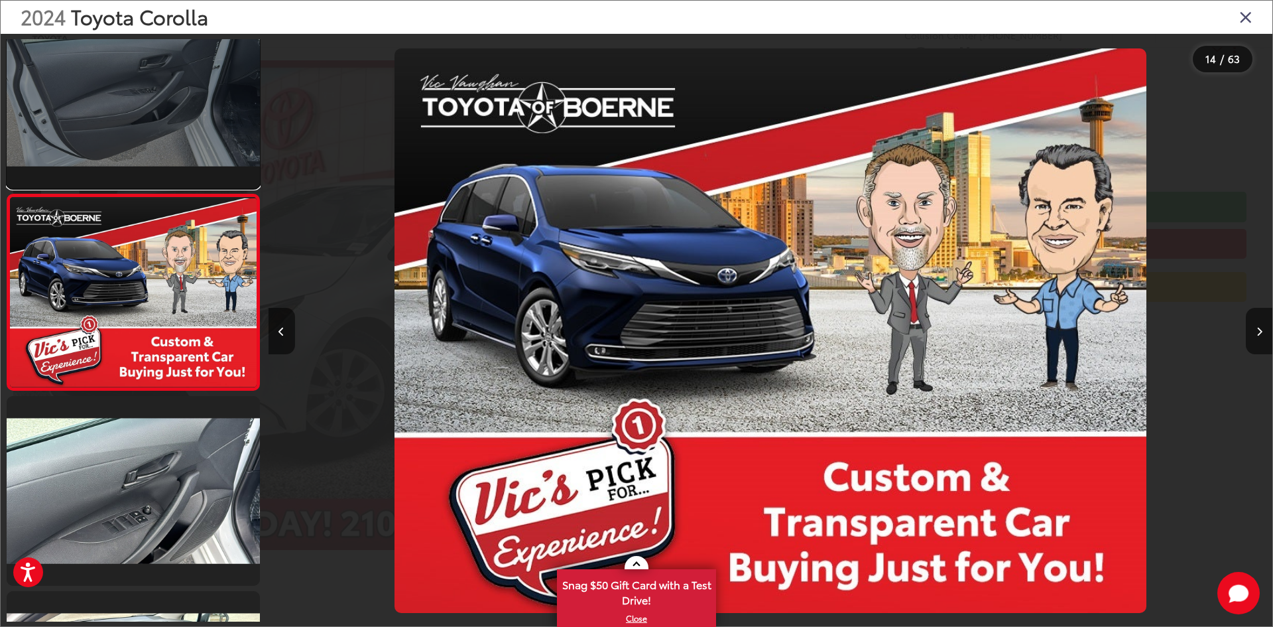
click at [208, 125] on link at bounding box center [133, 94] width 253 height 190
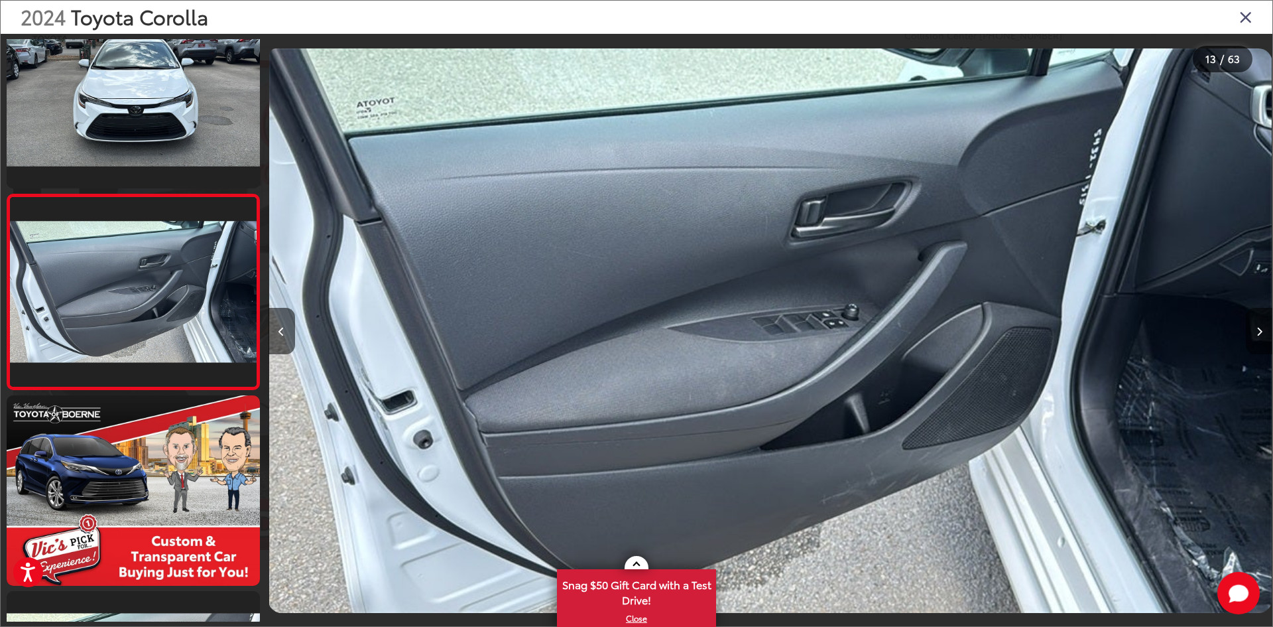
click at [1258, 324] on button "Next image" at bounding box center [1259, 331] width 27 height 46
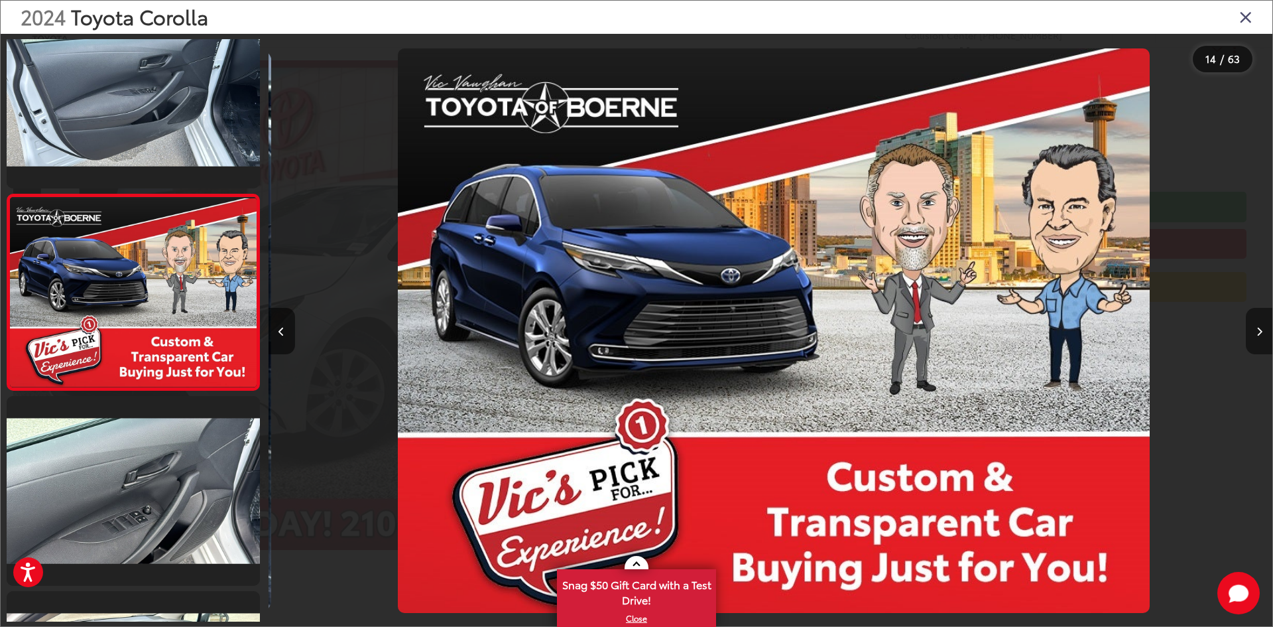
click at [1258, 324] on button "Next image" at bounding box center [1259, 331] width 27 height 46
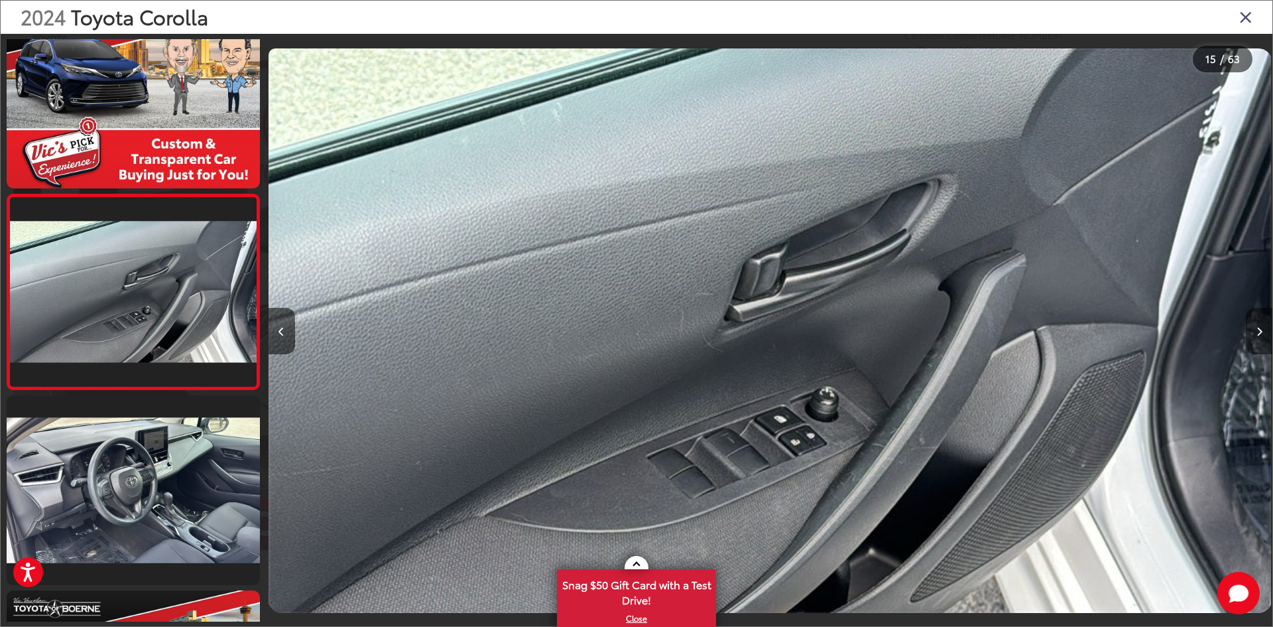
click at [1258, 324] on button "Next image" at bounding box center [1259, 331] width 27 height 46
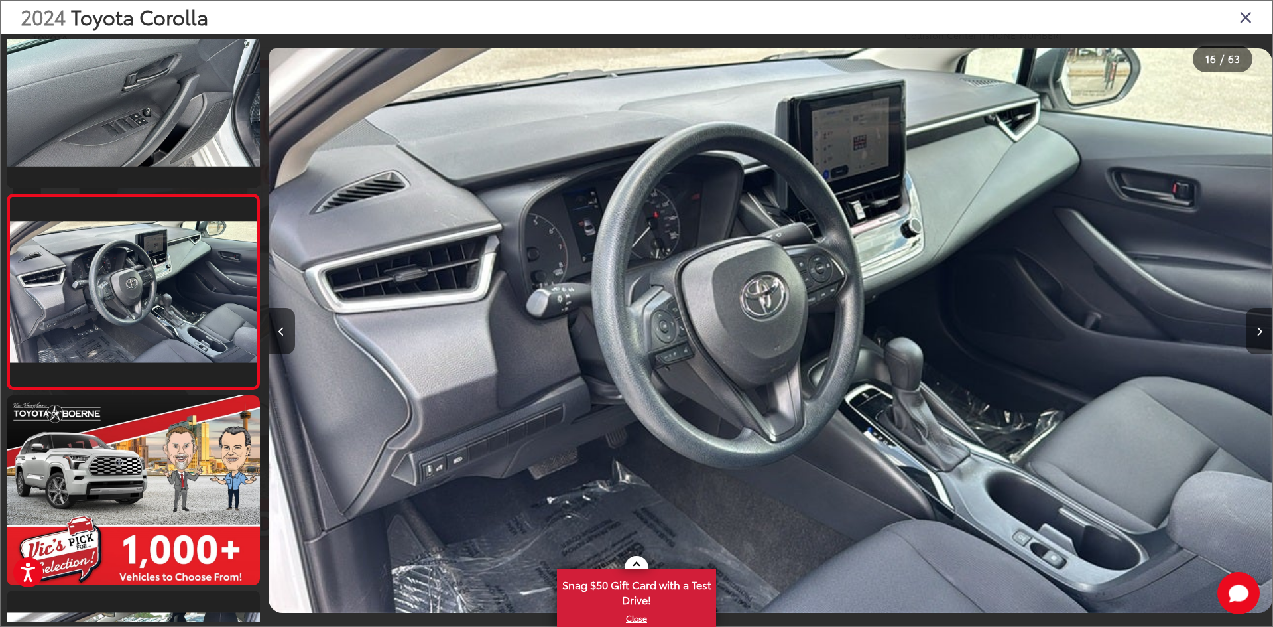
click at [1258, 324] on button "Next image" at bounding box center [1259, 331] width 27 height 46
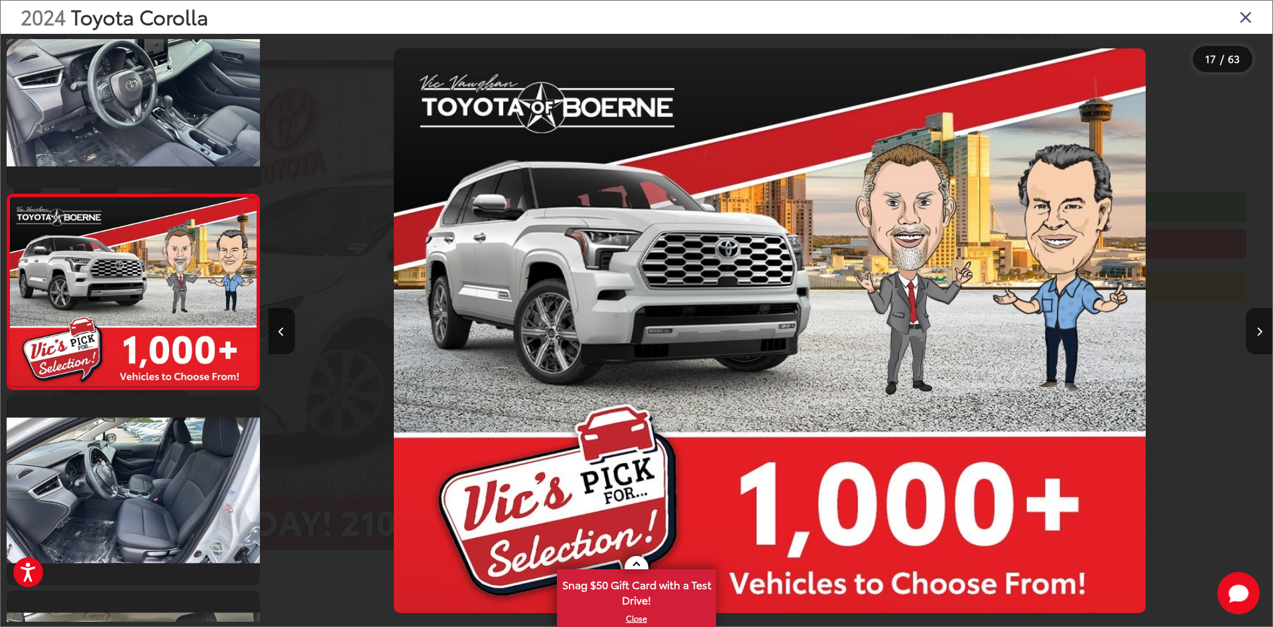
click at [1258, 324] on button "Next image" at bounding box center [1259, 331] width 27 height 46
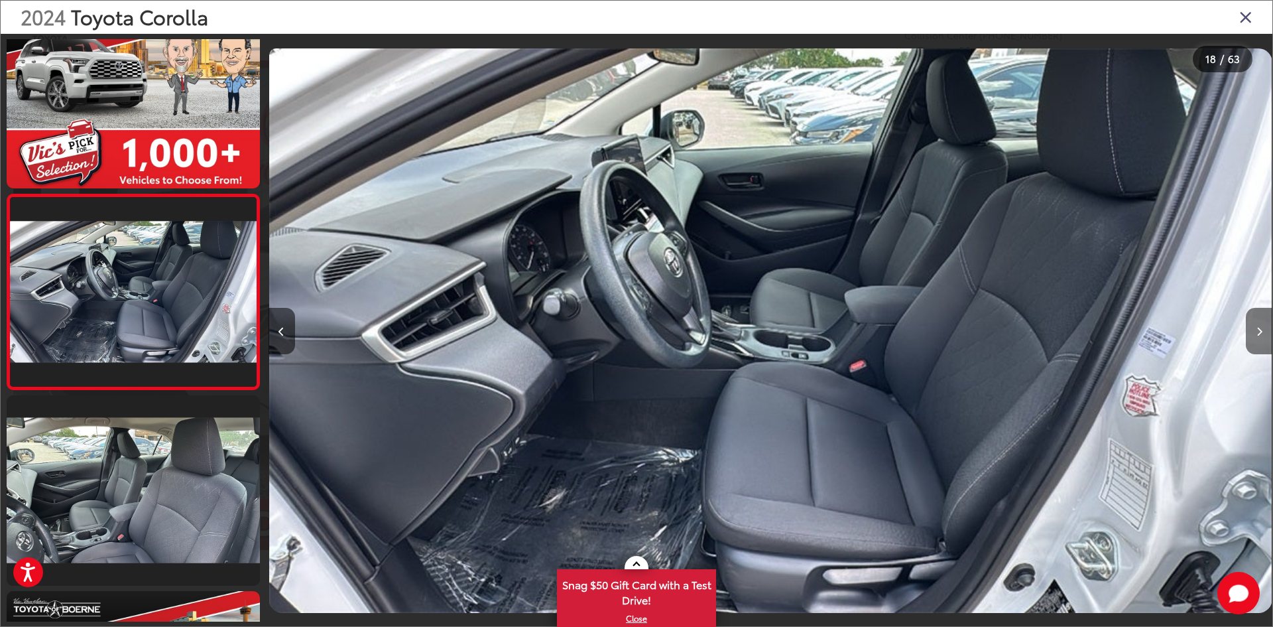
click at [1258, 324] on button "Next image" at bounding box center [1259, 331] width 27 height 46
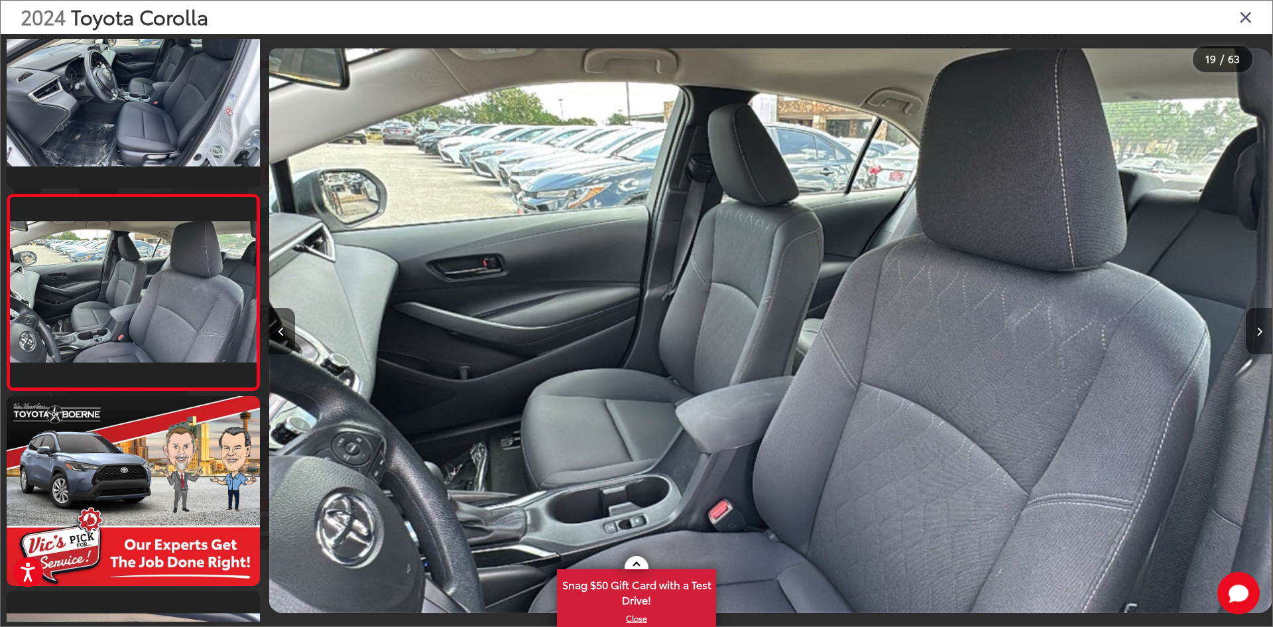
click at [1258, 324] on button "Next image" at bounding box center [1259, 331] width 27 height 46
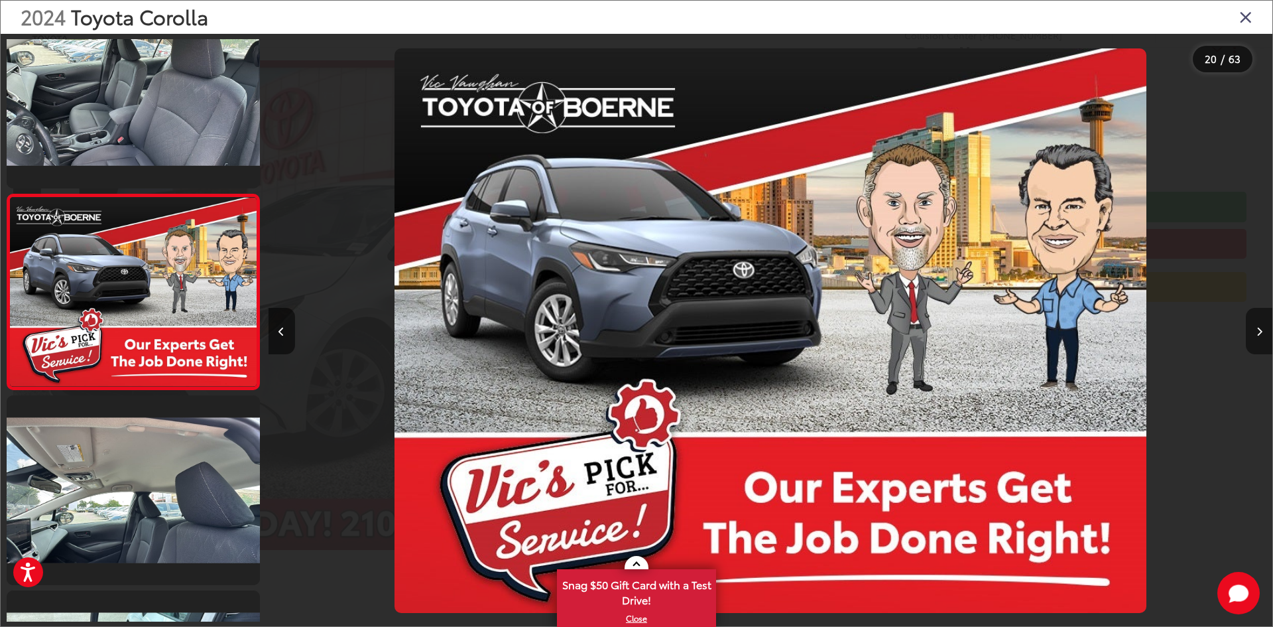
click at [1258, 324] on button "Next image" at bounding box center [1259, 331] width 27 height 46
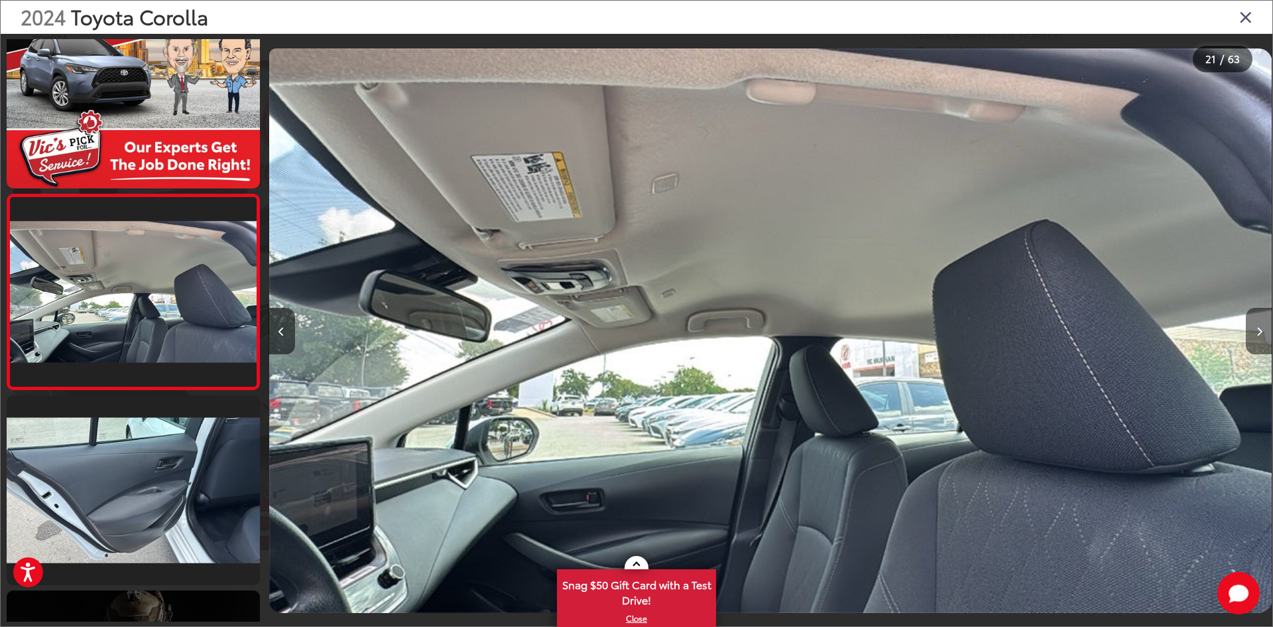
click at [1258, 324] on button "Next image" at bounding box center [1259, 331] width 27 height 46
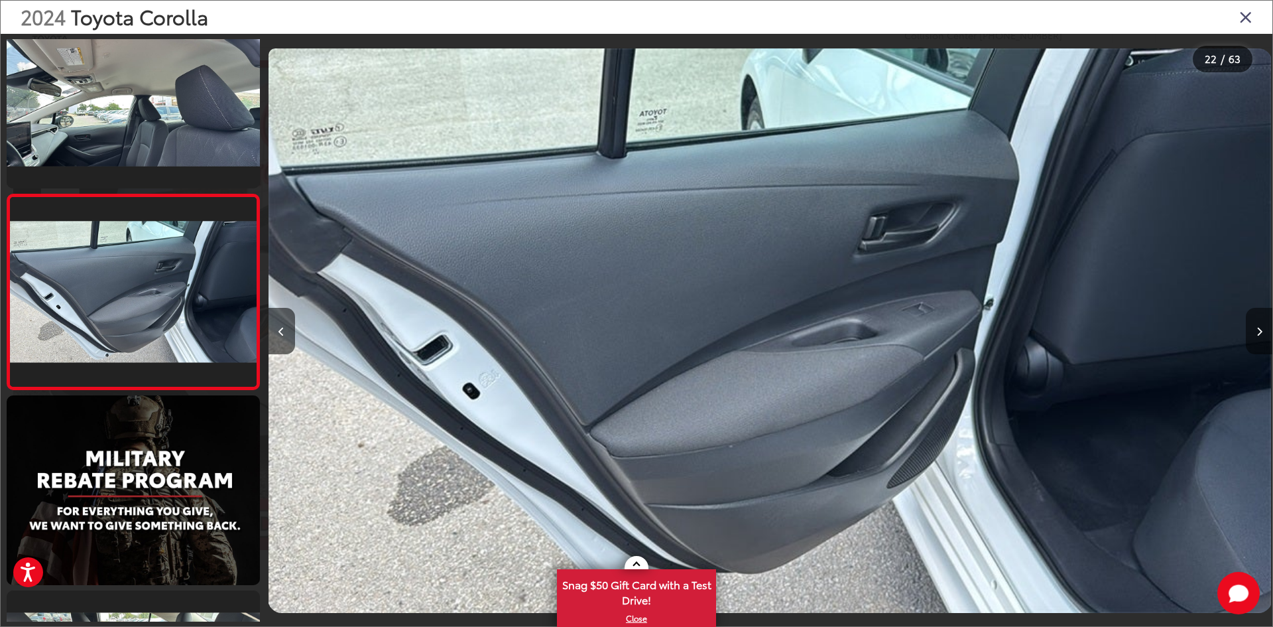
click at [1258, 324] on button "Next image" at bounding box center [1259, 331] width 27 height 46
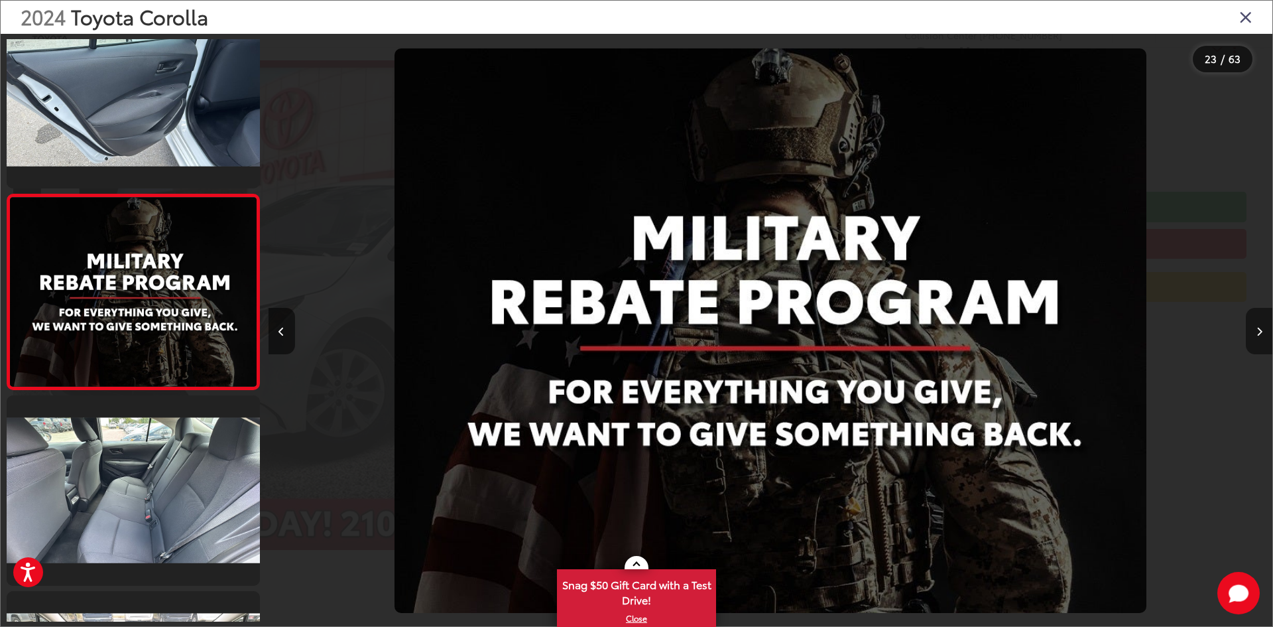
click at [1258, 324] on button "Next image" at bounding box center [1259, 331] width 27 height 46
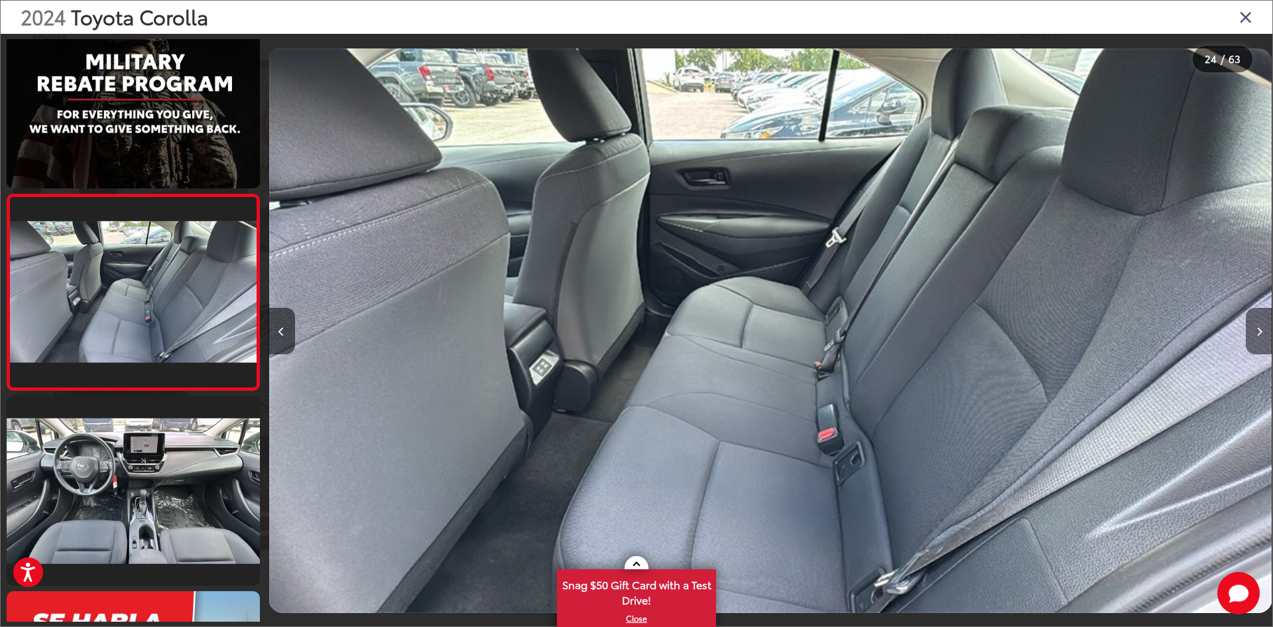
click at [1258, 324] on button "Next image" at bounding box center [1259, 331] width 27 height 46
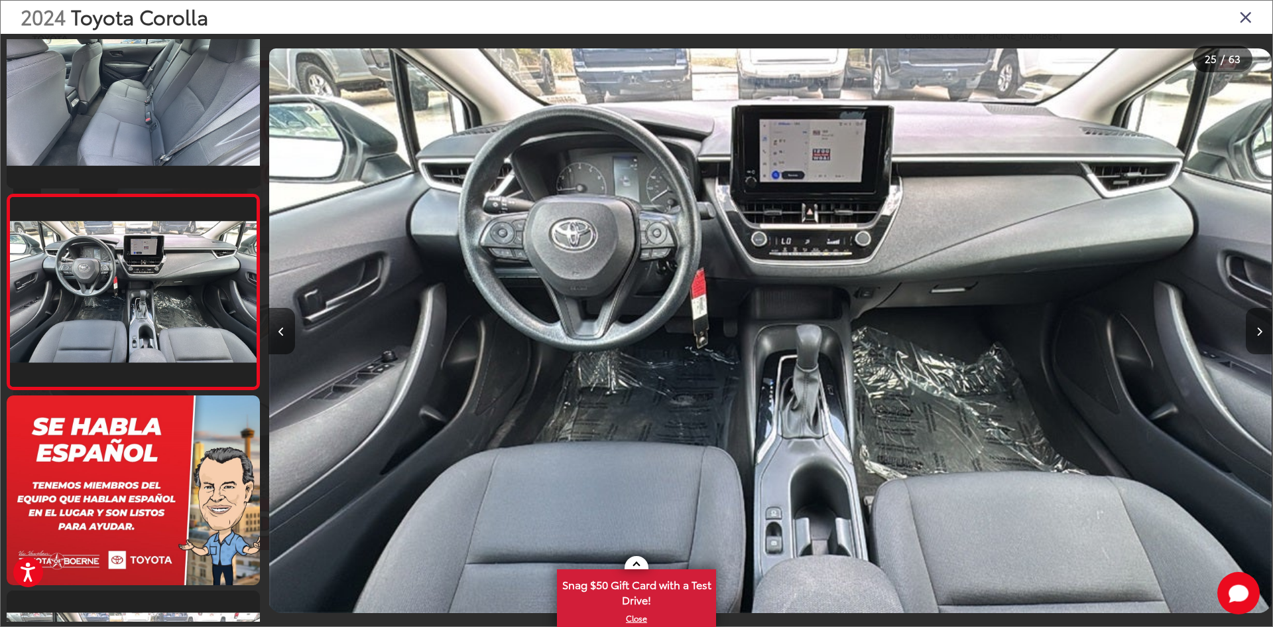
click at [1258, 324] on button "Next image" at bounding box center [1259, 331] width 27 height 46
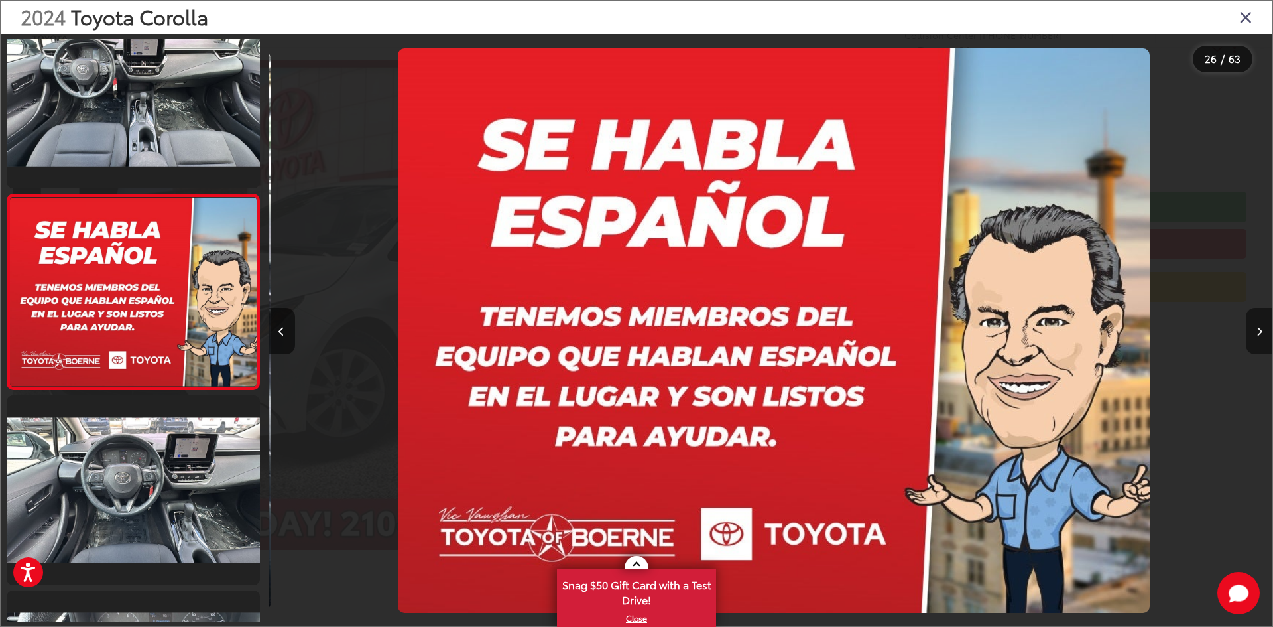
click at [1258, 324] on button "Next image" at bounding box center [1259, 331] width 27 height 46
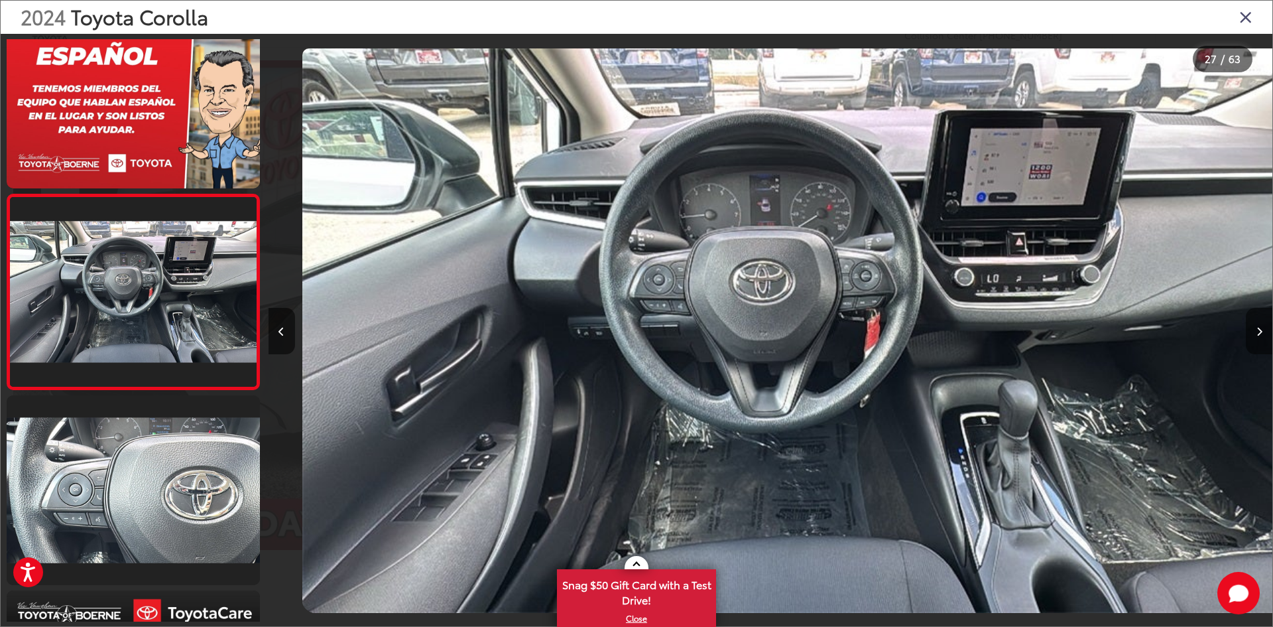
click at [1258, 324] on button "Next image" at bounding box center [1259, 331] width 27 height 46
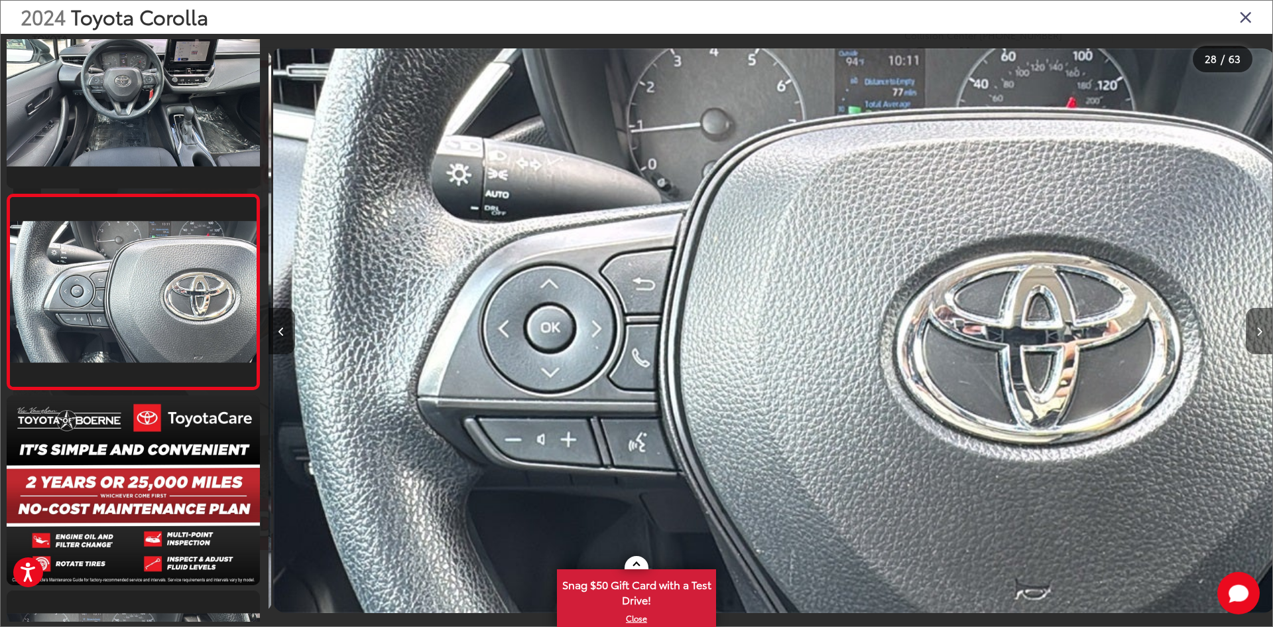
click at [1258, 324] on button "Next image" at bounding box center [1259, 331] width 27 height 46
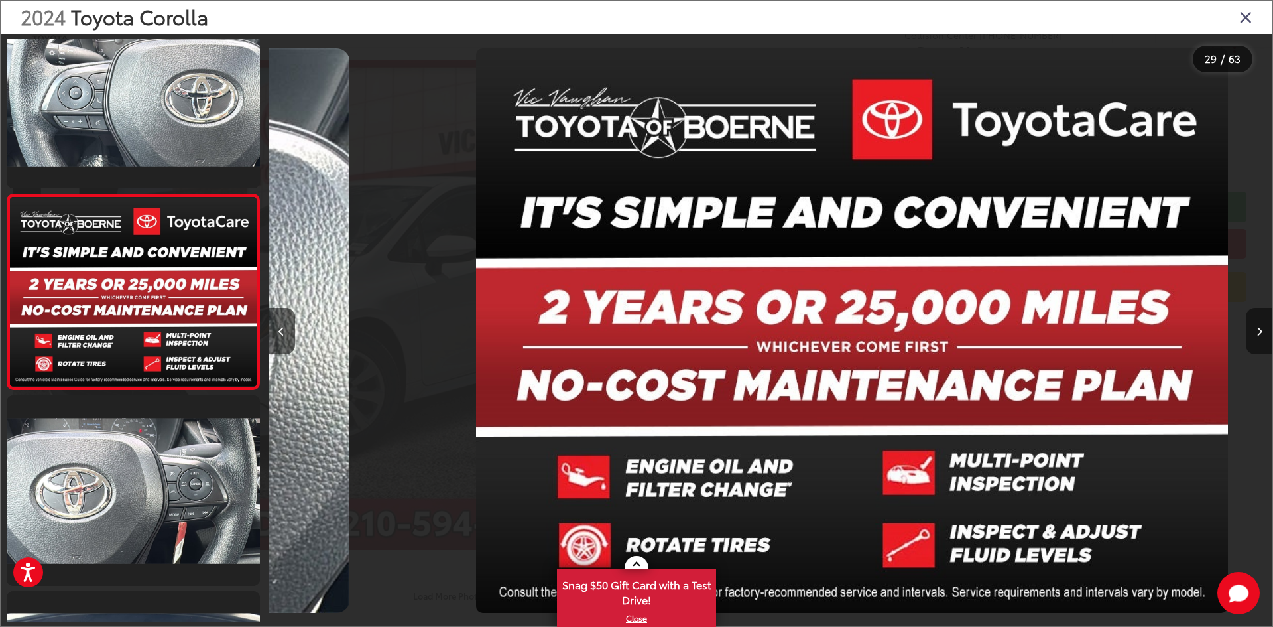
click at [1258, 324] on button "Next image" at bounding box center [1259, 331] width 27 height 46
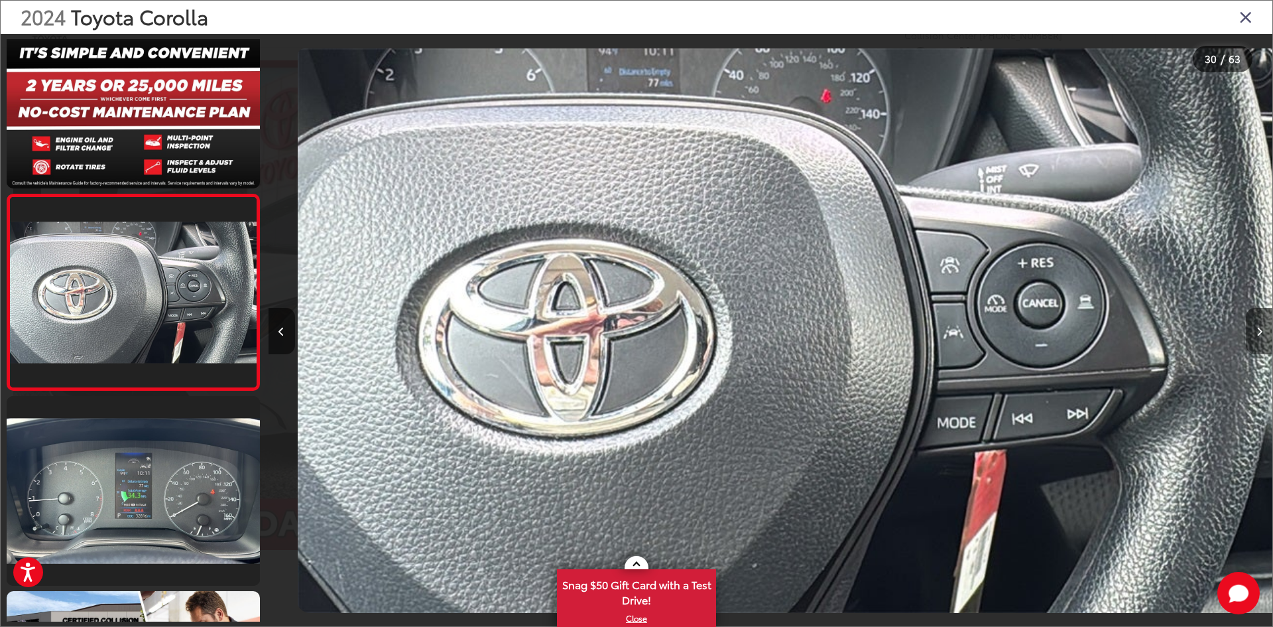
click at [1258, 324] on button "Next image" at bounding box center [1259, 331] width 27 height 46
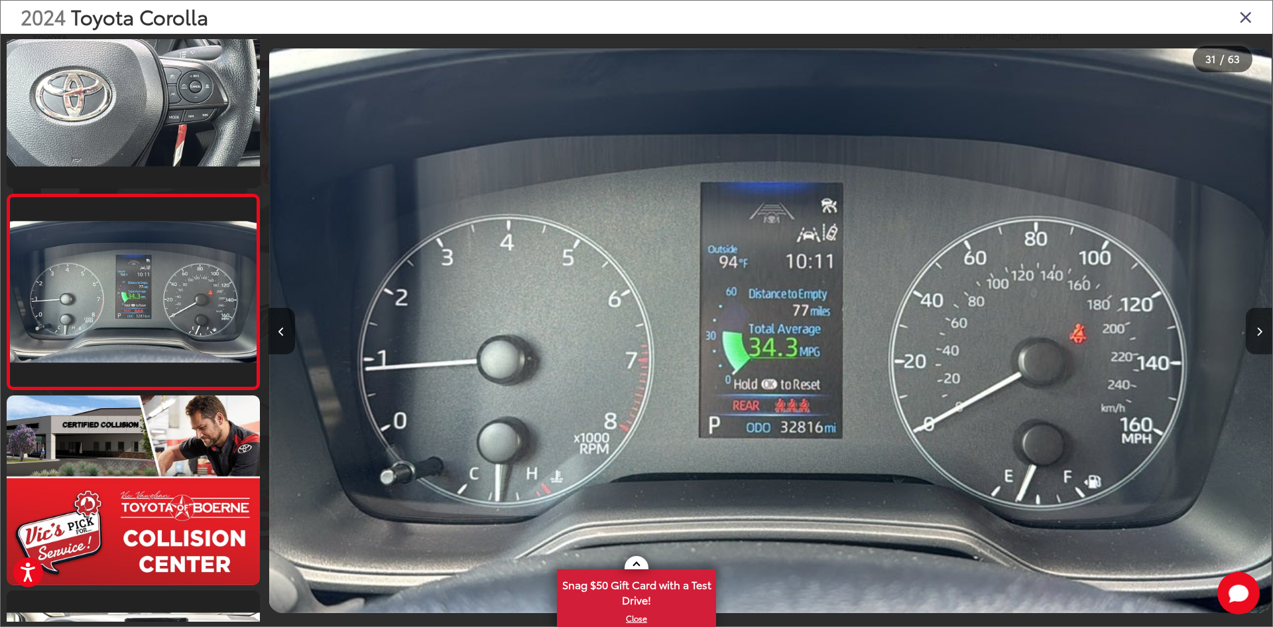
click at [1258, 324] on button "Next image" at bounding box center [1259, 331] width 27 height 46
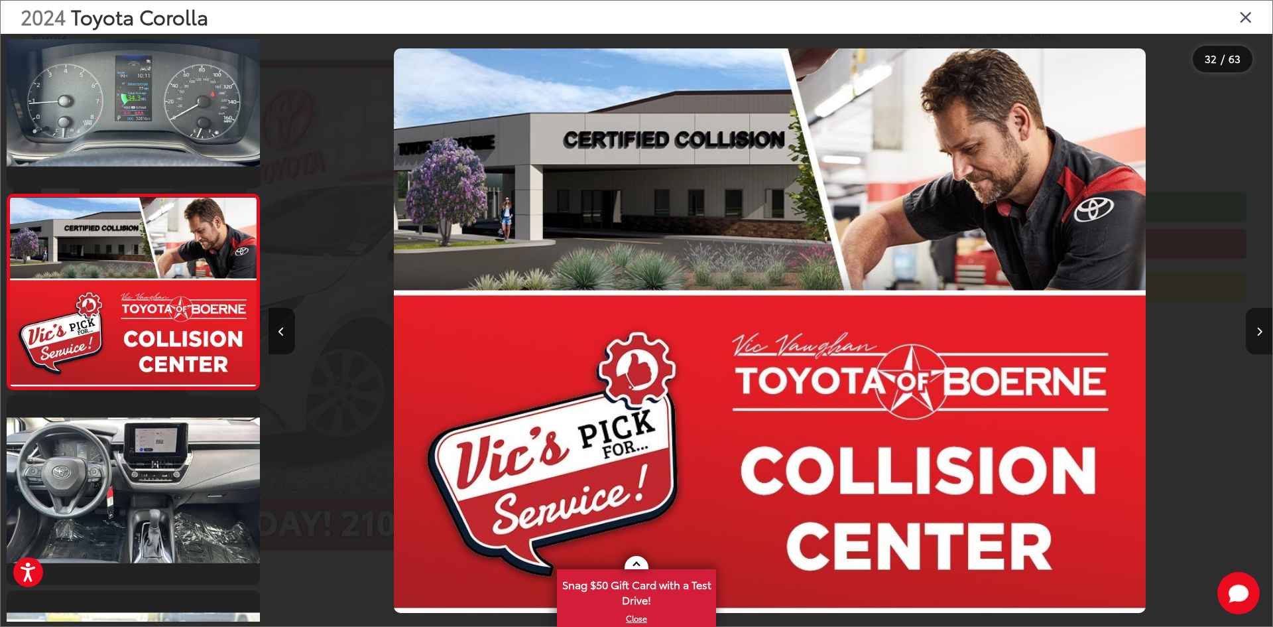
click at [1258, 324] on button "Next image" at bounding box center [1259, 331] width 27 height 46
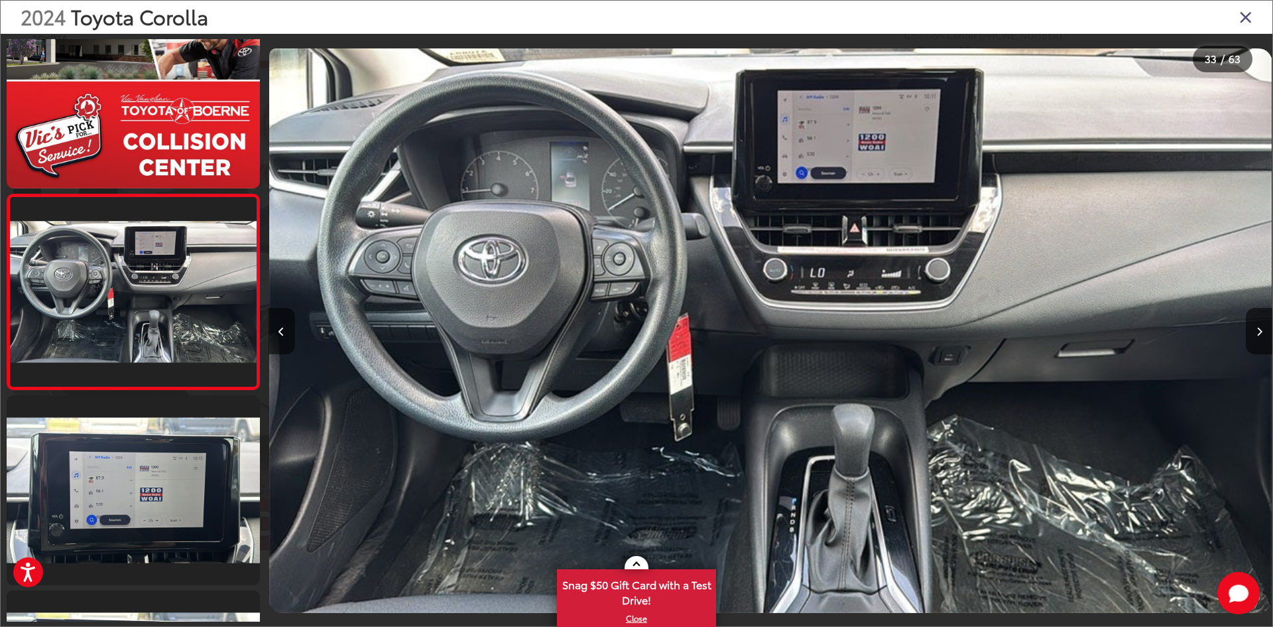
click at [1250, 15] on icon "Close gallery" at bounding box center [1245, 16] width 13 height 17
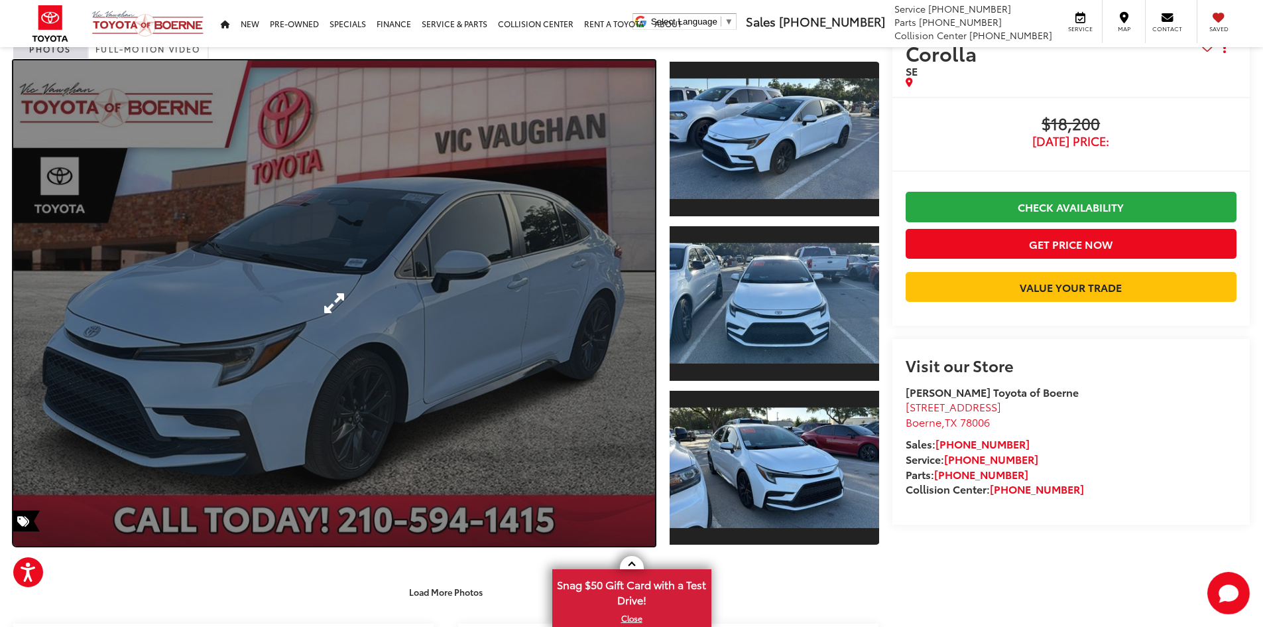
click at [357, 298] on link "Expand Photo 0" at bounding box center [334, 302] width 642 height 485
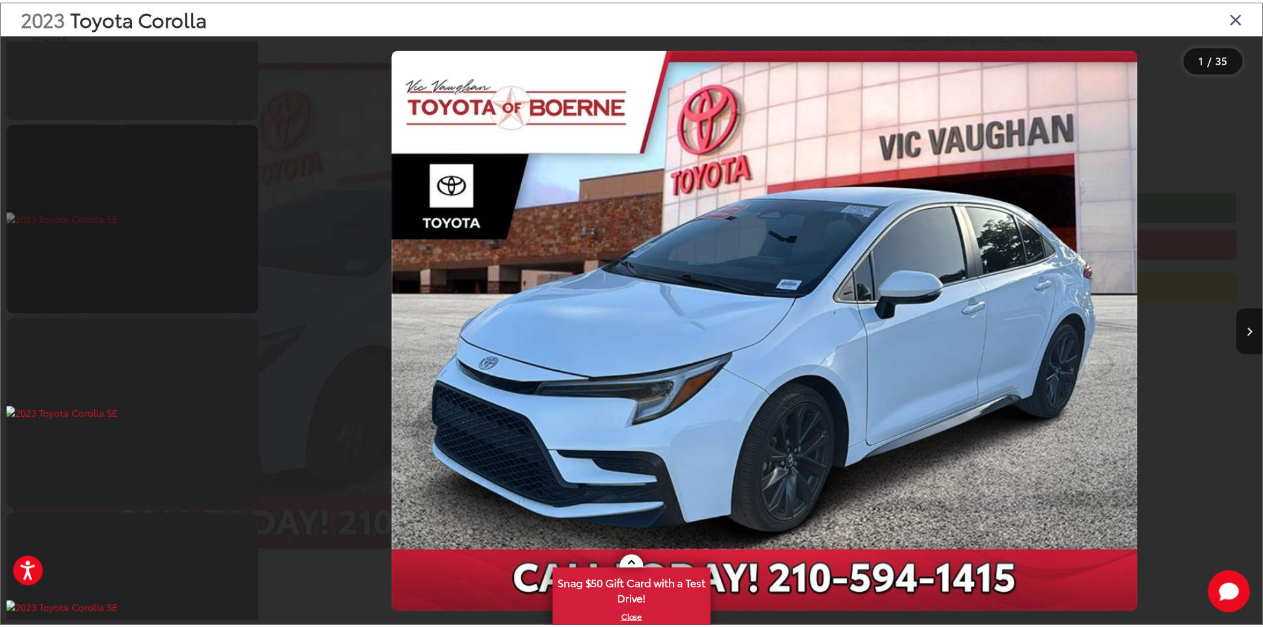
scroll to position [4376, 0]
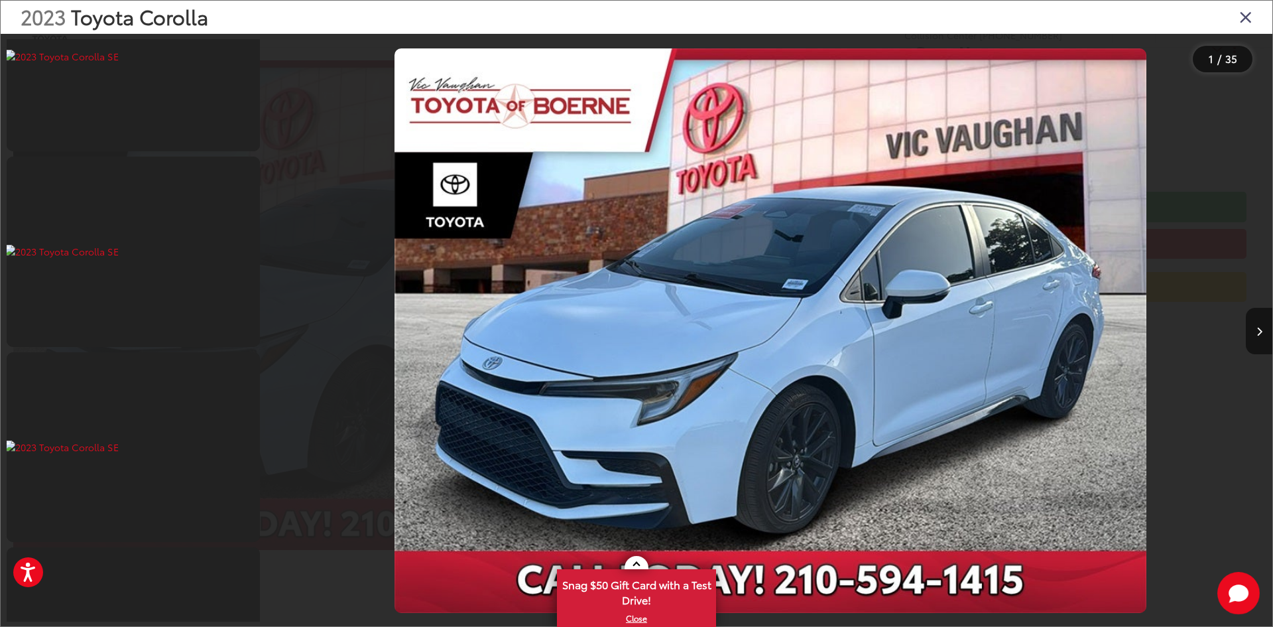
click at [1250, 17] on icon "Close gallery" at bounding box center [1245, 16] width 13 height 17
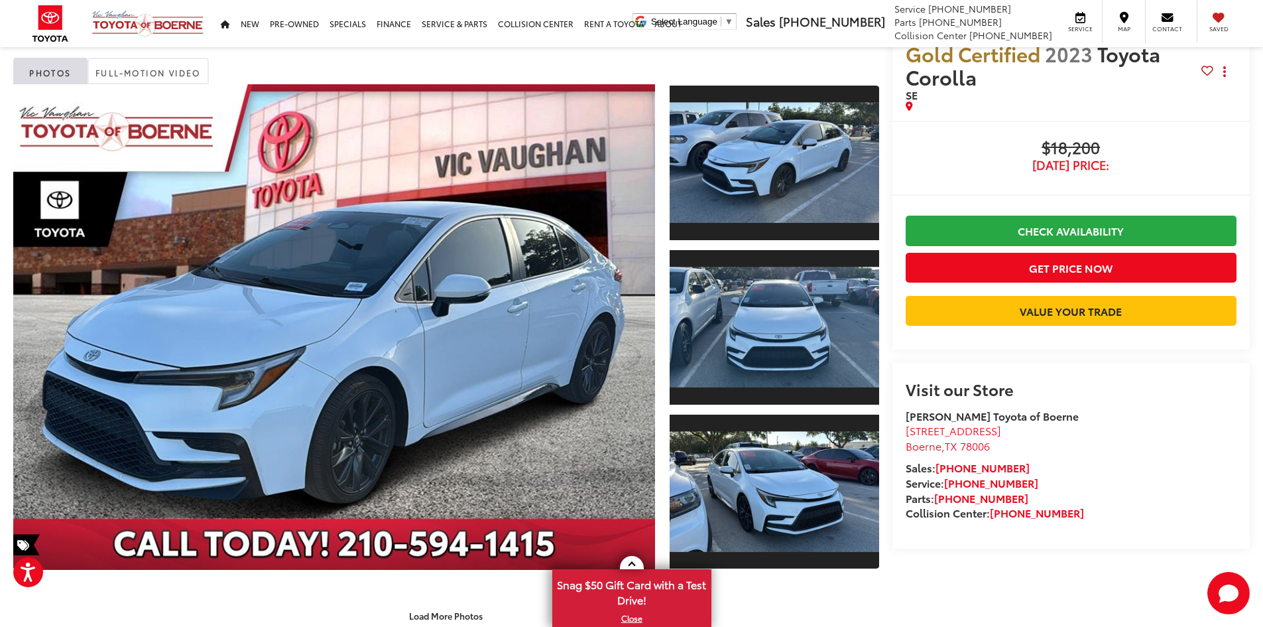
scroll to position [0, 0]
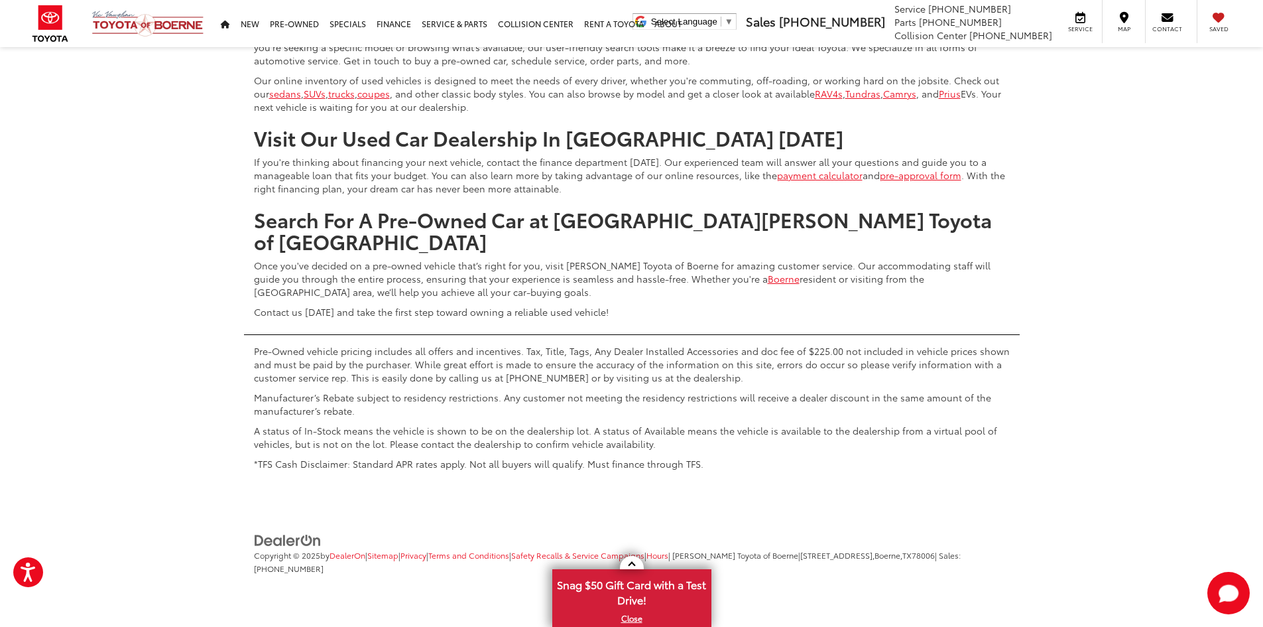
scroll to position [7034, 0]
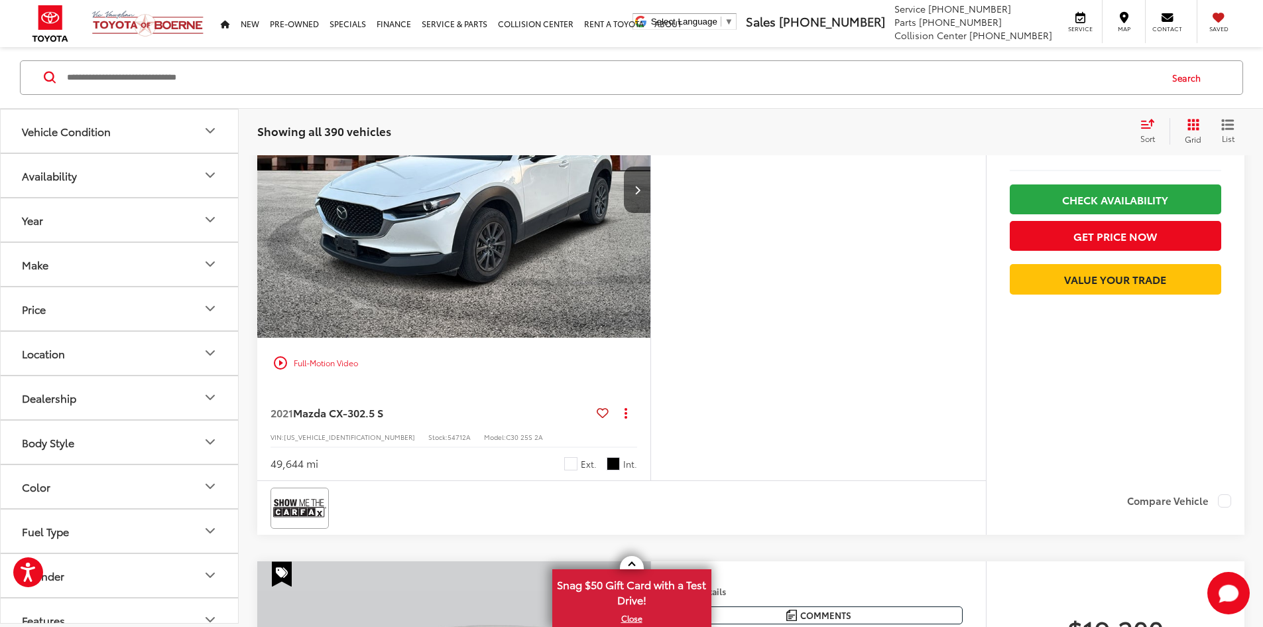
scroll to position [4287, 0]
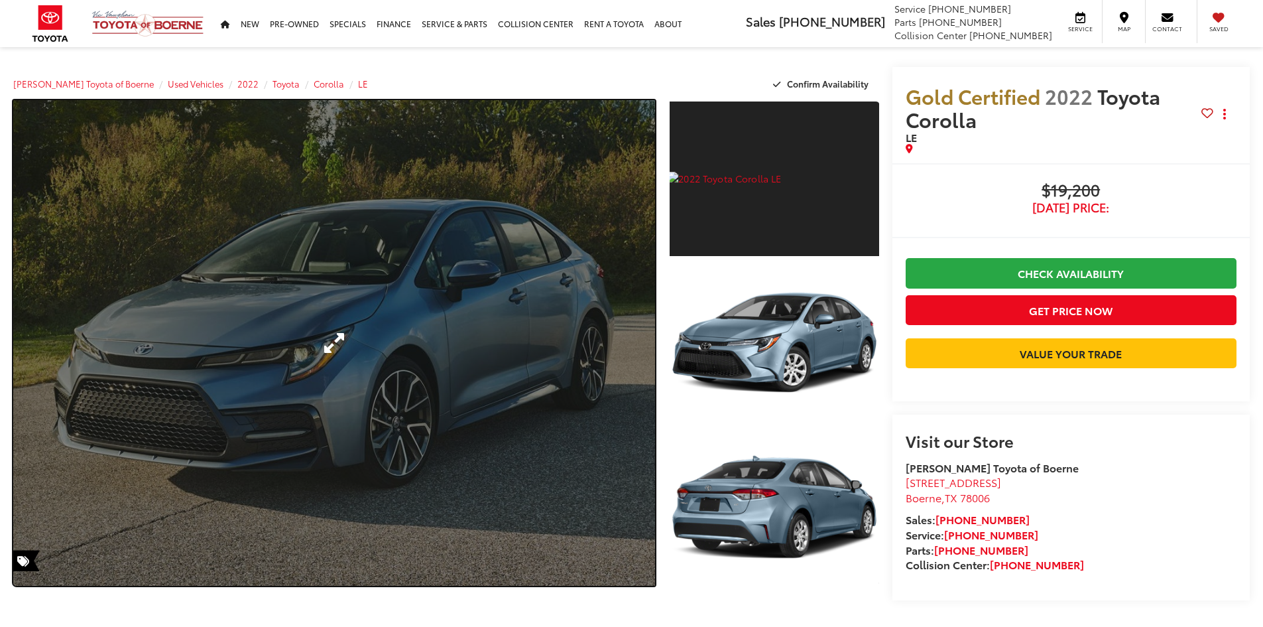
drag, startPoint x: 355, startPoint y: 155, endPoint x: 349, endPoint y: 141, distance: 16.0
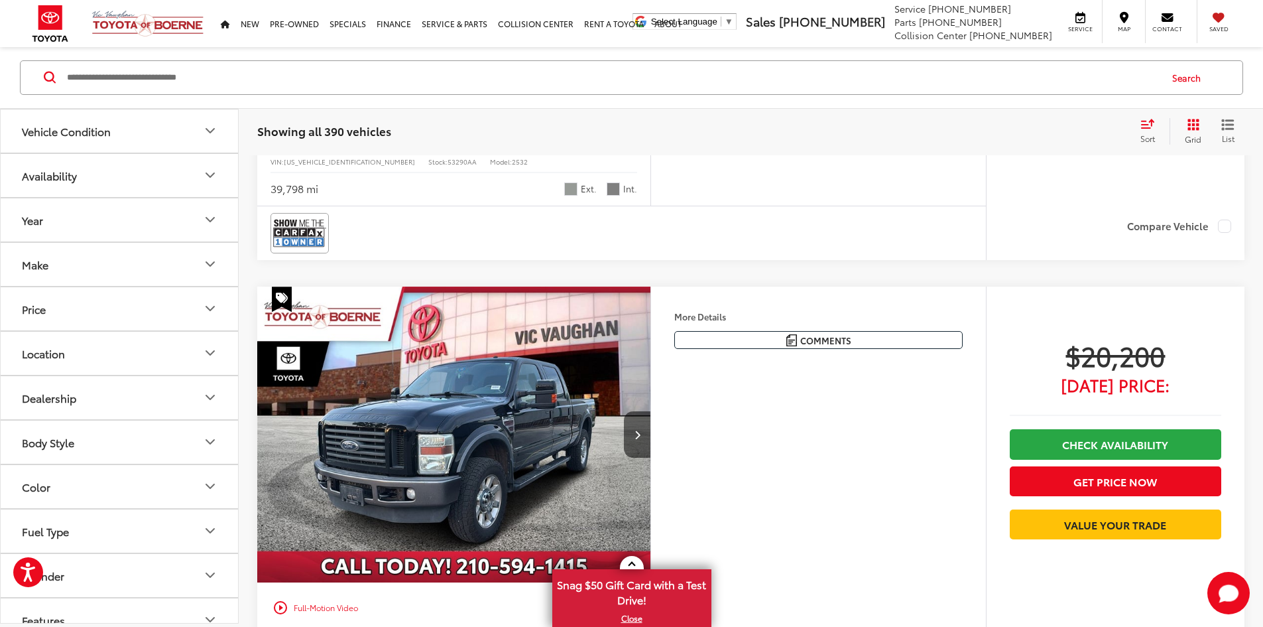
scroll to position [3027, 0]
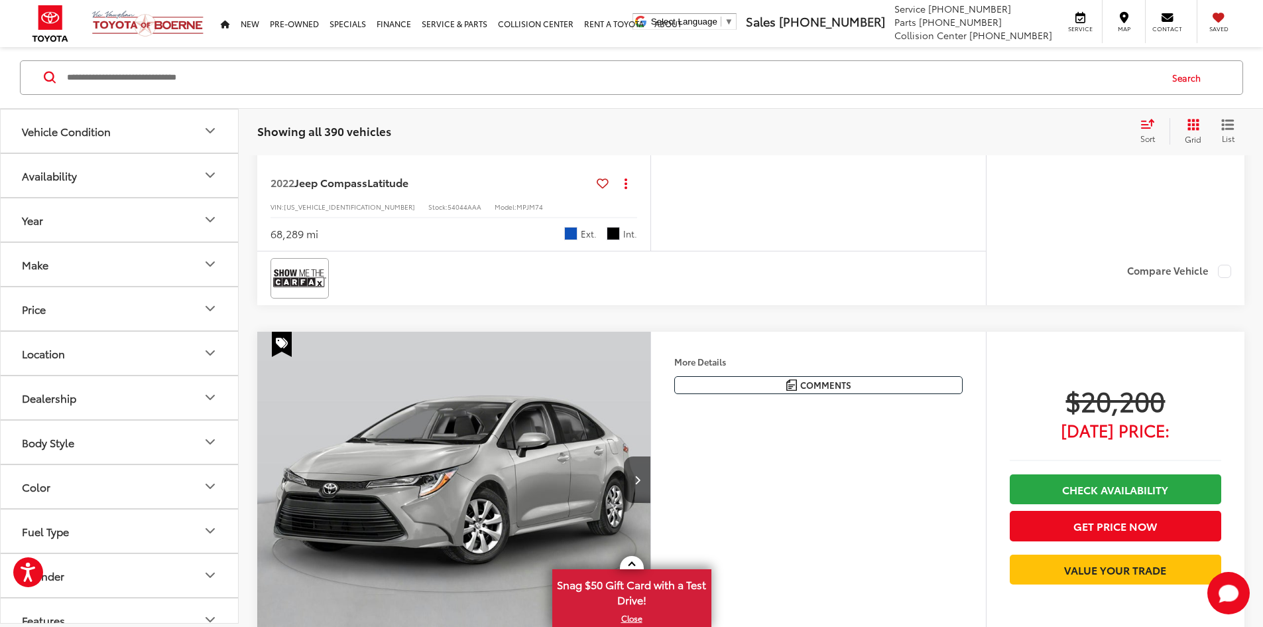
scroll to position [5546, 0]
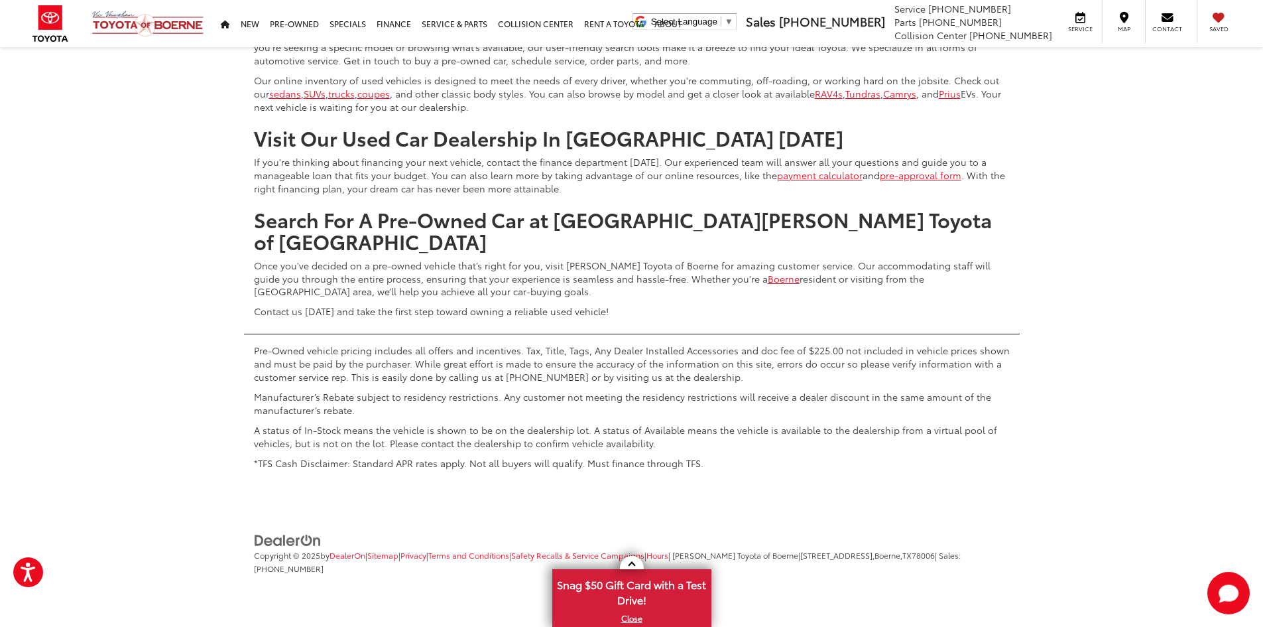
scroll to position [6939, 0]
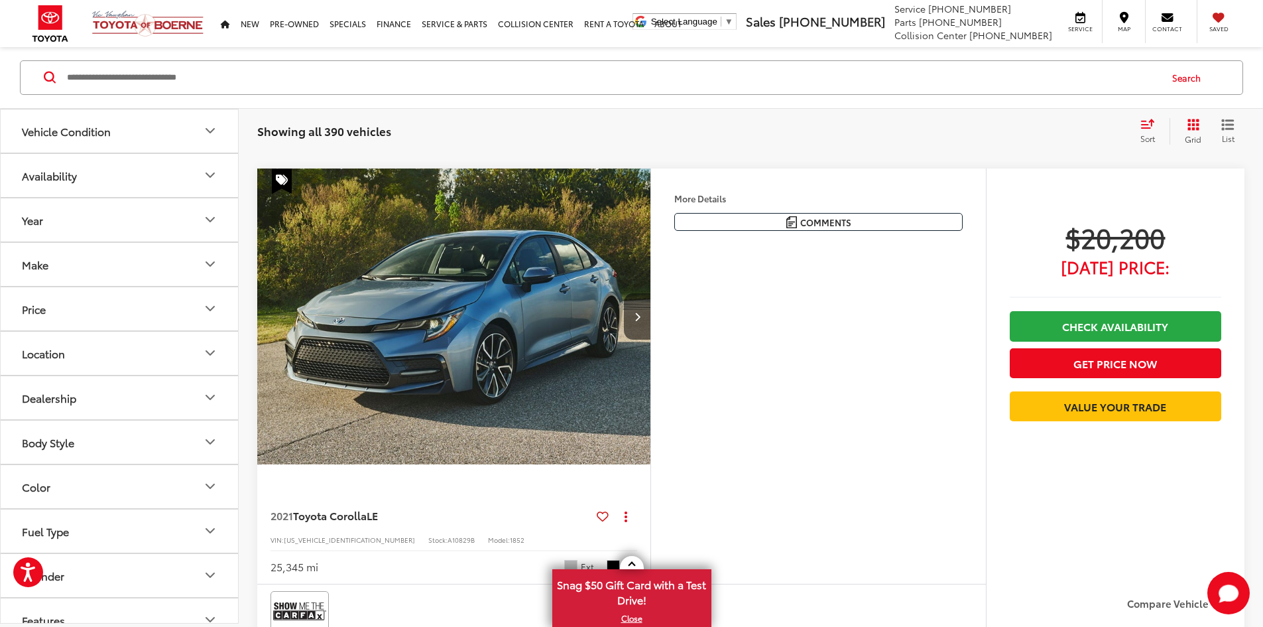
scroll to position [3027, 0]
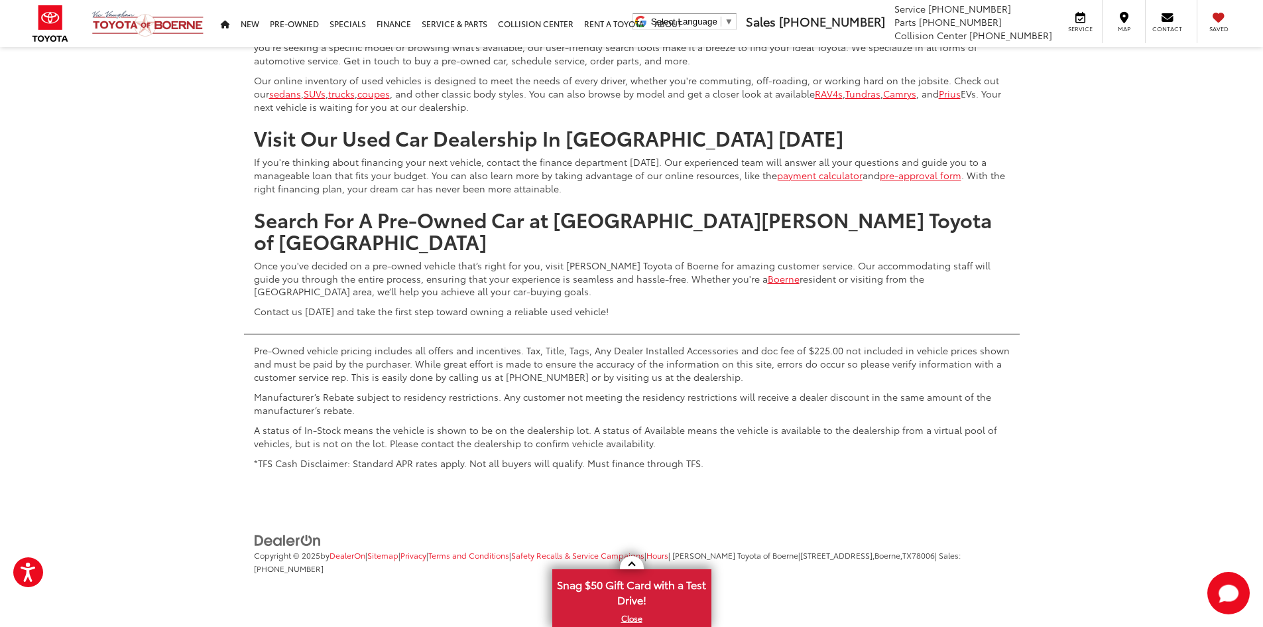
scroll to position [6939, 0]
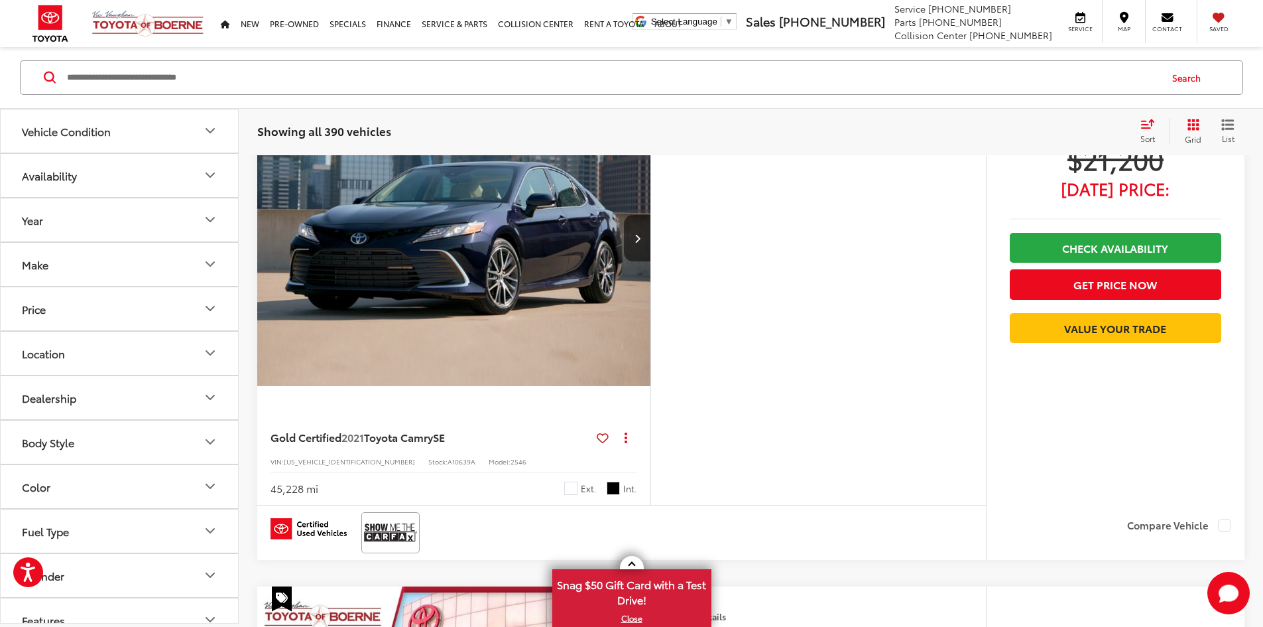
scroll to position [176, 0]
click at [650, 262] on button "Next image" at bounding box center [637, 238] width 27 height 46
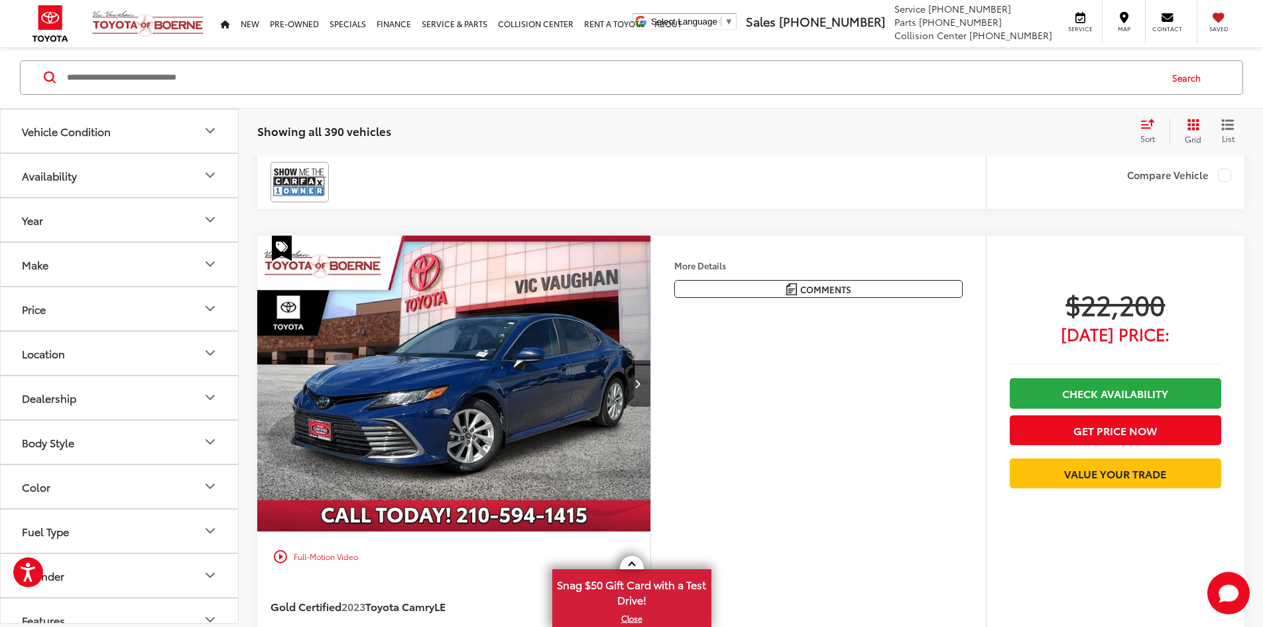
scroll to position [3093, 0]
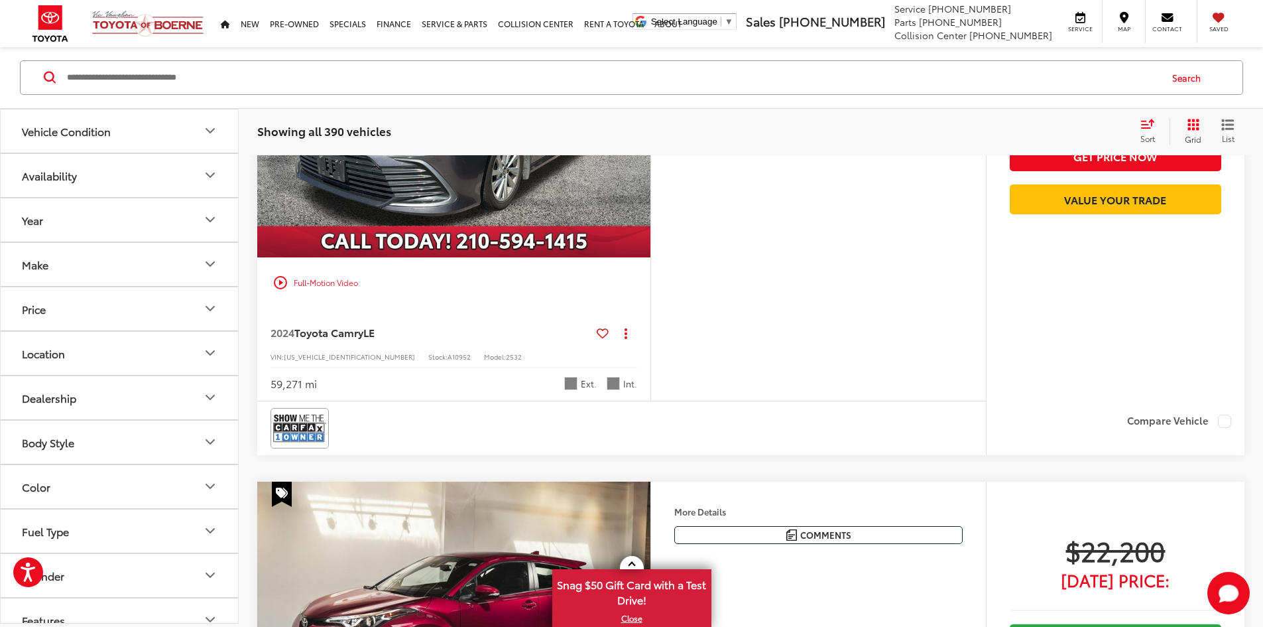
scroll to position [5613, 0]
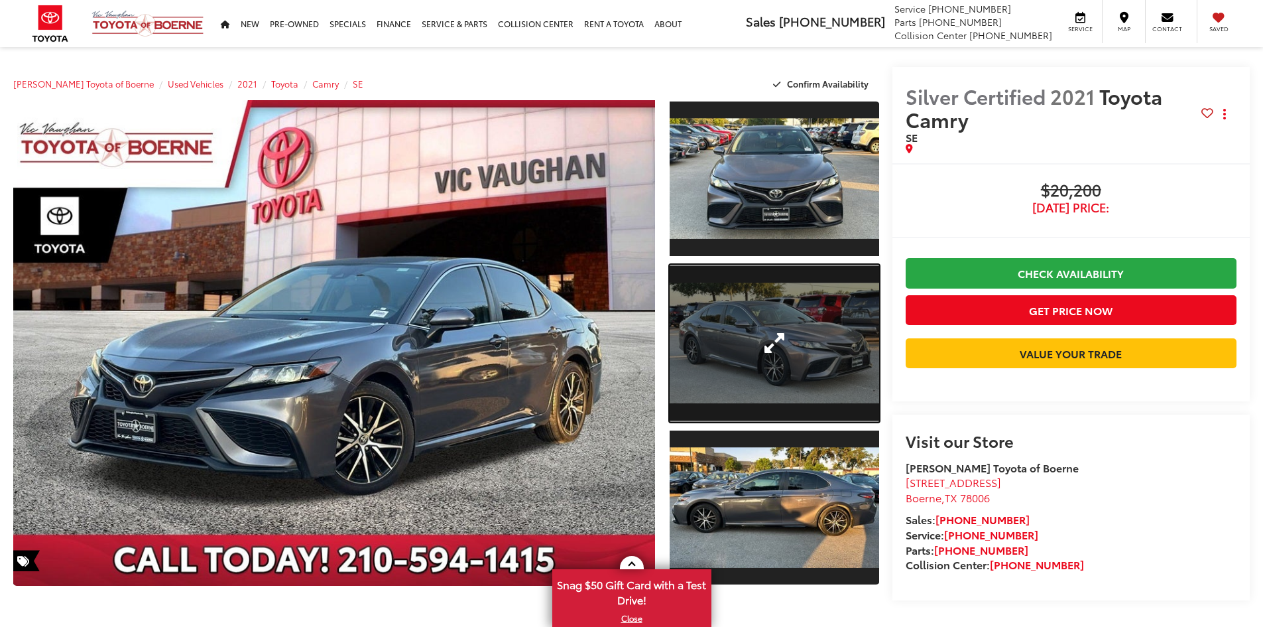
click at [742, 356] on link "Expand Photo 2" at bounding box center [775, 343] width 210 height 157
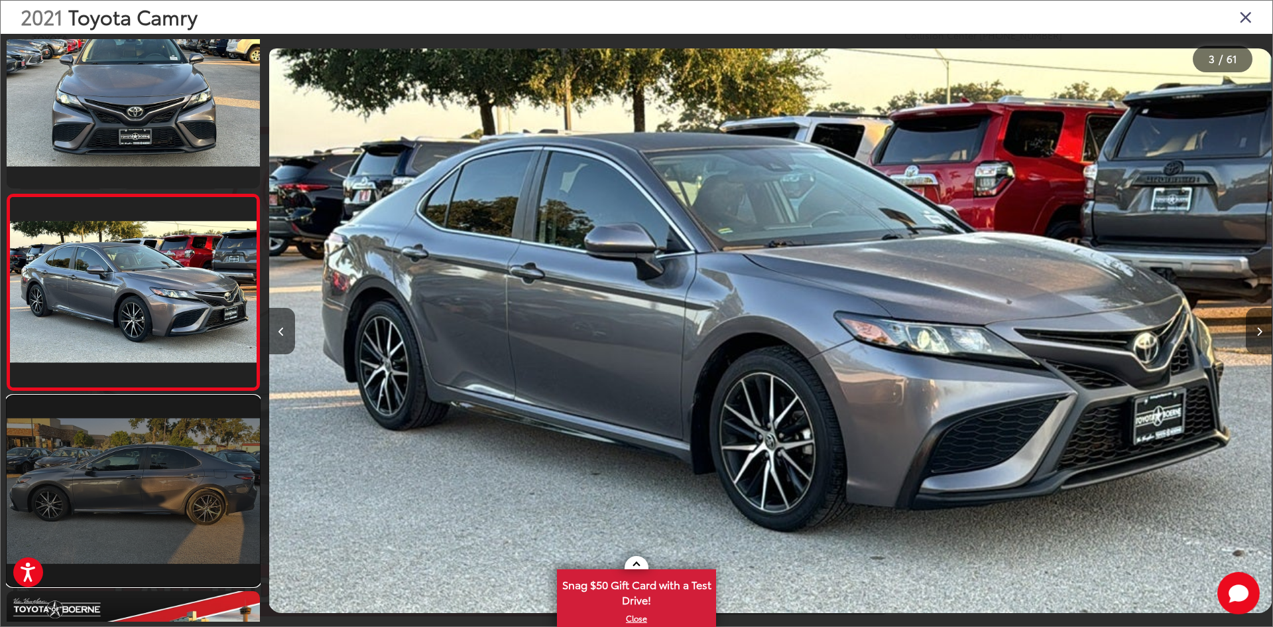
click at [235, 487] on link at bounding box center [133, 491] width 253 height 190
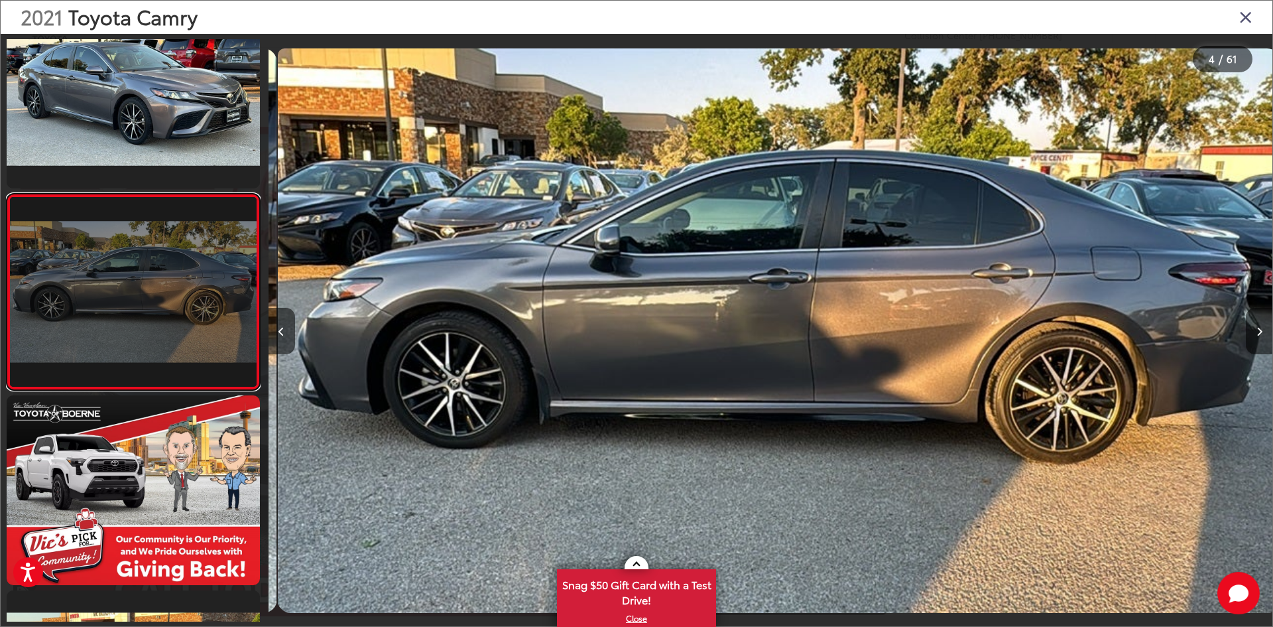
scroll to position [0, 3012]
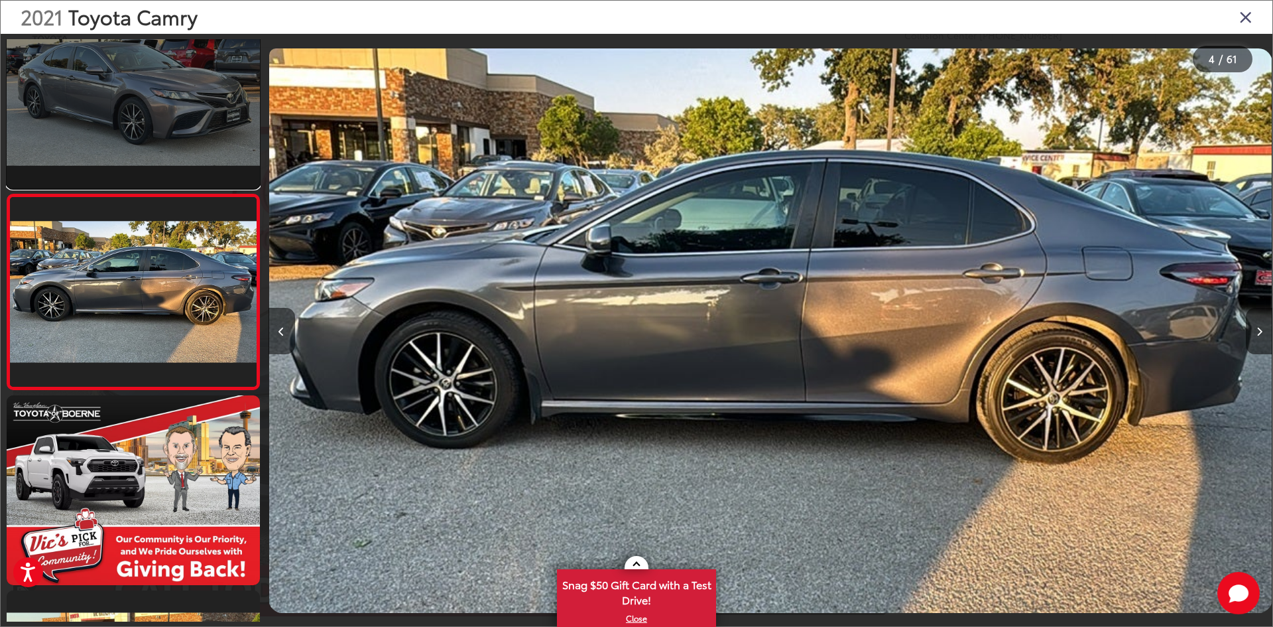
click at [183, 176] on link at bounding box center [133, 93] width 253 height 190
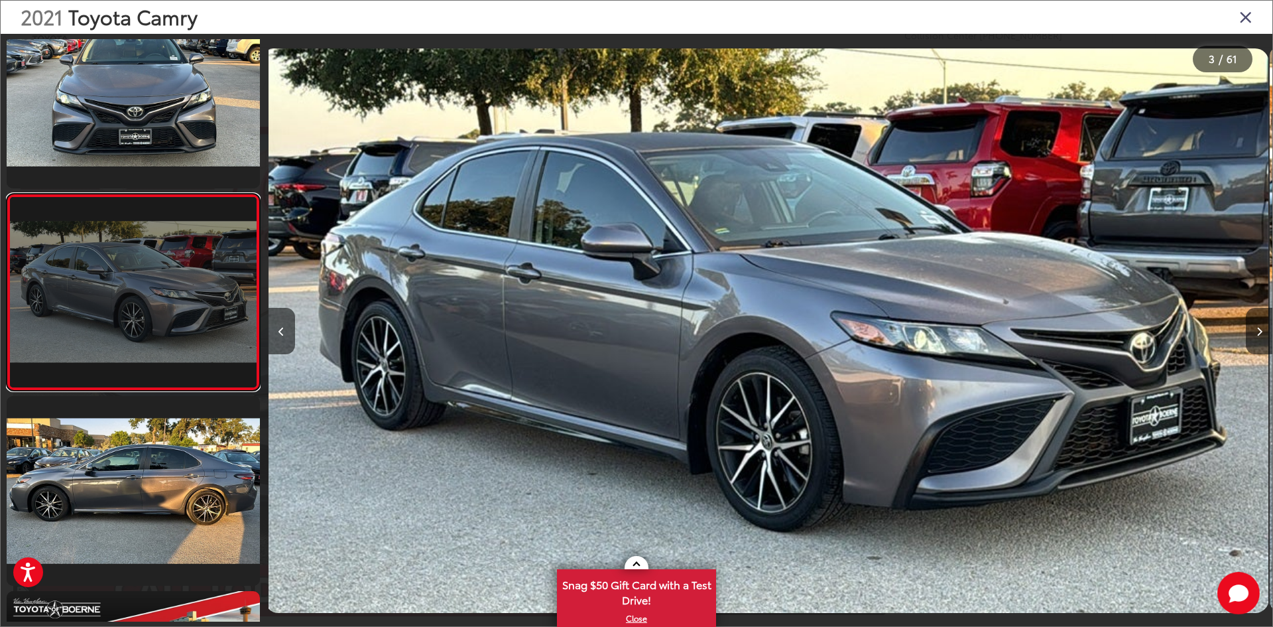
scroll to position [0, 2008]
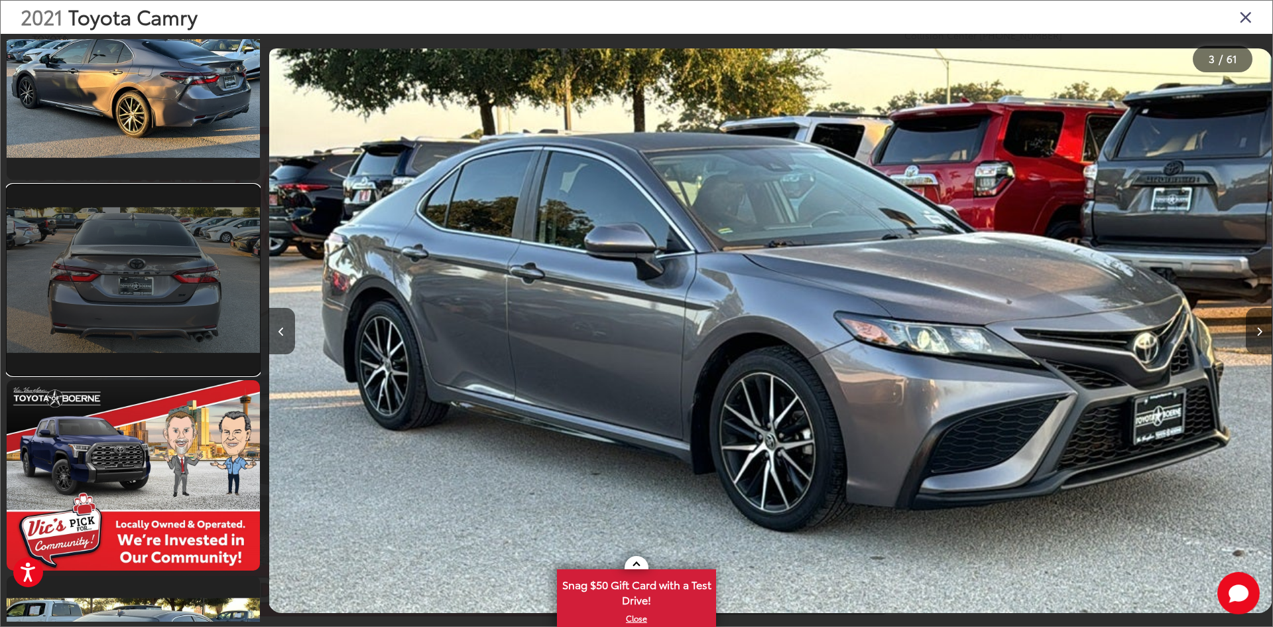
click at [191, 308] on link at bounding box center [133, 280] width 253 height 190
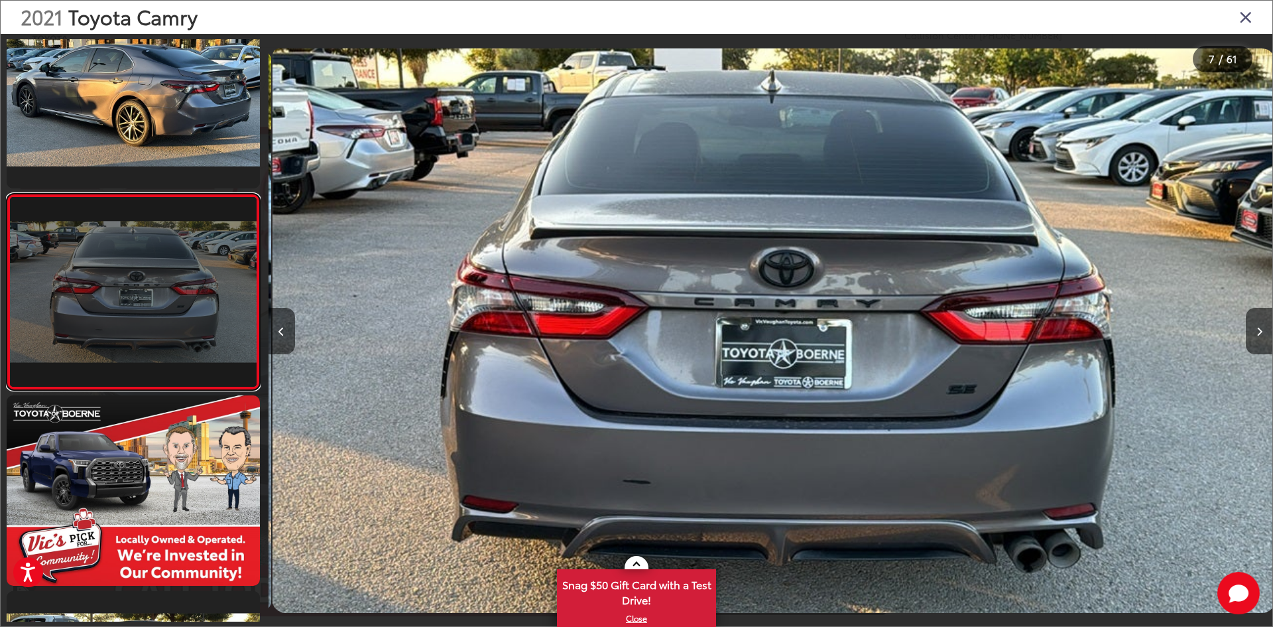
scroll to position [0, 6024]
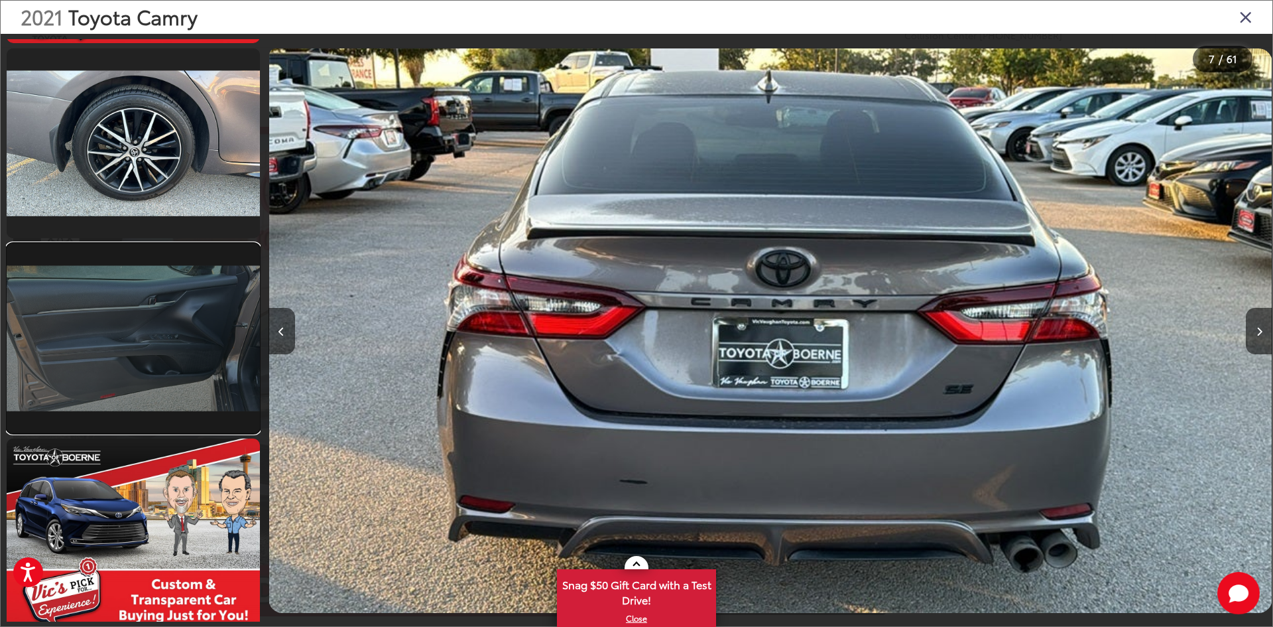
click at [205, 333] on link at bounding box center [133, 338] width 253 height 190
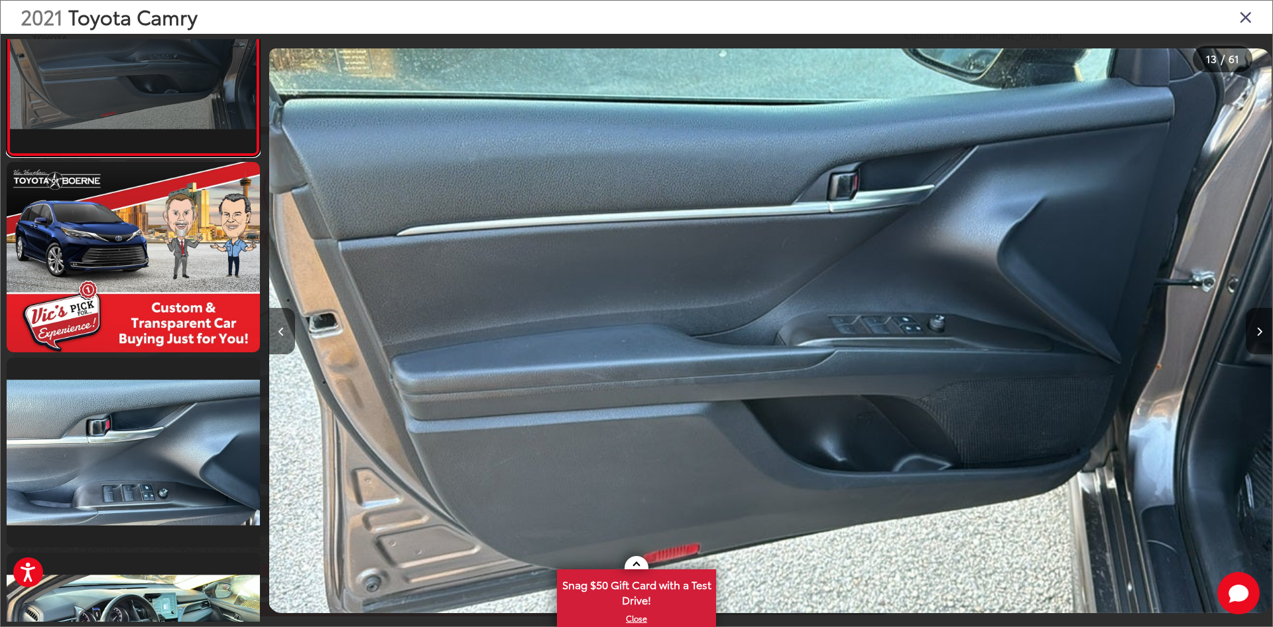
scroll to position [2585, 0]
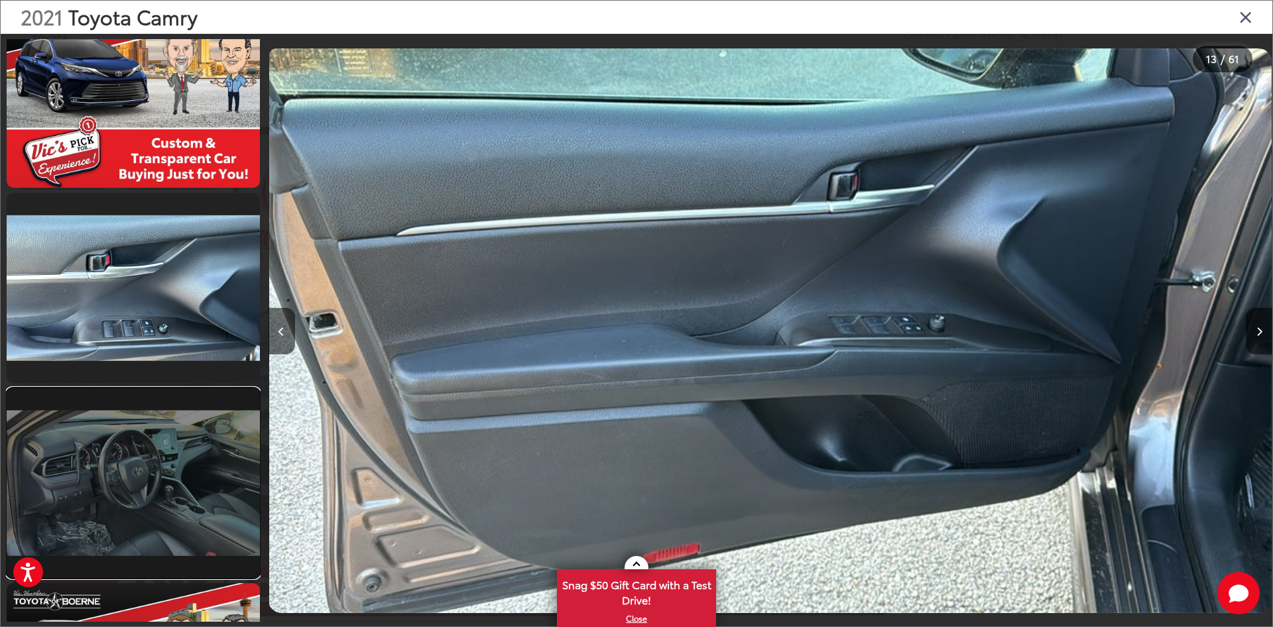
click at [208, 438] on link at bounding box center [133, 483] width 253 height 190
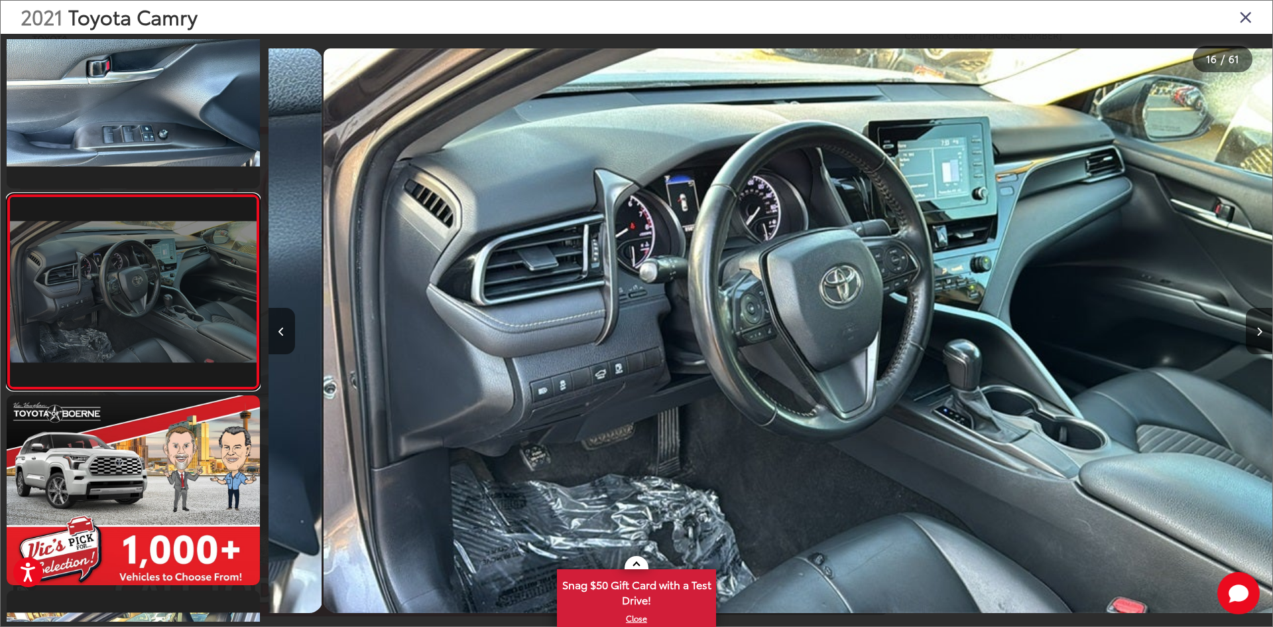
scroll to position [0, 15062]
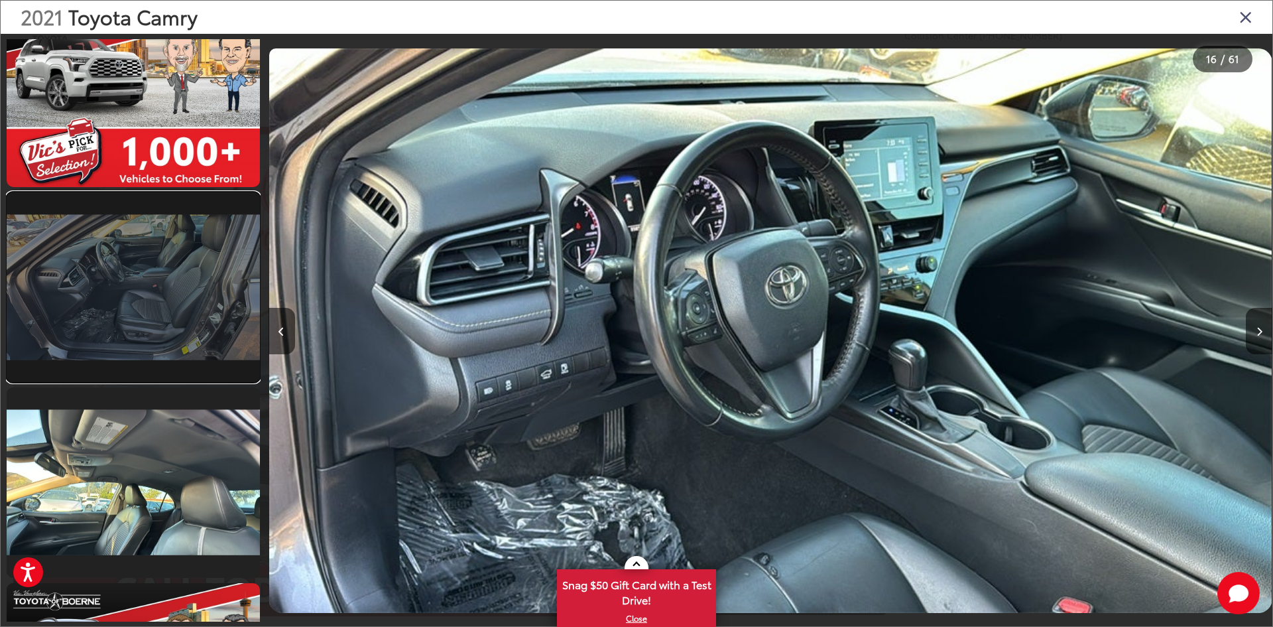
click at [197, 331] on link at bounding box center [133, 287] width 253 height 190
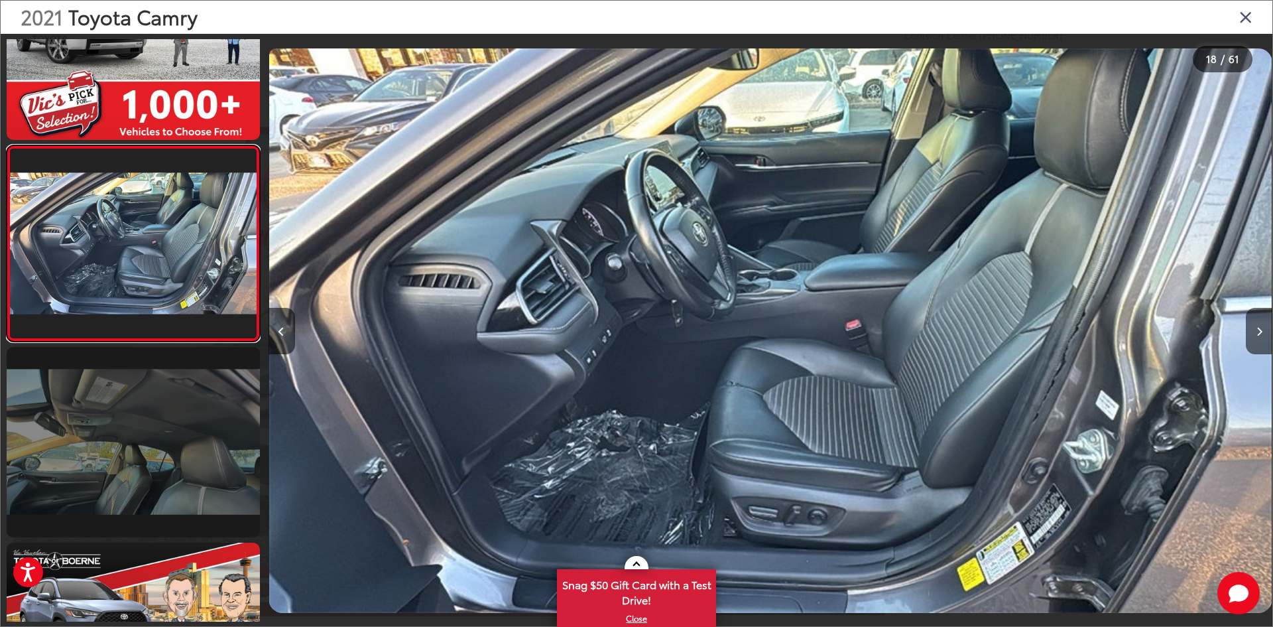
scroll to position [0, 0]
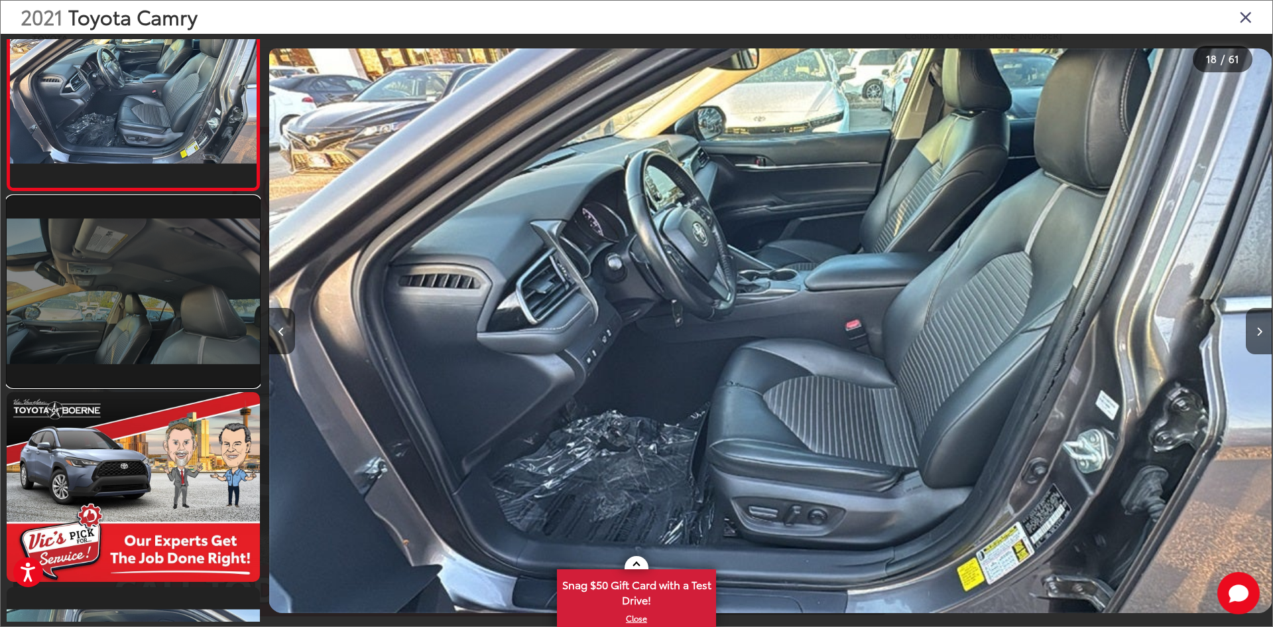
click at [227, 326] on link at bounding box center [133, 291] width 253 height 190
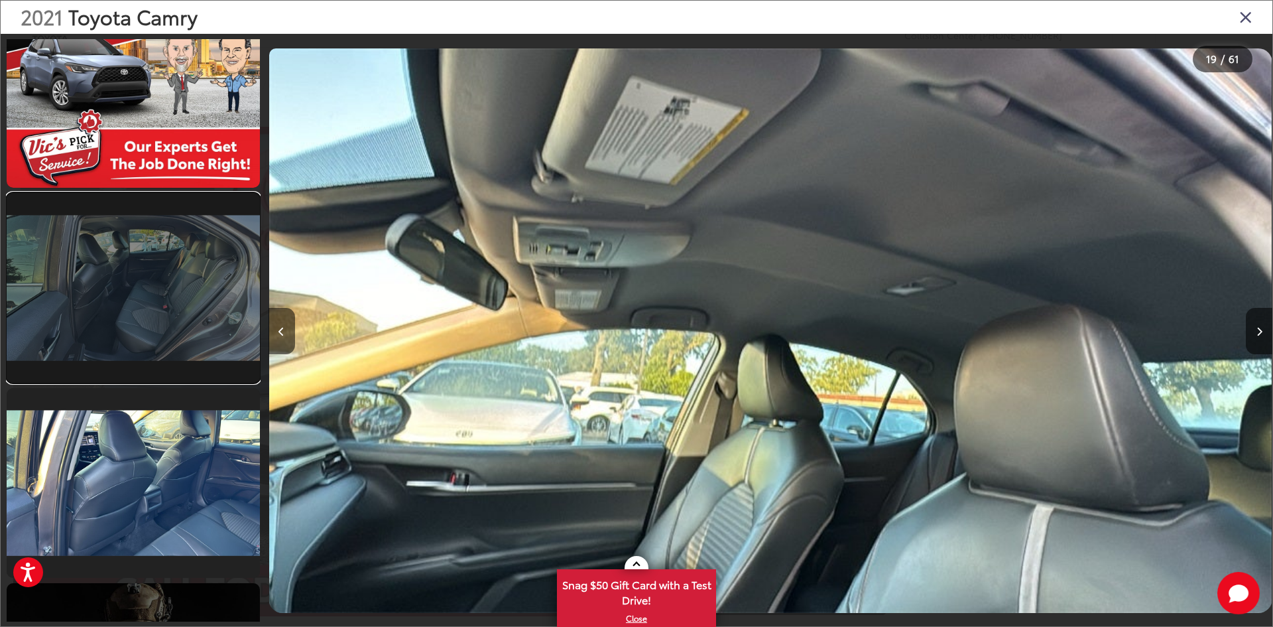
click at [218, 345] on link at bounding box center [133, 288] width 253 height 190
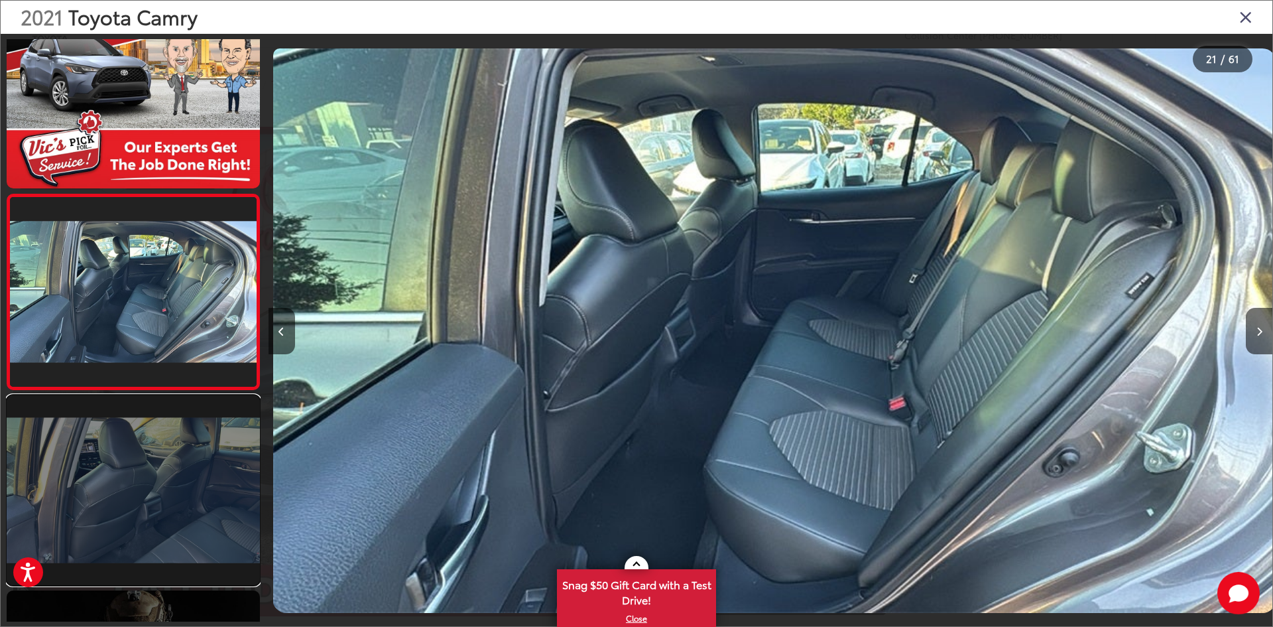
click at [198, 446] on link at bounding box center [133, 490] width 253 height 190
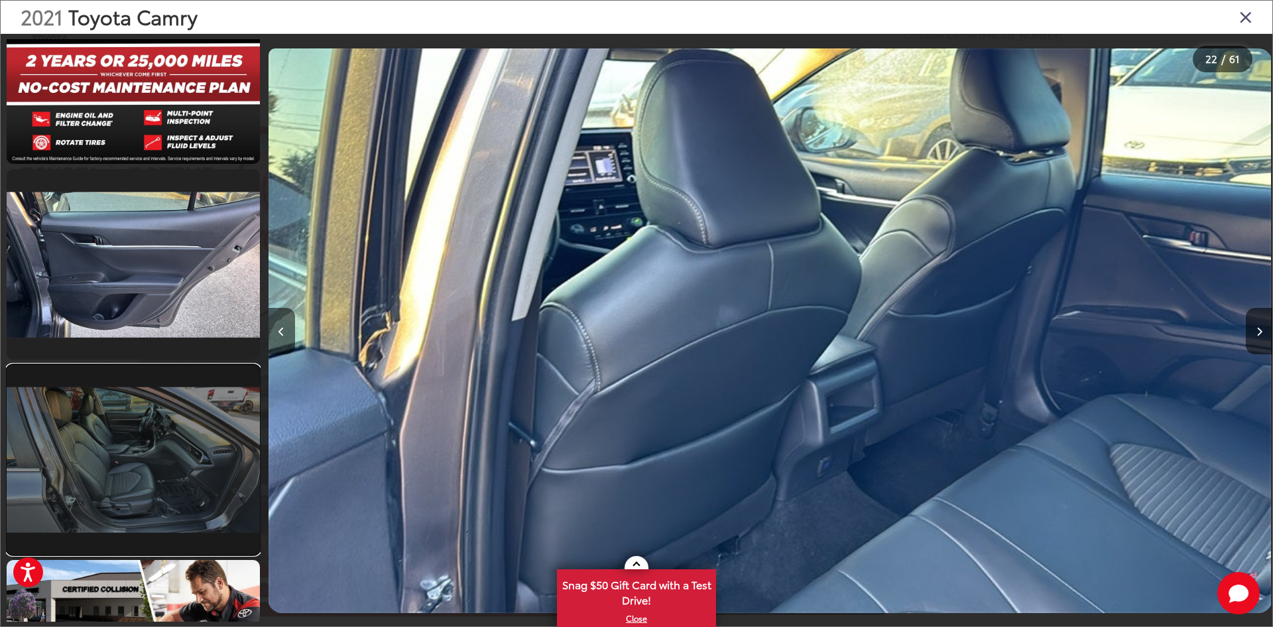
click at [200, 452] on link at bounding box center [133, 460] width 253 height 190
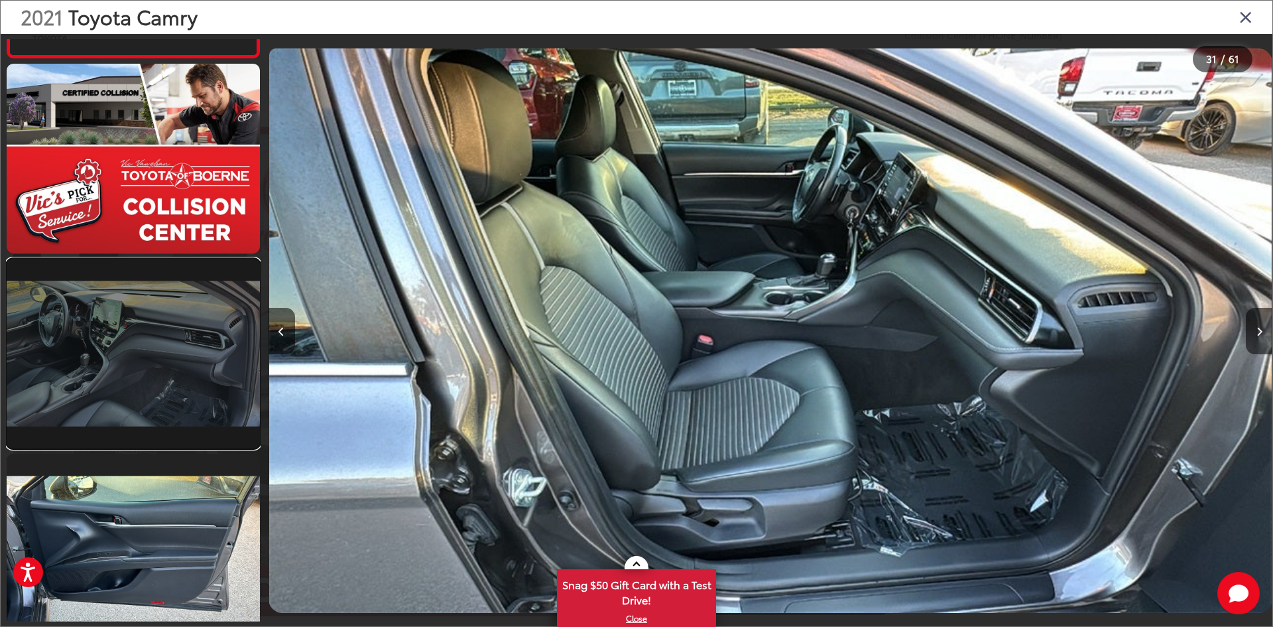
click at [192, 419] on link at bounding box center [133, 354] width 253 height 190
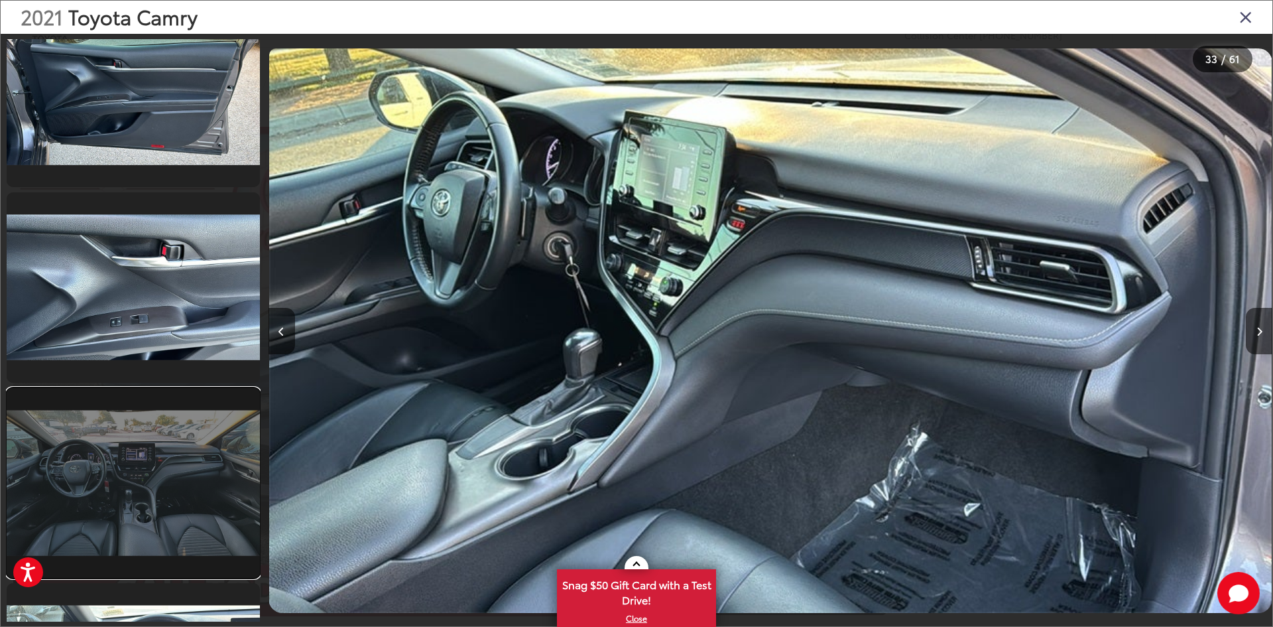
click at [196, 449] on link at bounding box center [133, 483] width 253 height 190
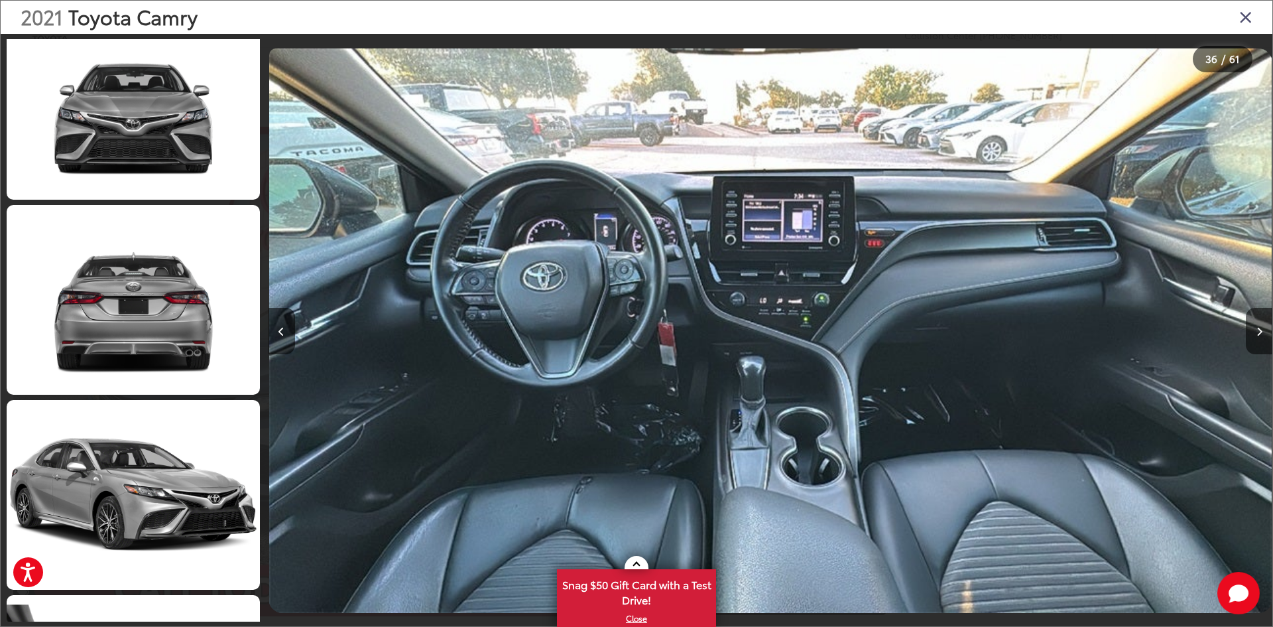
click at [1237, 24] on div "2021 Toyota Camry" at bounding box center [637, 17] width 1272 height 33
click at [1242, 17] on icon "Close gallery" at bounding box center [1245, 16] width 13 height 17
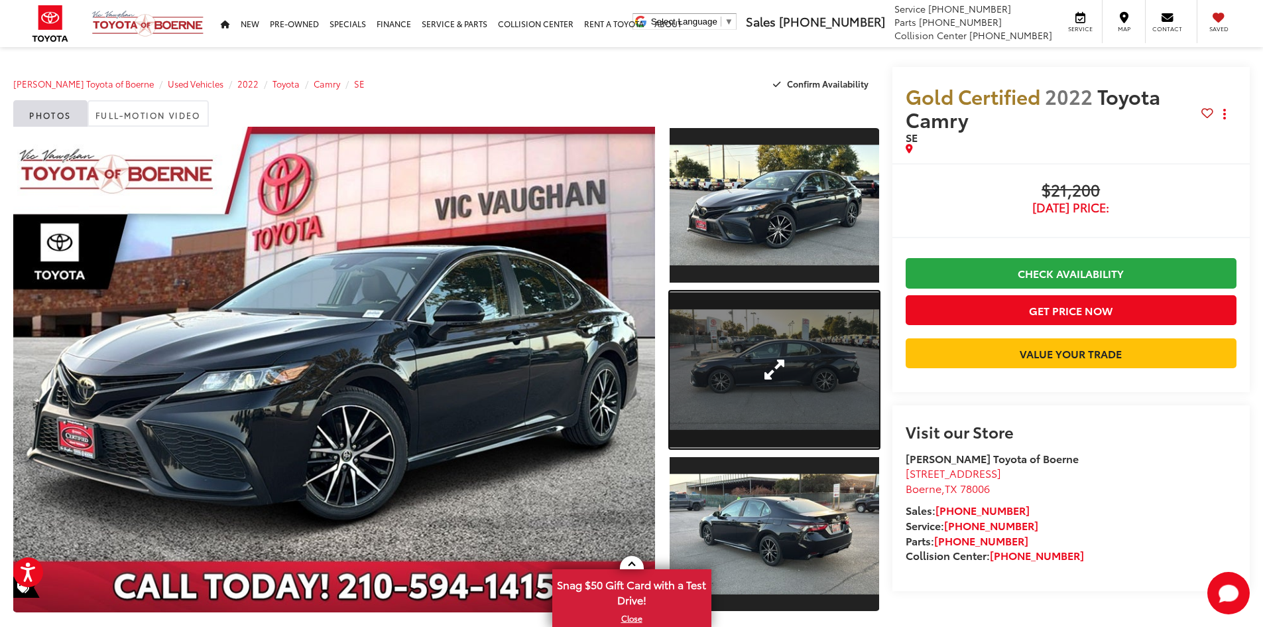
click at [712, 353] on link "Expand Photo 2" at bounding box center [775, 369] width 210 height 157
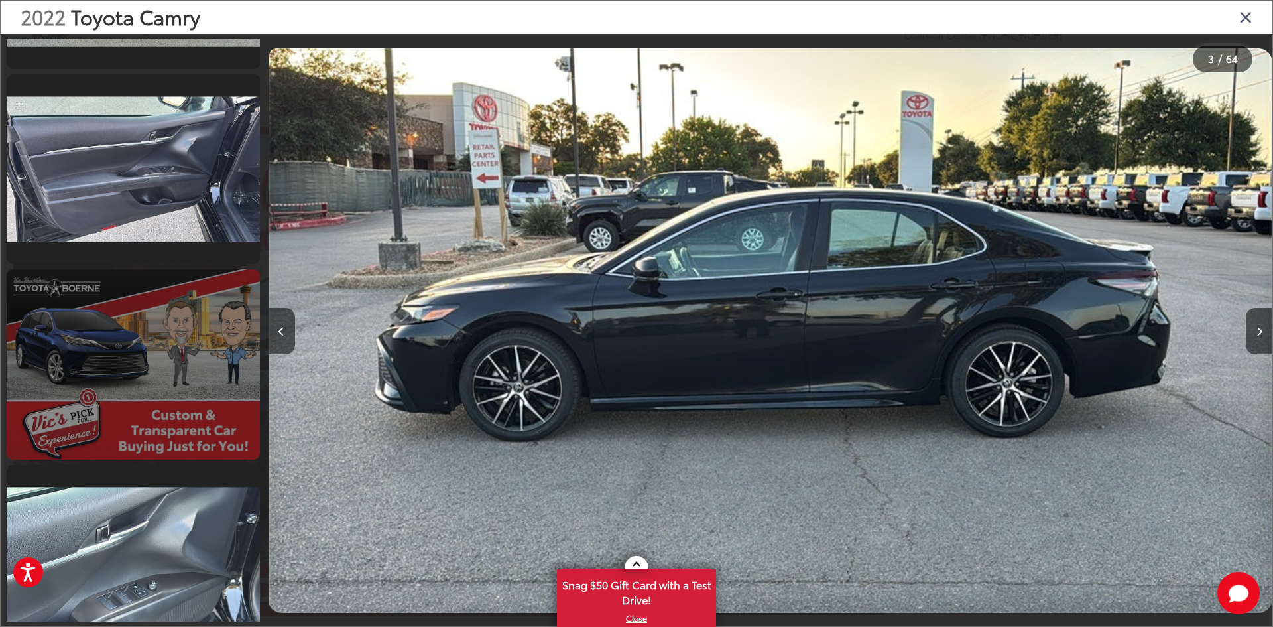
scroll to position [2490, 0]
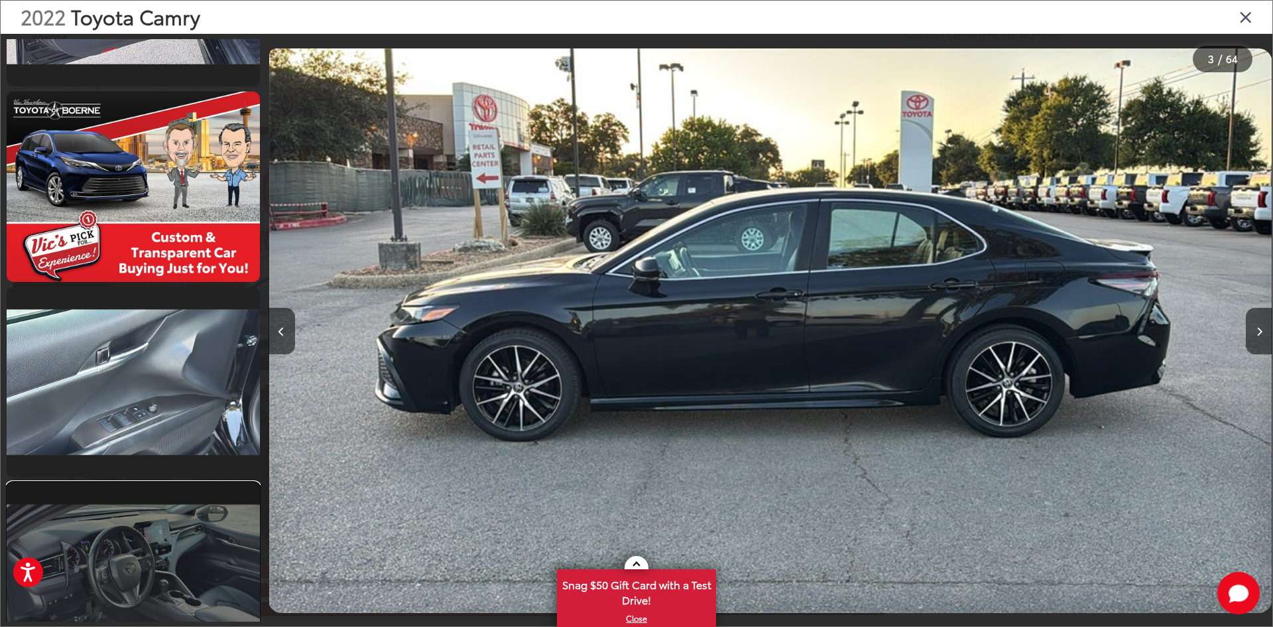
click at [198, 537] on link at bounding box center [133, 577] width 253 height 190
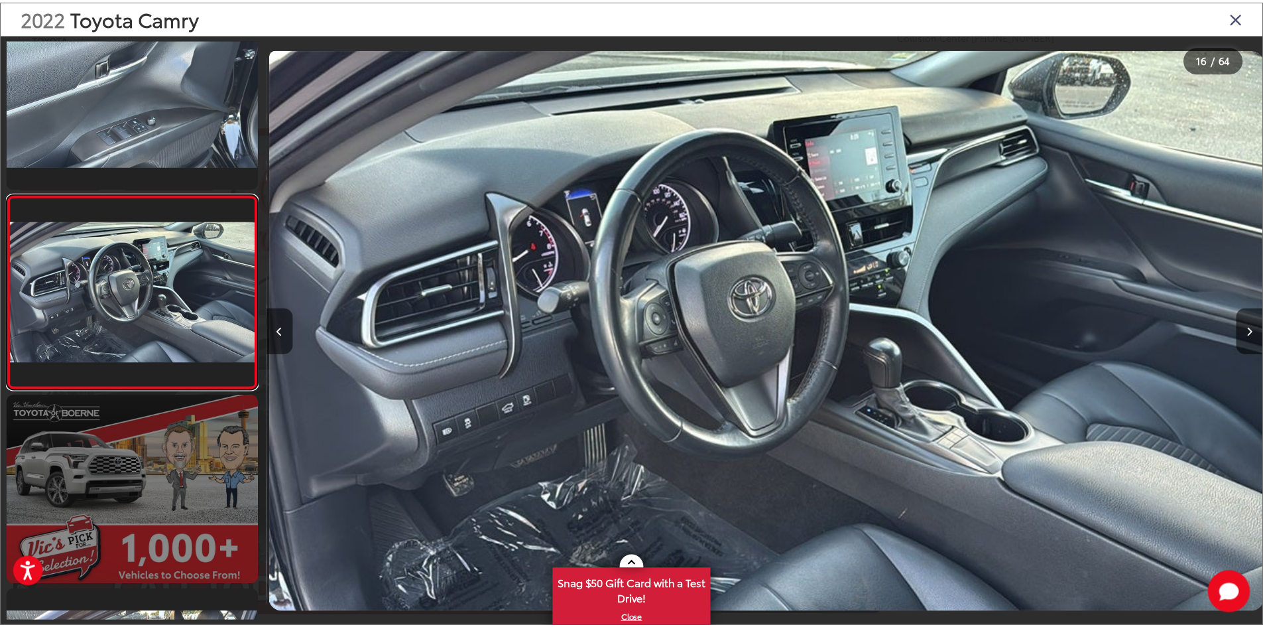
scroll to position [0, 15062]
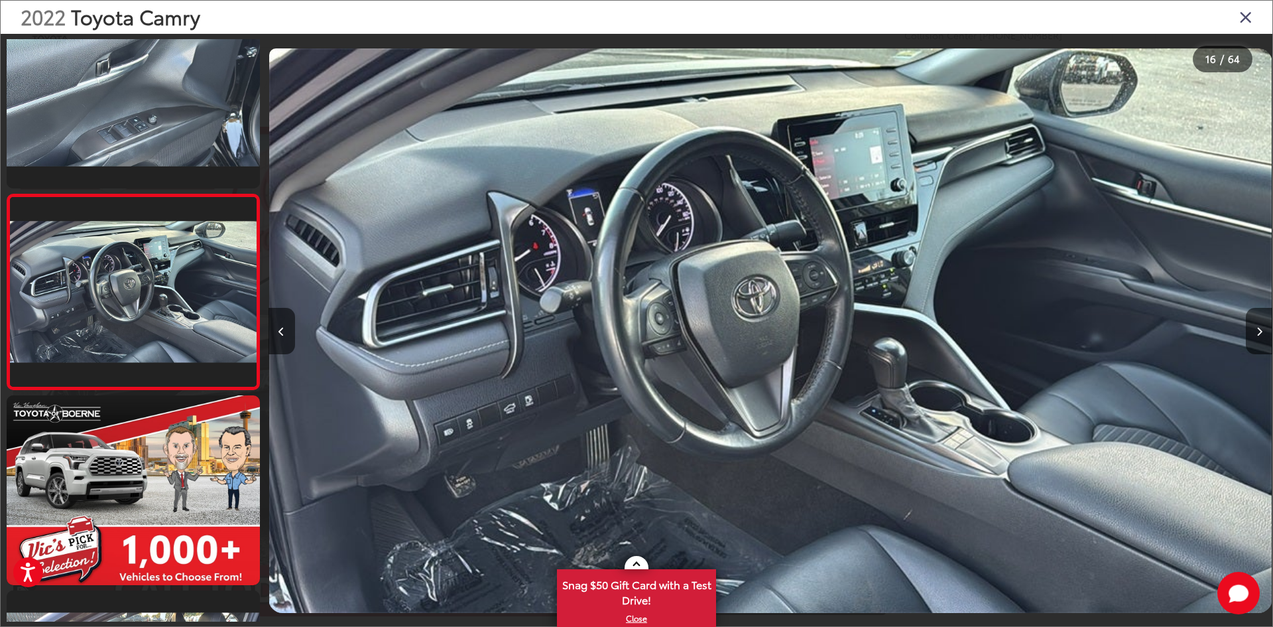
click at [1249, 20] on icon "Close gallery" at bounding box center [1245, 16] width 13 height 17
